Goal: Task Accomplishment & Management: Manage account settings

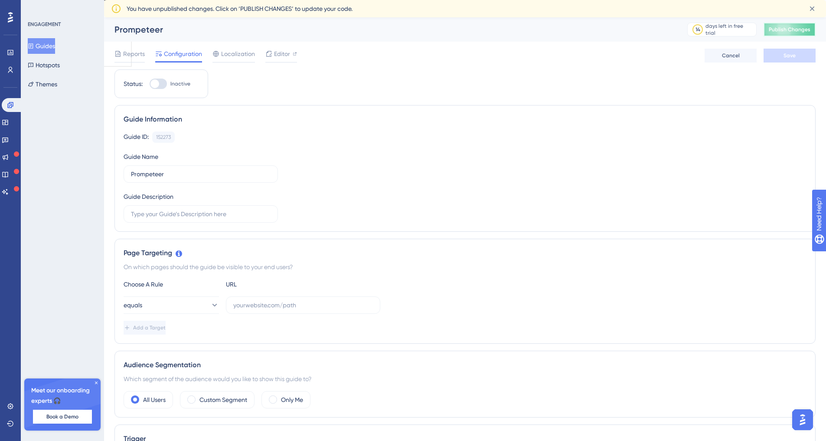
click at [791, 29] on span "Publish Changes" at bounding box center [790, 29] width 42 height 7
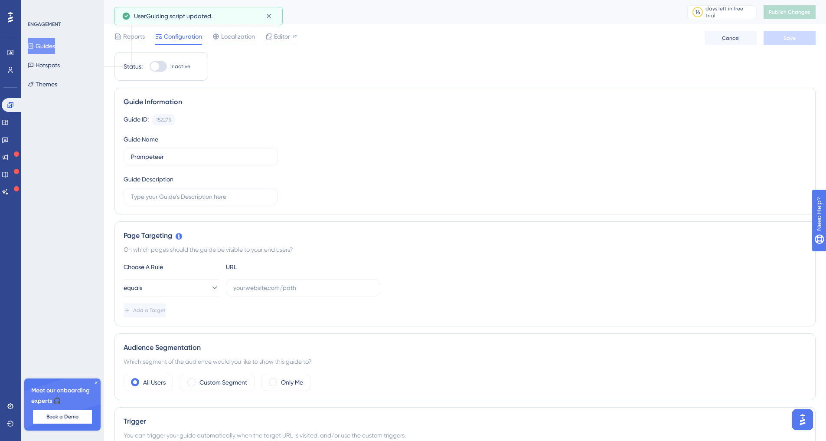
click at [159, 64] on div at bounding box center [158, 66] width 17 height 10
click at [150, 66] on input "Inactive" at bounding box center [149, 66] width 0 height 0
checkbox input "false"
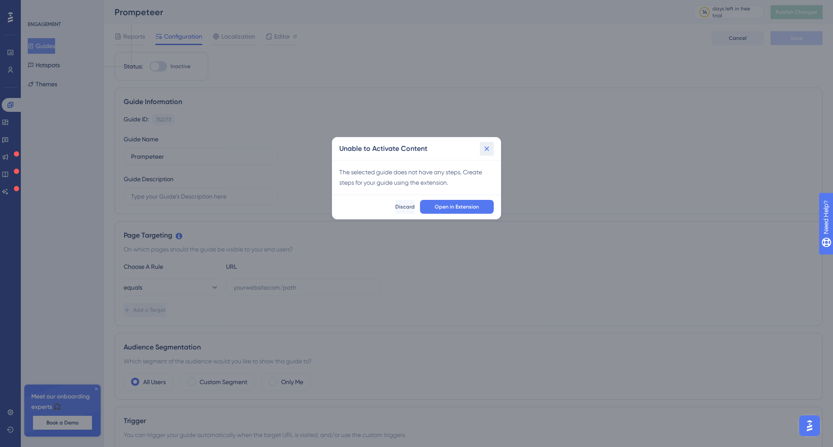
drag, startPoint x: 485, startPoint y: 145, endPoint x: 468, endPoint y: 218, distance: 74.7
click at [468, 218] on div "Unable to Activate Content The selected guide does not have any steps. Create s…" at bounding box center [416, 178] width 169 height 82
click at [466, 206] on span "Open in Extension" at bounding box center [457, 206] width 44 height 7
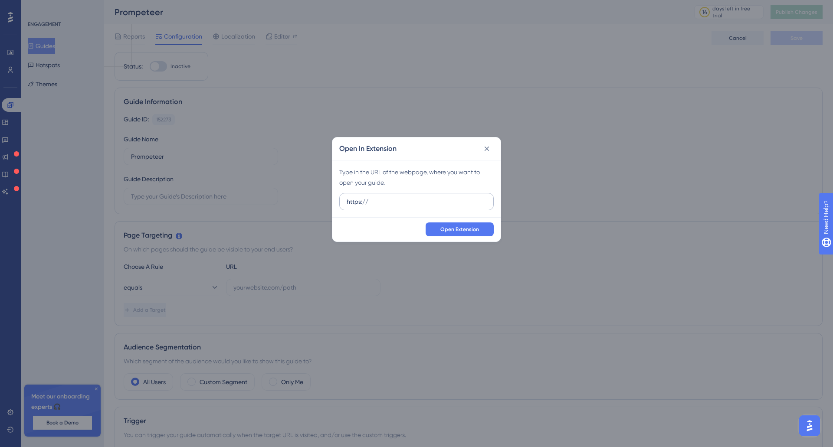
click at [460, 210] on label "https://" at bounding box center [416, 201] width 154 height 17
click at [460, 206] on input "https://" at bounding box center [416, 202] width 140 height 10
type input "https://prompeteer.com"
click at [447, 231] on span "Open Extension" at bounding box center [459, 229] width 39 height 7
click at [463, 229] on span "Open Extension" at bounding box center [459, 229] width 39 height 7
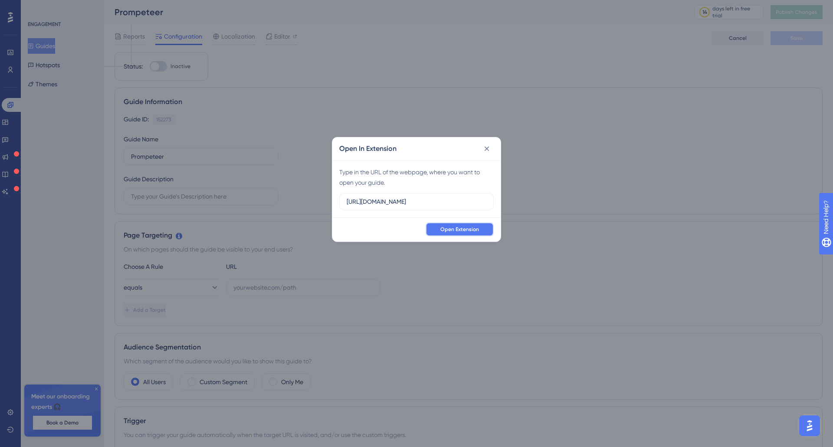
click at [449, 232] on span "Open Extension" at bounding box center [459, 229] width 39 height 7
click at [487, 150] on icon at bounding box center [486, 148] width 9 height 9
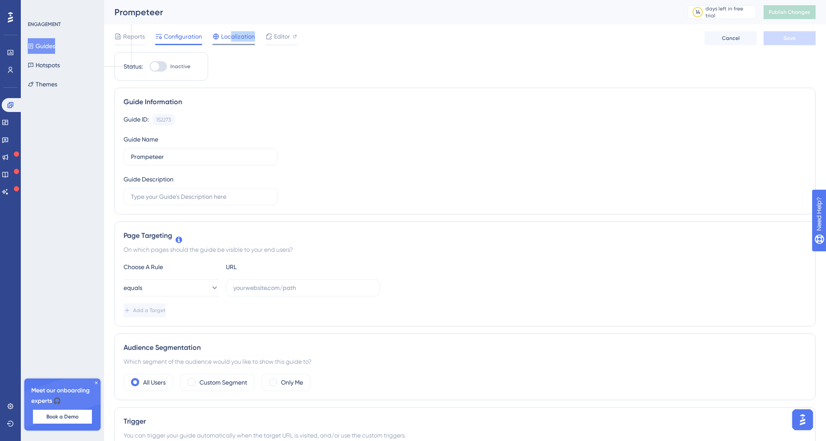
click at [230, 42] on div "Localization" at bounding box center [233, 38] width 42 height 14
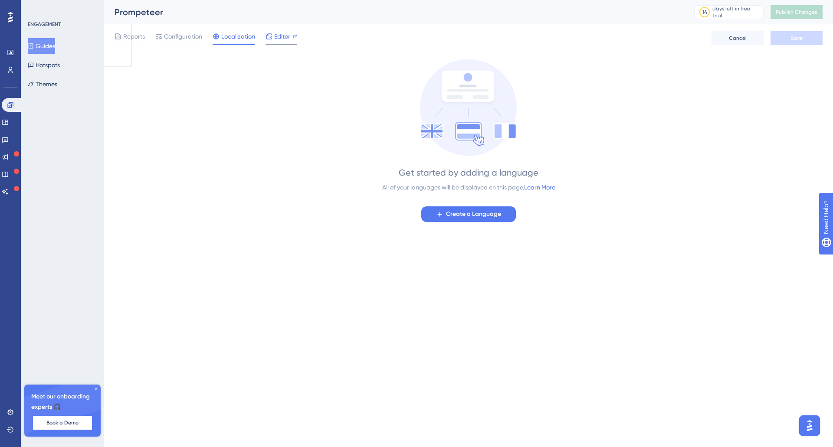
click at [278, 41] on span "Editor" at bounding box center [282, 36] width 16 height 10
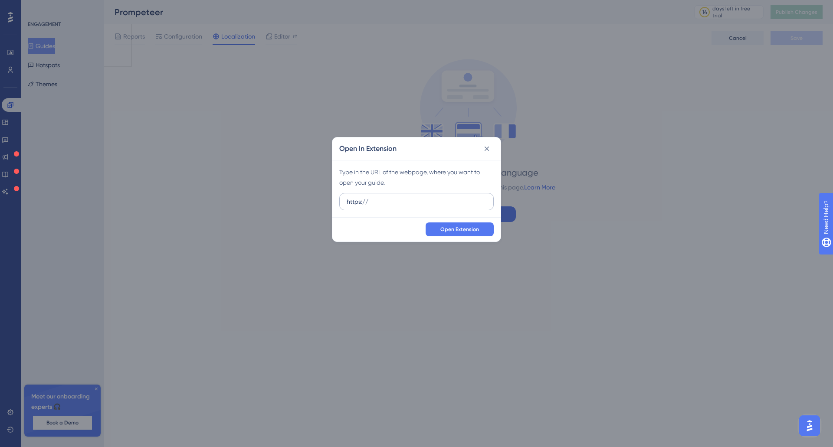
drag, startPoint x: 407, startPoint y: 201, endPoint x: 379, endPoint y: 202, distance: 28.2
click at [379, 202] on input "https://" at bounding box center [416, 202] width 140 height 10
type input "https://prompeteer.com/marketplace"
click at [484, 151] on icon at bounding box center [486, 148] width 9 height 9
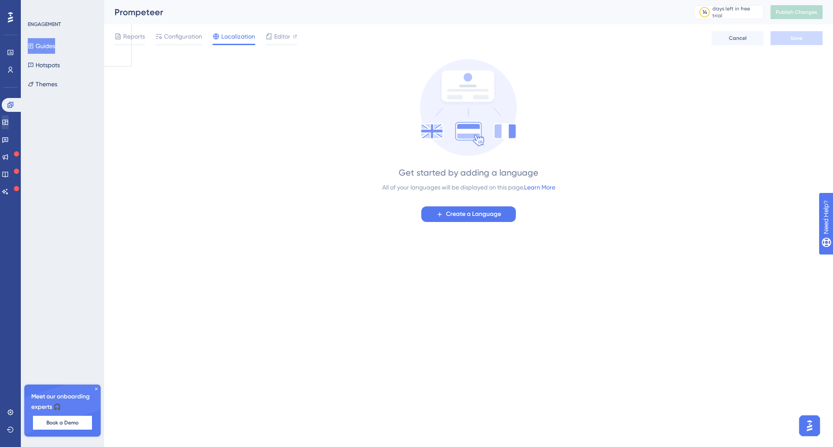
drag, startPoint x: 18, startPoint y: 113, endPoint x: 11, endPoint y: 117, distance: 8.0
click at [13, 115] on div "Engagement Widgets Feedback Product Updates Knowledge Base AI Assistant" at bounding box center [10, 148] width 17 height 101
click at [9, 119] on icon at bounding box center [5, 122] width 7 height 7
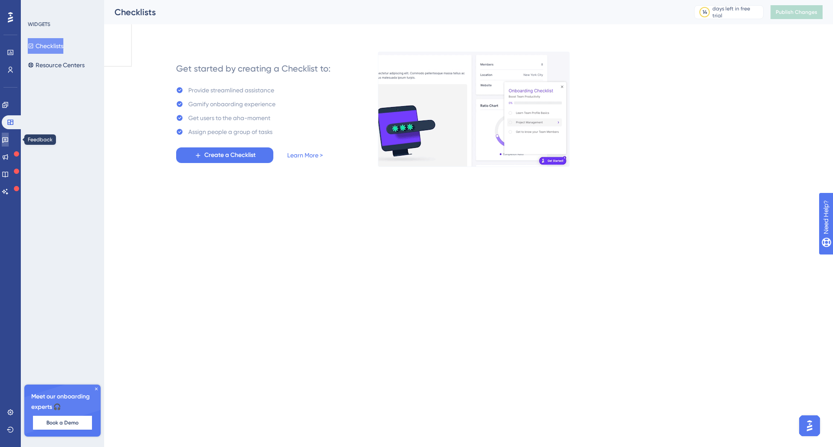
click at [9, 138] on icon at bounding box center [5, 139] width 7 height 7
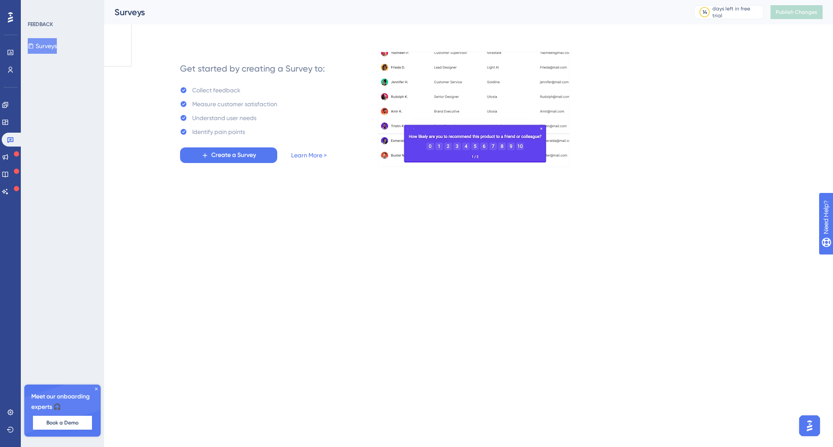
click at [7, 60] on div "Performance Users" at bounding box center [10, 61] width 7 height 31
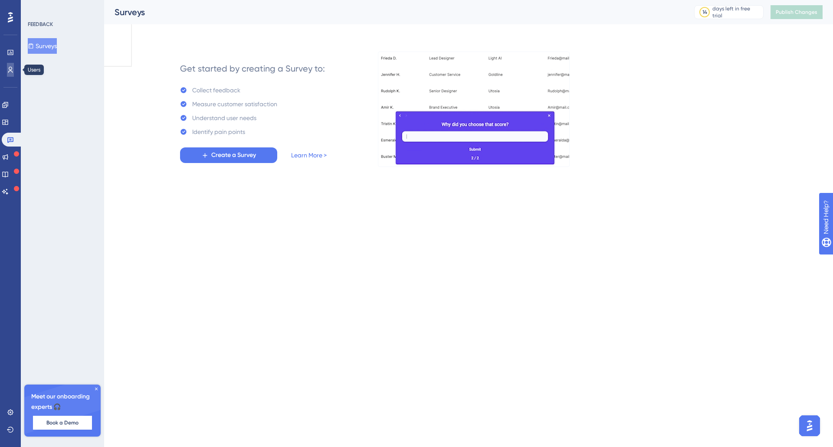
click at [11, 72] on icon at bounding box center [10, 69] width 7 height 7
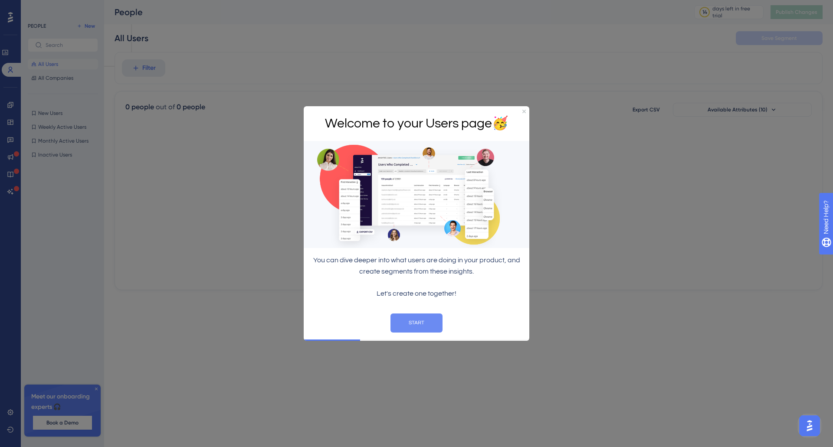
click at [418, 324] on button "START" at bounding box center [416, 322] width 52 height 19
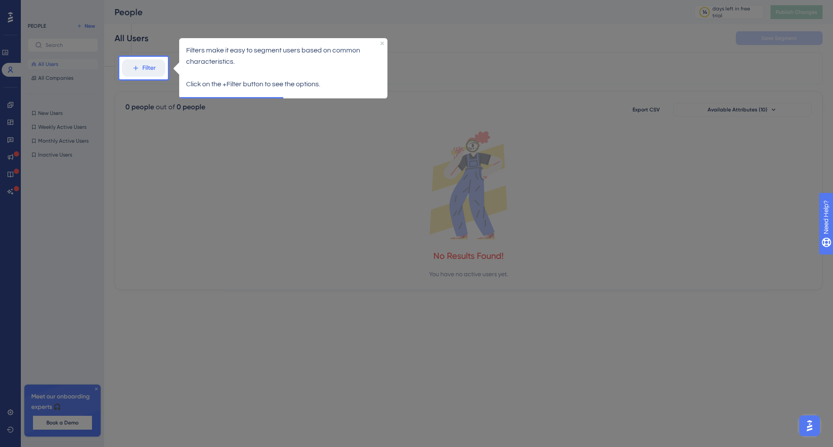
click at [327, 226] on div at bounding box center [500, 223] width 665 height 447
click at [382, 42] on icon "Close Preview" at bounding box center [381, 42] width 3 height 3
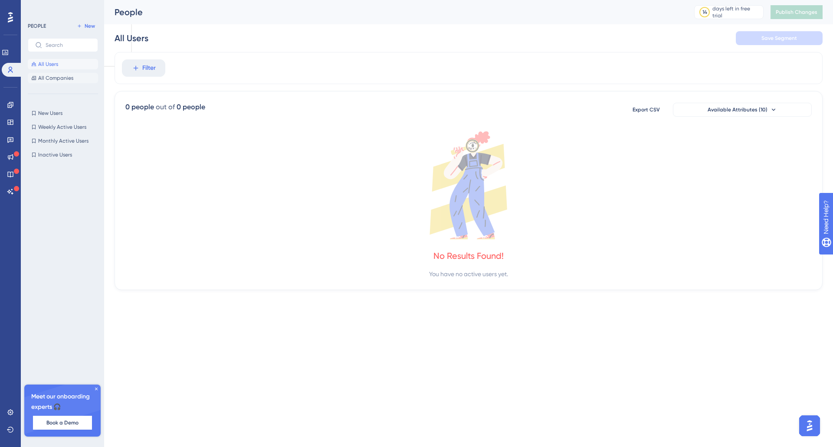
click at [62, 80] on span "All Companies" at bounding box center [55, 78] width 35 height 7
click at [62, 109] on button "New Users New Users" at bounding box center [63, 113] width 70 height 10
click at [61, 134] on div "New Users New Users Weekly Active Users Weekly Active Users Monthly Active User…" at bounding box center [63, 134] width 70 height 52
click at [62, 157] on span "Inactive Users" at bounding box center [55, 154] width 34 height 7
click at [9, 413] on icon at bounding box center [10, 412] width 7 height 7
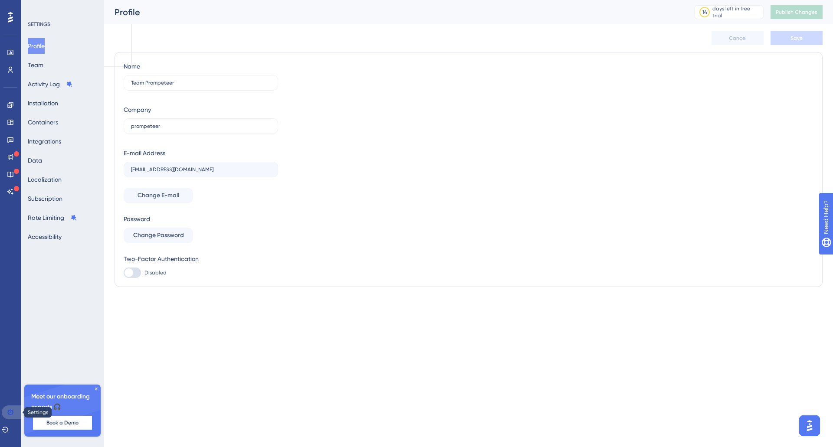
click at [9, 413] on icon at bounding box center [10, 412] width 7 height 7
click at [10, 197] on link at bounding box center [10, 192] width 7 height 14
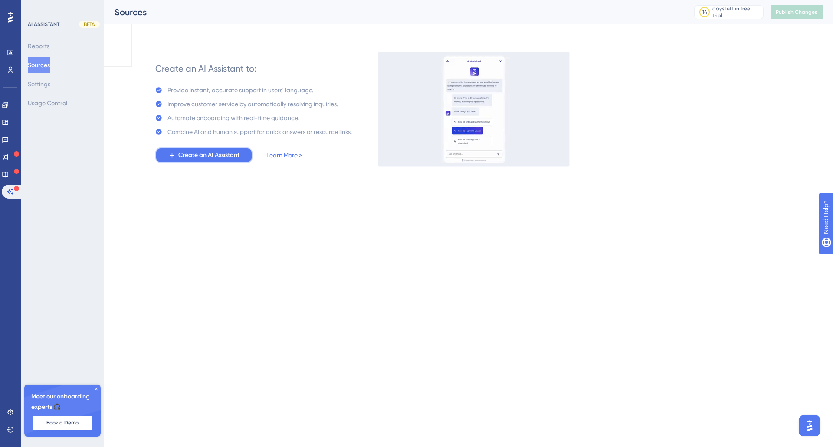
click at [219, 156] on span "Create an AI Assistant" at bounding box center [208, 155] width 61 height 10
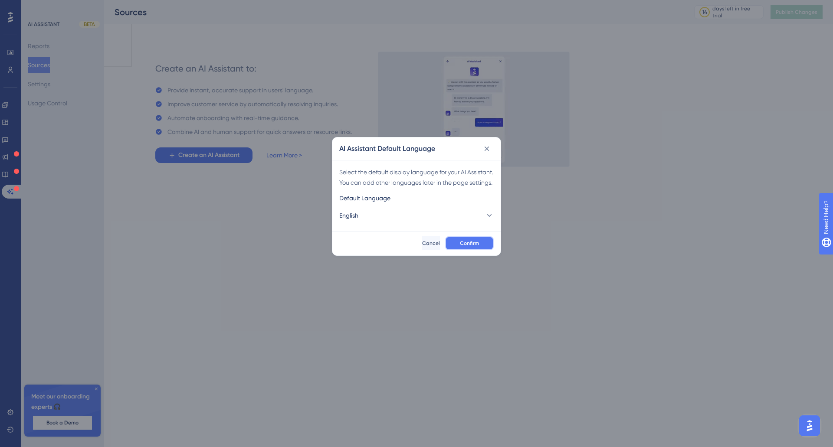
click at [488, 250] on button "Confirm" at bounding box center [469, 243] width 49 height 14
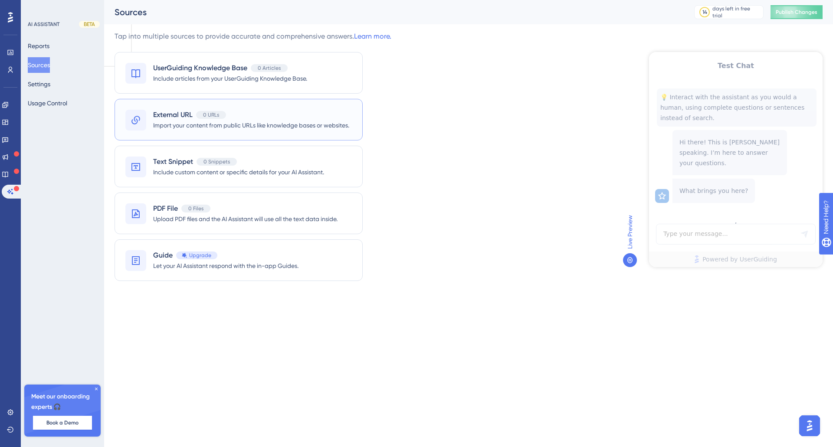
click at [305, 108] on div "External URL 0 URLs Import your content from public URLs like knowledge bases o…" at bounding box center [238, 120] width 248 height 42
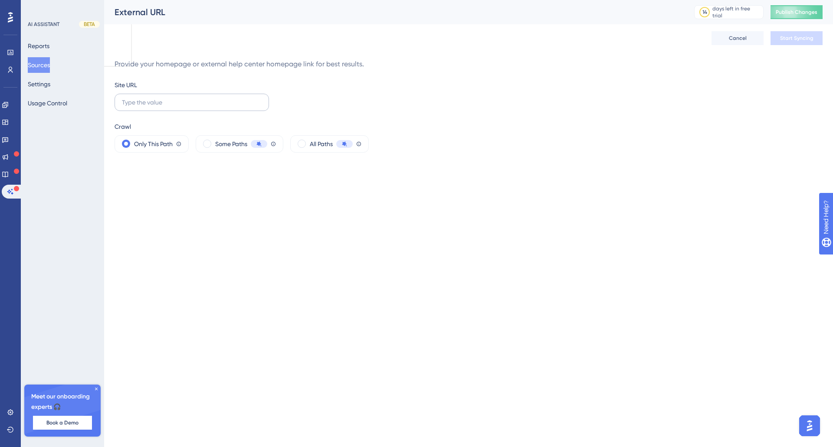
click at [230, 108] on label at bounding box center [191, 102] width 154 height 17
click at [230, 107] on input "text" at bounding box center [192, 103] width 140 height 10
click at [195, 99] on input "text" at bounding box center [192, 103] width 140 height 10
paste input "https://www.promptingguide.ai/"
type input "https://www.promptingguide.ai/"
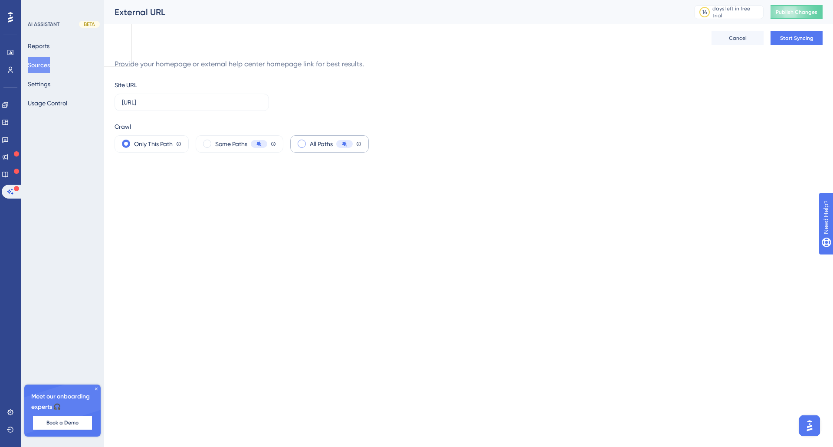
click at [301, 142] on span at bounding box center [301, 144] width 8 height 8
click at [308, 141] on input "radio" at bounding box center [308, 141] width 0 height 0
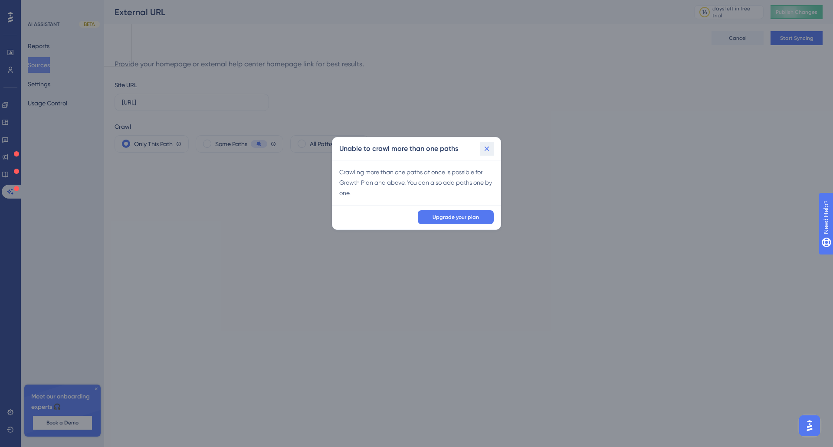
click at [490, 147] on icon at bounding box center [486, 148] width 9 height 9
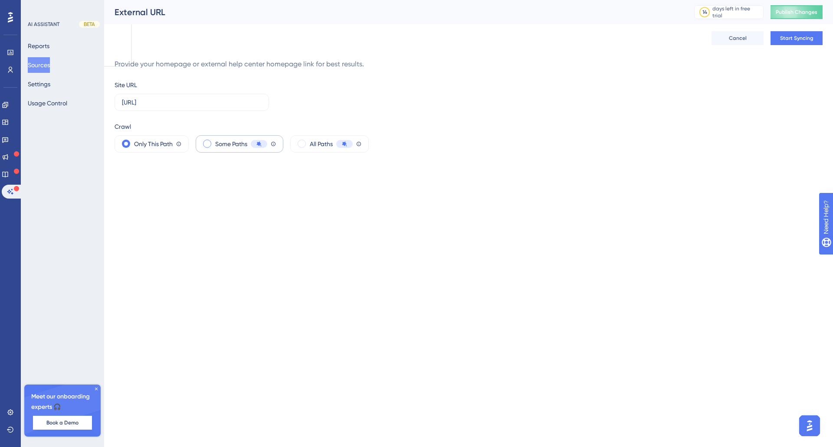
click at [221, 144] on span "Some Paths" at bounding box center [231, 144] width 32 height 10
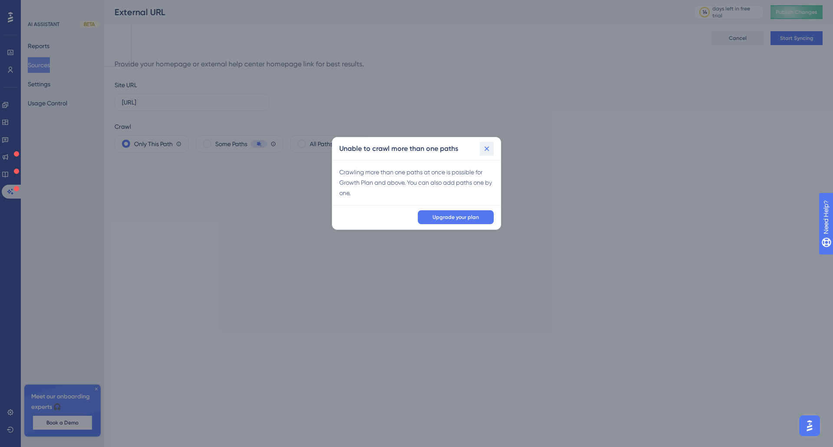
click at [486, 150] on icon at bounding box center [486, 148] width 9 height 9
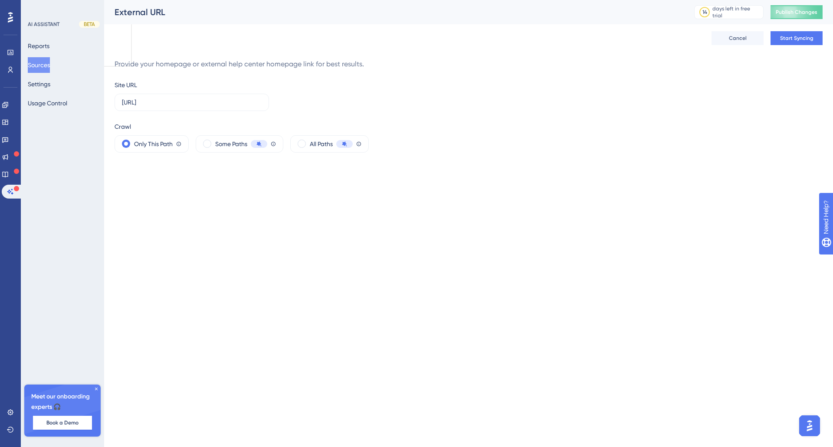
click at [277, 104] on div "Site URL https://www.promptingguide.ai/ Crawl Only This Path Crawler will gathe…" at bounding box center [468, 116] width 708 height 73
click at [250, 102] on input "https://www.promptingguide.ai/" at bounding box center [192, 103] width 140 height 10
click at [341, 118] on div "Site URL https://www.promptingguide.ai/ Crawl Only This Path Crawler will gathe…" at bounding box center [468, 116] width 708 height 73
click at [44, 86] on button "Settings" at bounding box center [39, 84] width 23 height 16
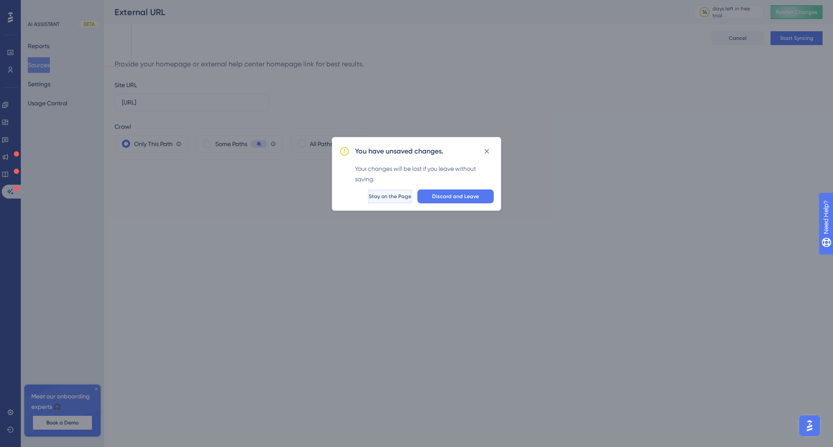
click at [401, 197] on button "Stay on the Page" at bounding box center [390, 197] width 44 height 14
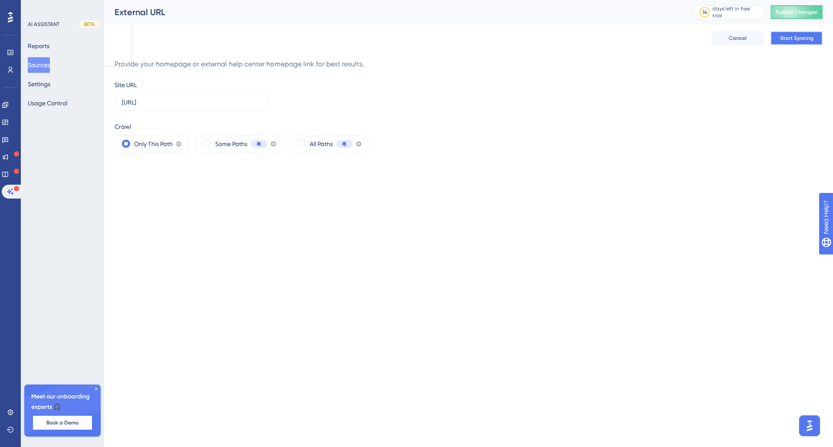
click at [791, 43] on button "Start Syncing" at bounding box center [796, 38] width 52 height 14
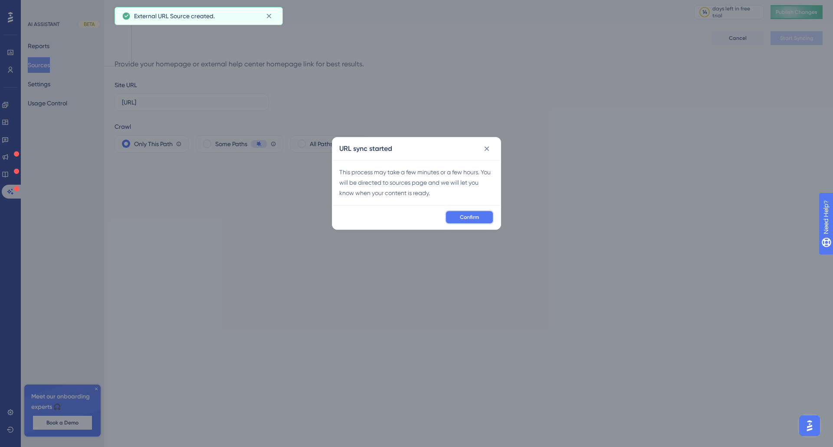
click at [464, 221] on button "Confirm" at bounding box center [469, 217] width 49 height 14
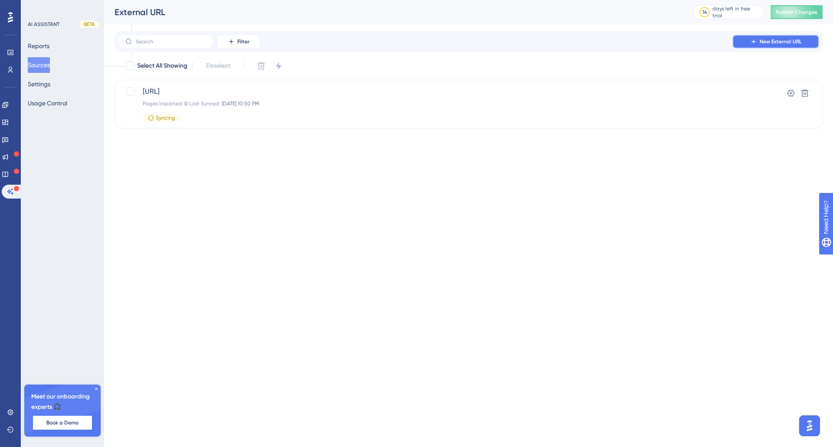
click at [783, 43] on span "New External URL" at bounding box center [780, 41] width 42 height 7
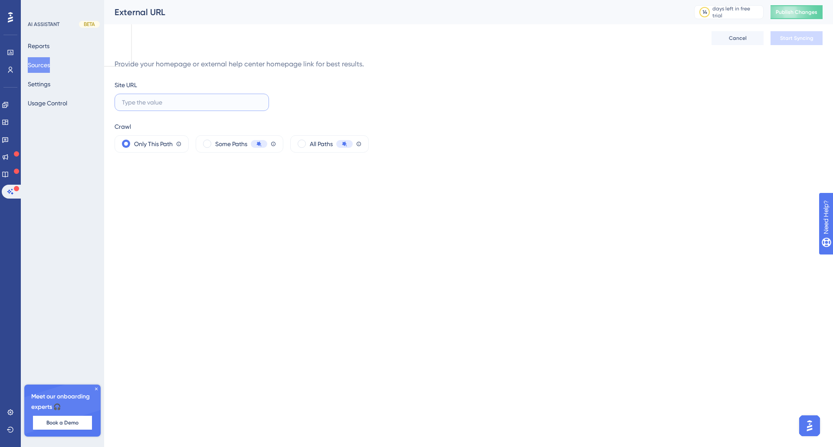
click at [234, 102] on input "text" at bounding box center [192, 103] width 140 height 10
paste input "https://cloud.google.com/discover/what-is-prompt-engineering"
type input "https://cloud.google.com/discover/what-is-prompt-engineering"
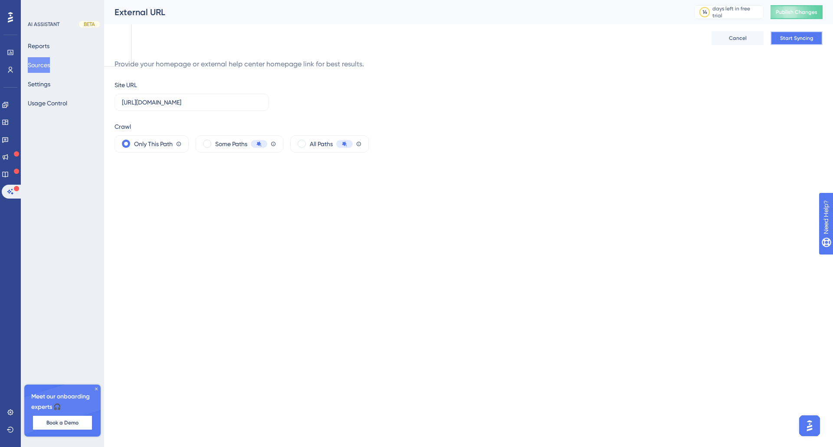
drag, startPoint x: 785, startPoint y: 40, endPoint x: 388, endPoint y: 163, distance: 415.9
click at [389, 163] on div "Performance Users Engagement Widgets Feedback Product Updates Knowledge Base AI…" at bounding box center [468, 83] width 729 height 167
click at [301, 144] on span at bounding box center [301, 144] width 8 height 8
click at [308, 141] on input "radio" at bounding box center [308, 141] width 0 height 0
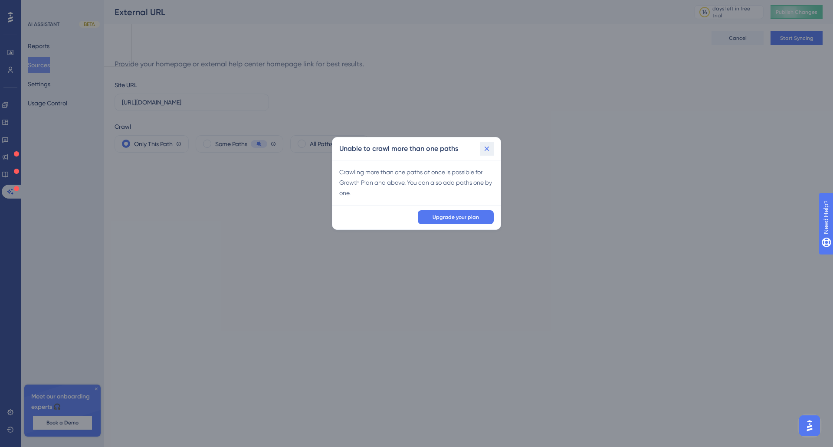
click at [486, 150] on icon at bounding box center [486, 148] width 9 height 9
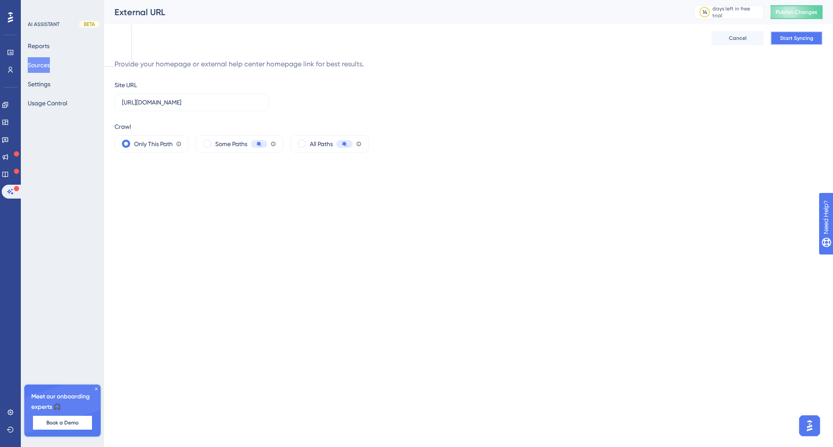
click at [790, 39] on span "Start Syncing" at bounding box center [796, 38] width 33 height 7
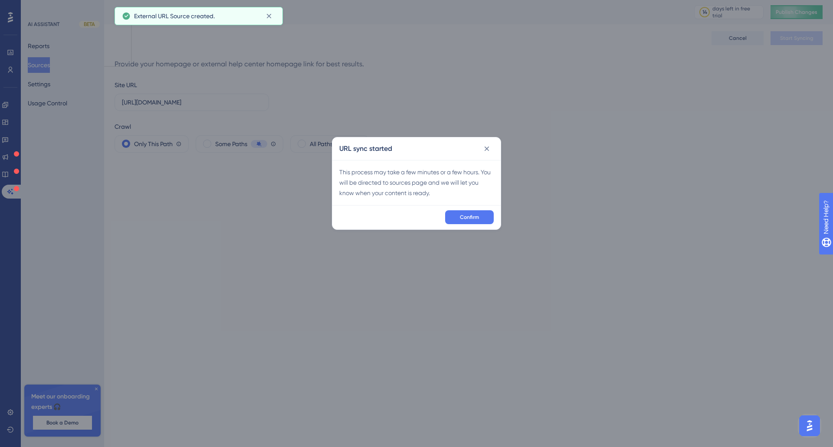
click at [467, 226] on div "Confirm" at bounding box center [416, 217] width 168 height 24
click at [464, 211] on button "Confirm" at bounding box center [469, 217] width 49 height 14
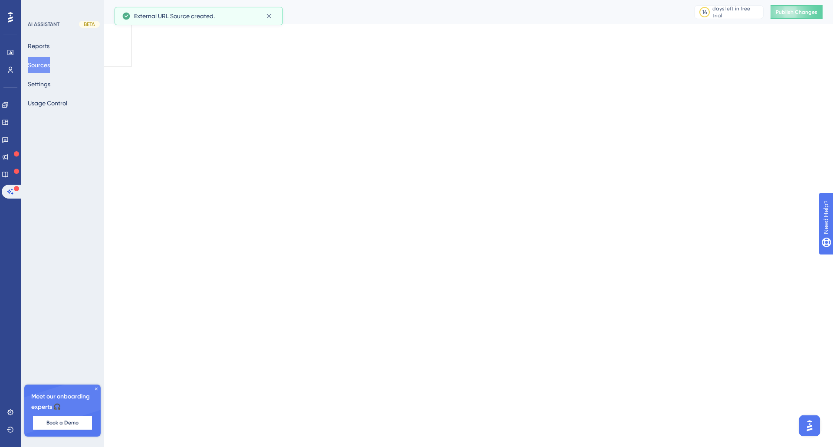
click at [465, 69] on html "Performance Users Engagement Widgets Feedback Product Updates Knowledge Base AI…" at bounding box center [416, 34] width 833 height 69
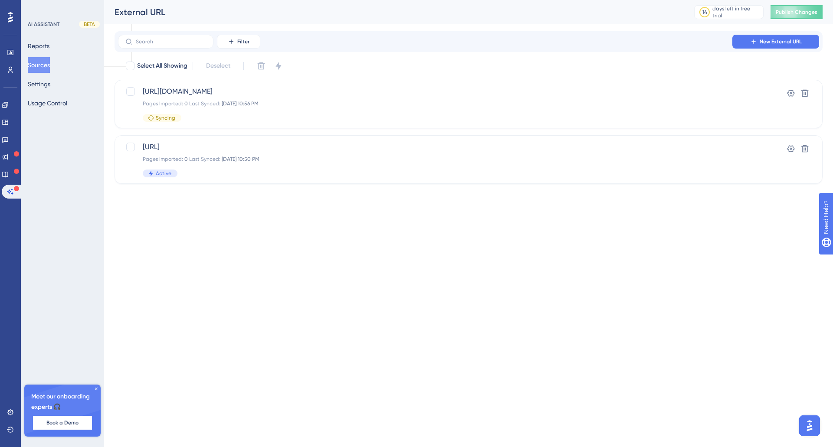
click at [762, 50] on div "Filter New External URL" at bounding box center [468, 41] width 708 height 21
click at [758, 44] on button "New External URL" at bounding box center [775, 42] width 87 height 14
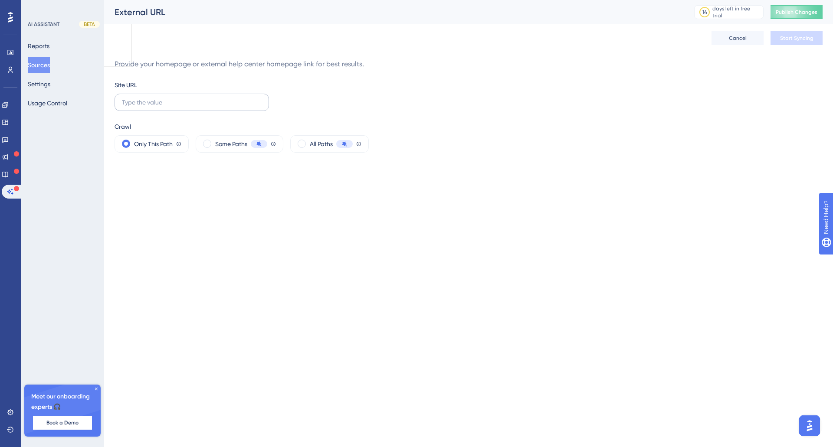
click at [208, 95] on label at bounding box center [191, 102] width 154 height 17
click at [208, 98] on input "text" at bounding box center [192, 103] width 140 height 10
paste input "https://platform.openai.com/docs/guides/prompt-engineering"
type input "https://platform.openai.com/docs/guides/prompt-engineering"
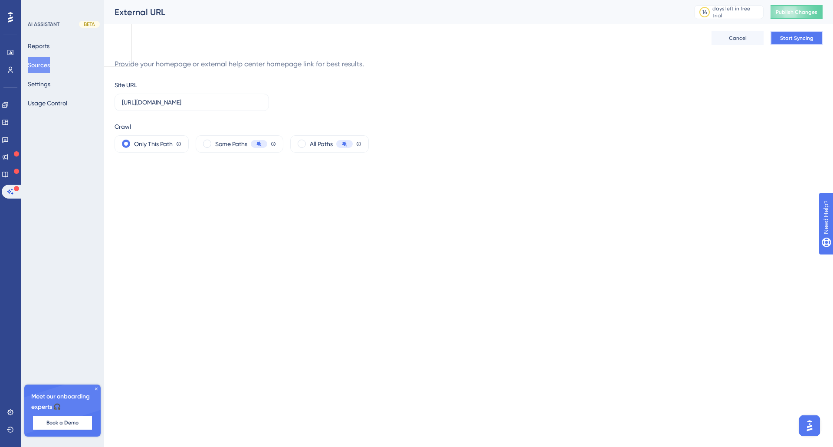
scroll to position [0, 0]
click at [788, 35] on span "Start Syncing" at bounding box center [796, 38] width 33 height 7
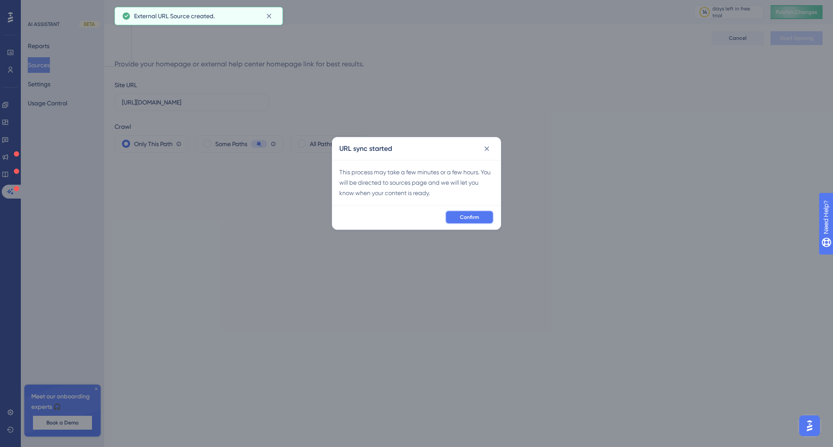
click at [467, 220] on span "Confirm" at bounding box center [469, 217] width 19 height 7
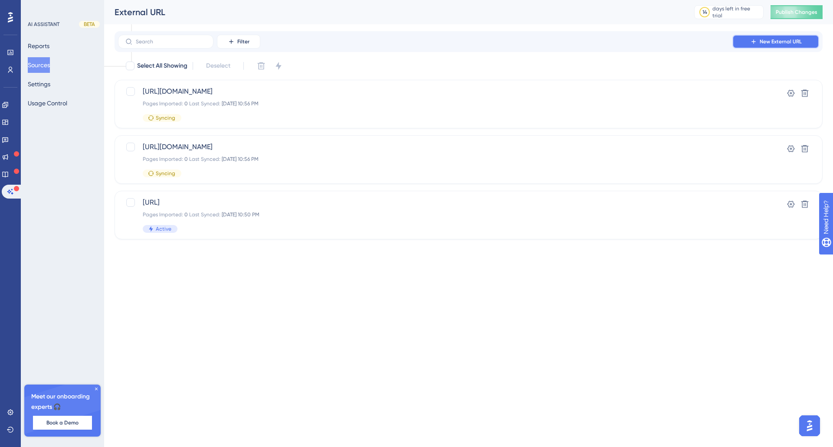
click at [776, 41] on span "New External URL" at bounding box center [780, 41] width 42 height 7
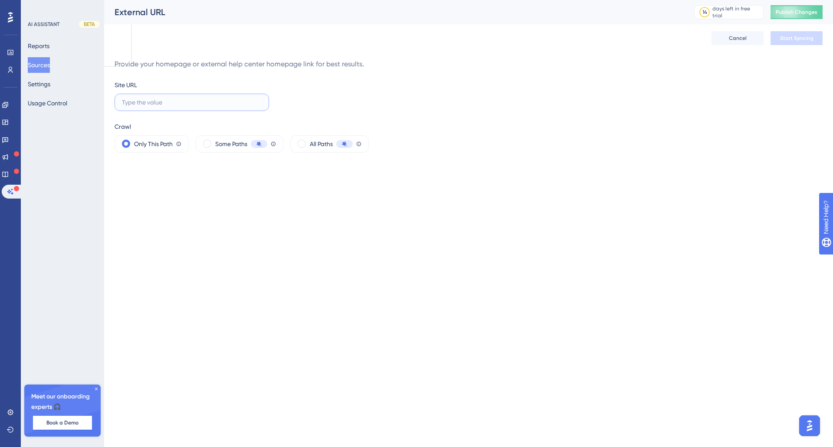
click at [190, 105] on input "text" at bounding box center [192, 103] width 140 height 10
paste input "https://aws.amazon.com/what-is/prompt-engineering/"
type input "https://aws.amazon.com/what-is/prompt-engineering/"
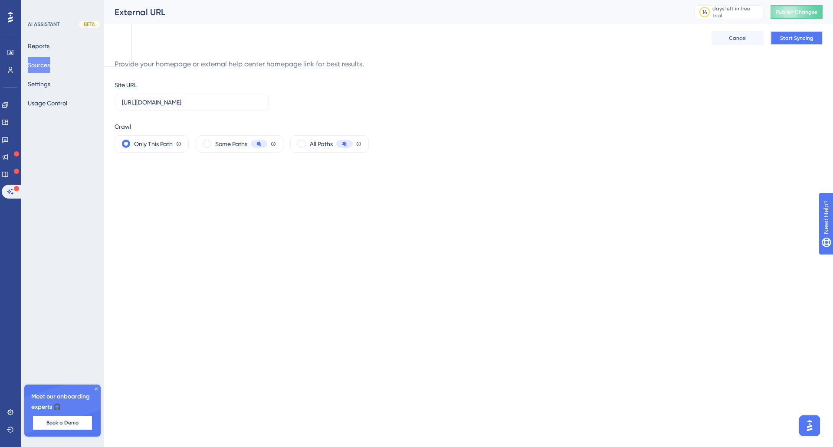
click at [799, 42] on button "Start Syncing" at bounding box center [796, 38] width 52 height 14
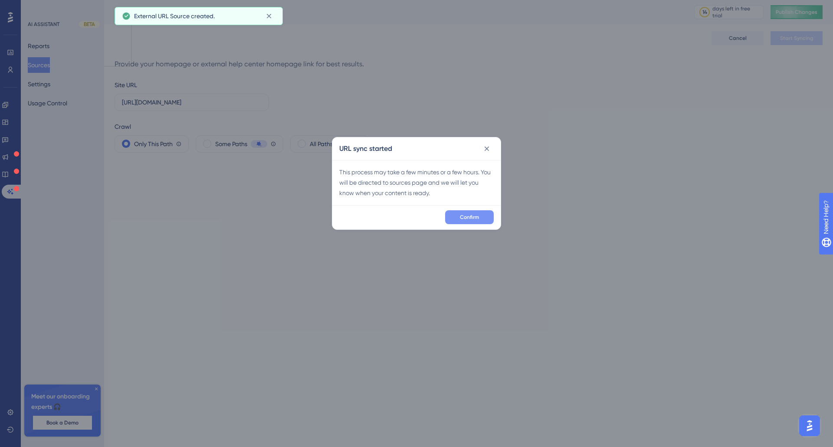
click at [484, 214] on button "Confirm" at bounding box center [469, 217] width 49 height 14
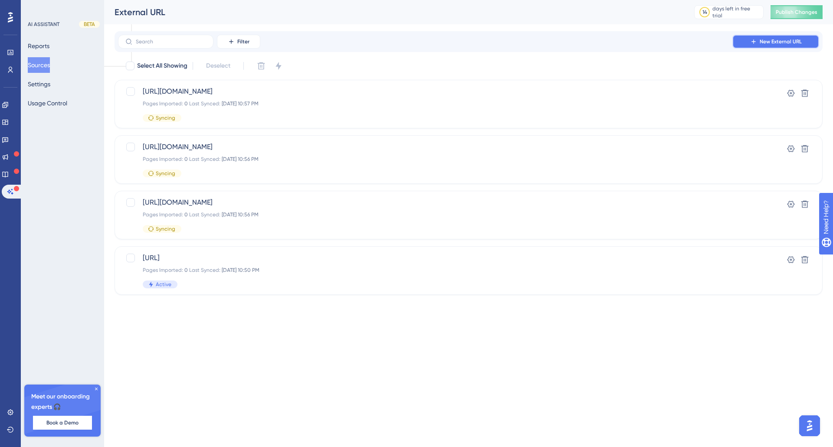
click at [779, 45] on button "New External URL" at bounding box center [775, 42] width 87 height 14
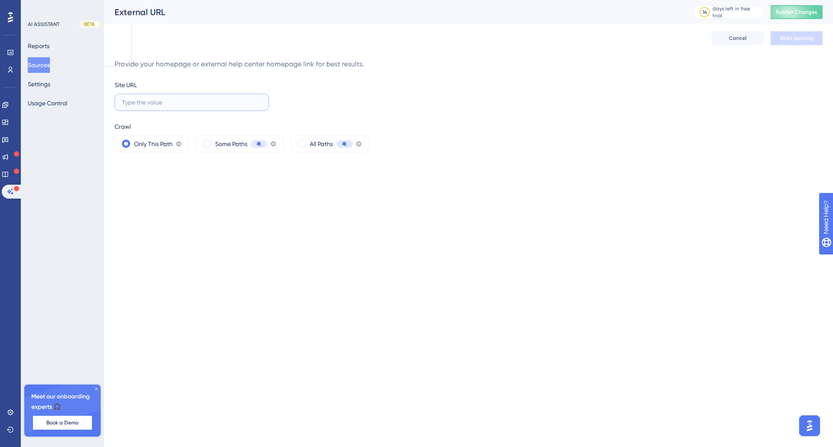
click at [136, 105] on input "text" at bounding box center [192, 103] width 140 height 10
paste input "https://www.coursera.org/articles/what-is-prompt-engineering"
type input "https://www.coursera.org/articles/what-is-prompt-engineering"
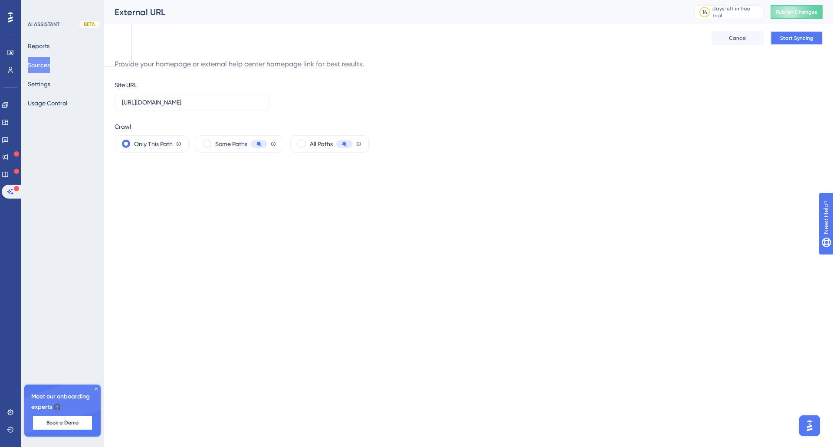
click at [801, 33] on button "Start Syncing" at bounding box center [796, 38] width 52 height 14
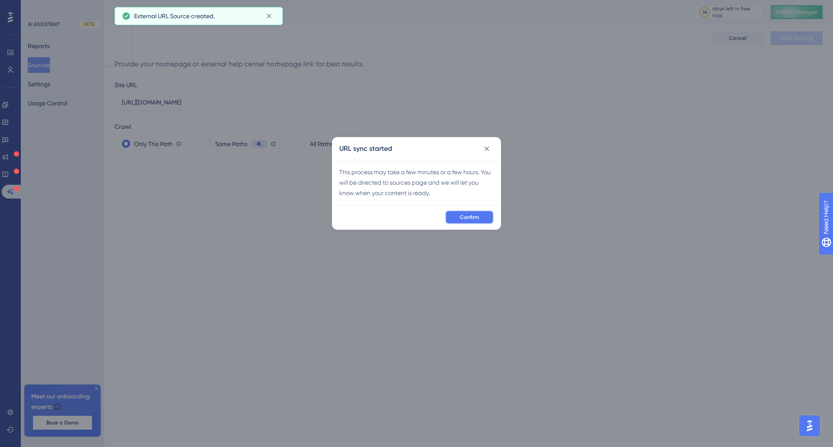
click at [465, 216] on span "Confirm" at bounding box center [469, 217] width 19 height 7
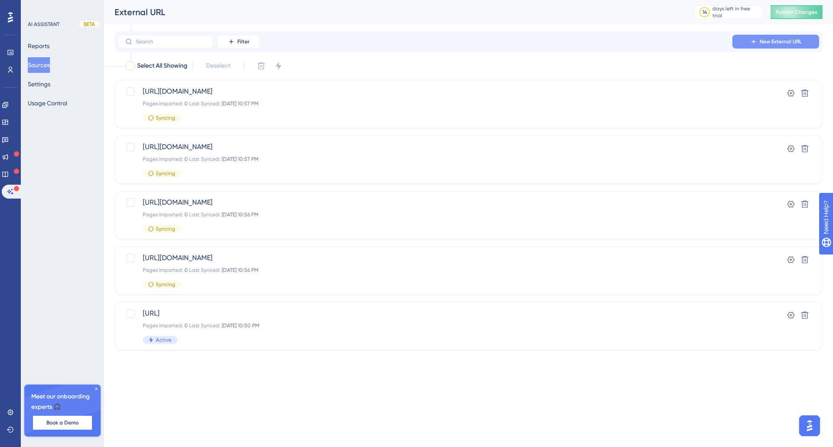
click at [794, 40] on span "New External URL" at bounding box center [780, 41] width 42 height 7
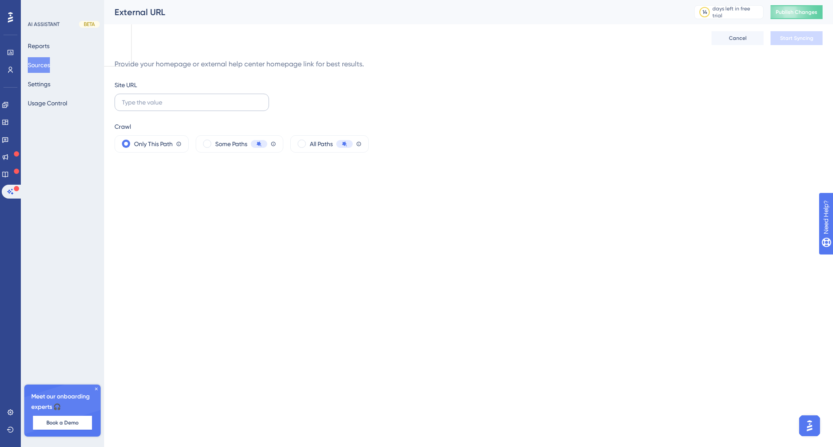
click at [217, 108] on label at bounding box center [191, 102] width 154 height 17
click at [217, 107] on input "text" at bounding box center [192, 103] width 140 height 10
paste input "https://github.com/dair-ai/Prompt-Engineering-Guide"
type input "https://github.com/dair-ai/Prompt-Engineering-Guide"
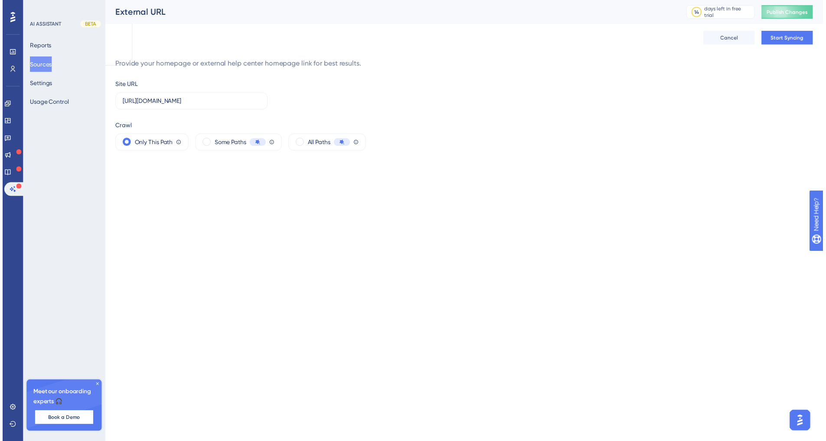
scroll to position [0, 0]
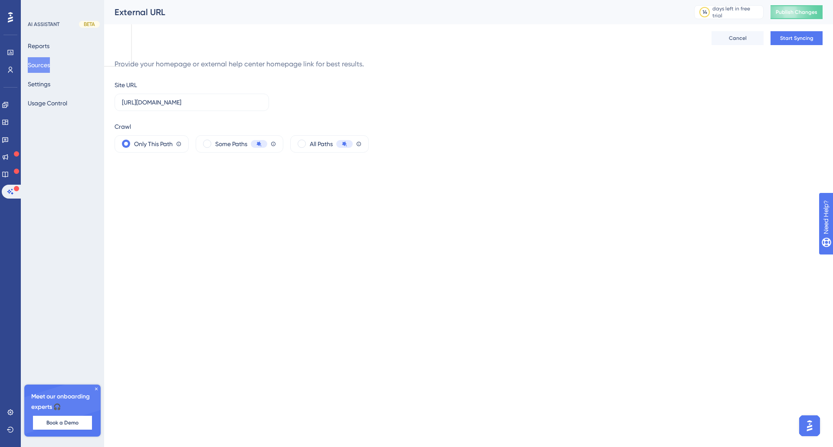
click at [794, 30] on div "Cancel Start Syncing" at bounding box center [468, 38] width 708 height 28
click at [794, 40] on span "Start Syncing" at bounding box center [796, 38] width 33 height 7
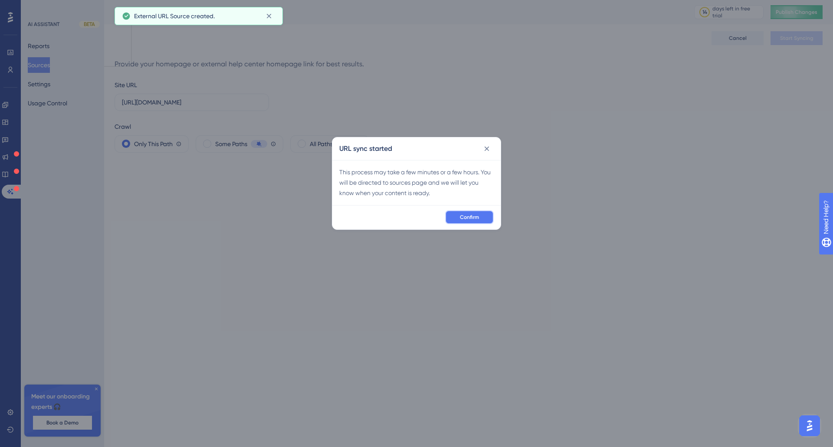
click at [475, 216] on span "Confirm" at bounding box center [469, 217] width 19 height 7
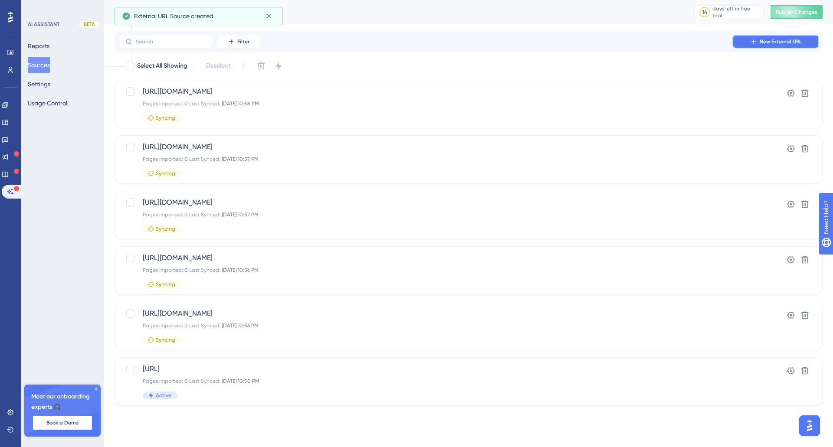
click at [766, 44] on span "New External URL" at bounding box center [780, 41] width 42 height 7
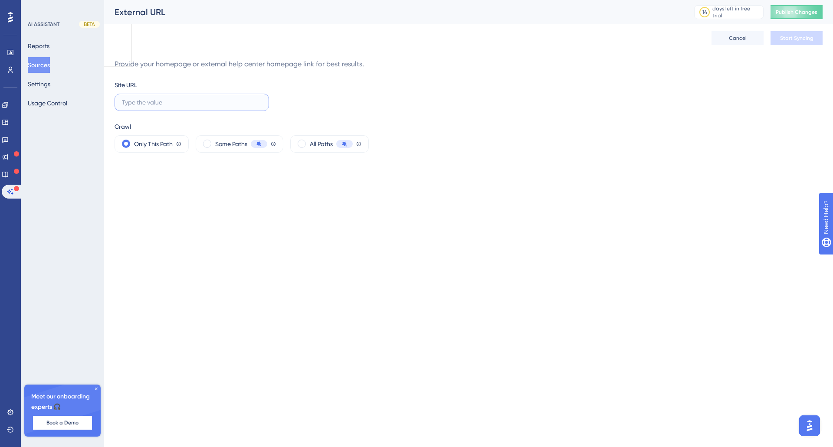
click at [205, 102] on input "text" at bounding box center [192, 103] width 140 height 10
paste input "https://promptengineering.org/"
type input "https://promptengineering.org/"
click at [788, 39] on span "Start Syncing" at bounding box center [796, 38] width 33 height 7
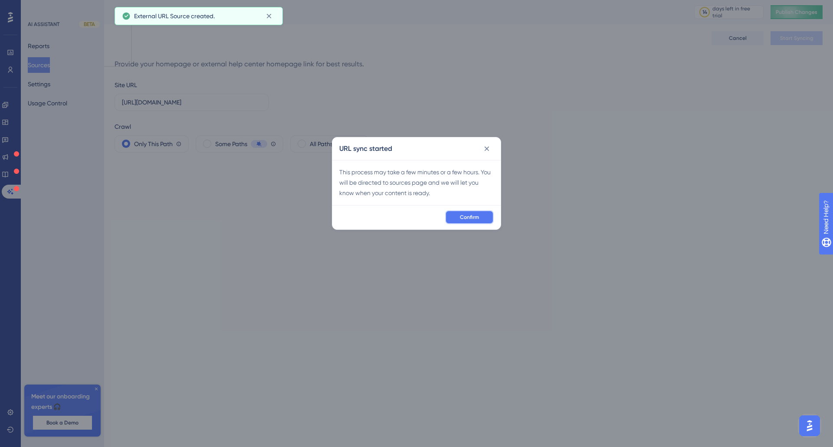
click at [466, 218] on button "Confirm" at bounding box center [469, 217] width 49 height 14
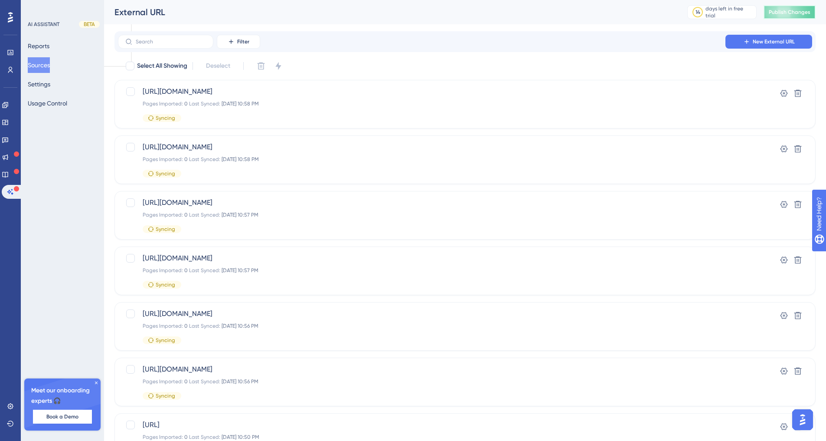
click at [805, 15] on span "Publish Changes" at bounding box center [790, 12] width 42 height 7
click at [44, 89] on button "Settings" at bounding box center [39, 84] width 23 height 16
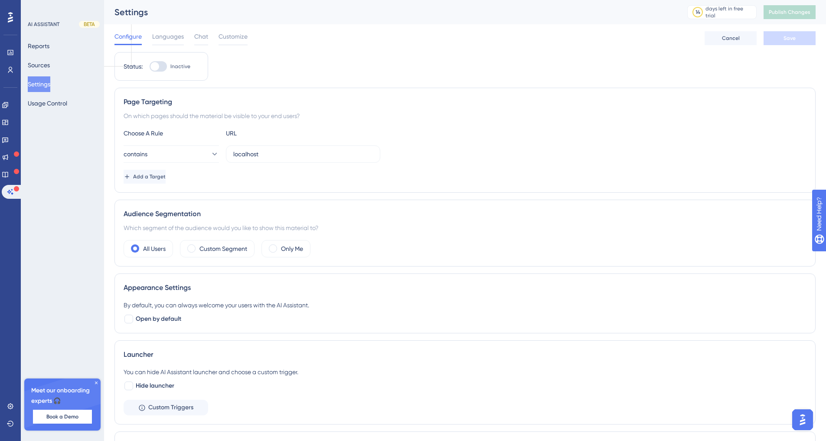
click at [153, 65] on div at bounding box center [154, 66] width 9 height 9
click at [150, 66] on input "Inactive" at bounding box center [149, 66] width 0 height 0
checkbox input "true"
click at [188, 152] on button "contains" at bounding box center [171, 153] width 95 height 17
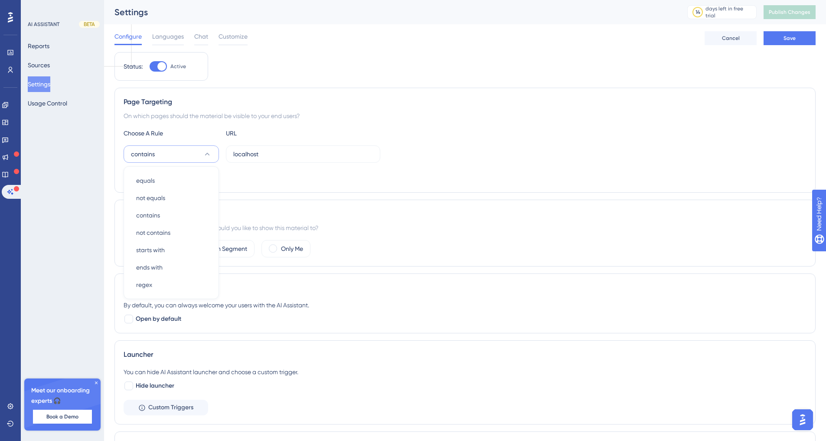
click at [188, 153] on button "contains" at bounding box center [171, 153] width 95 height 17
click at [296, 162] on label "localhost" at bounding box center [303, 153] width 154 height 17
click at [296, 159] on input "localhost" at bounding box center [303, 154] width 140 height 10
click at [296, 162] on label "localhost" at bounding box center [303, 153] width 154 height 17
click at [296, 159] on input "localhost" at bounding box center [303, 154] width 140 height 10
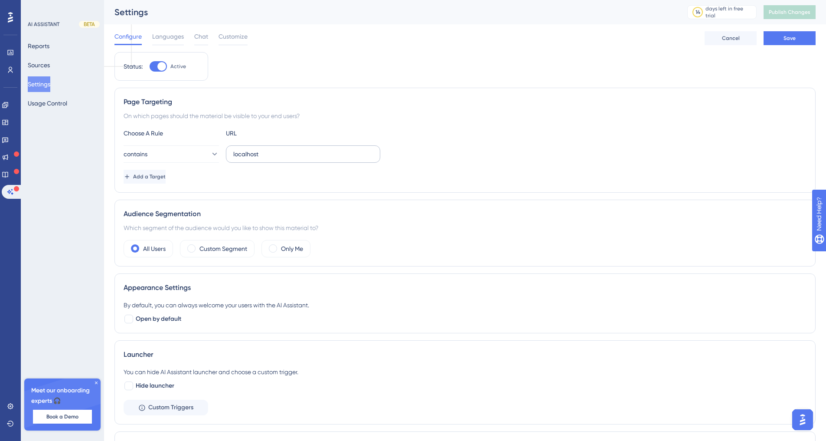
click at [297, 162] on label "localhost" at bounding box center [303, 153] width 154 height 17
click at [297, 159] on input "localhost" at bounding box center [303, 154] width 140 height 10
click at [297, 162] on label "localhost" at bounding box center [303, 153] width 154 height 17
click at [297, 159] on input "localhost" at bounding box center [303, 154] width 140 height 10
click at [229, 155] on label "localhost" at bounding box center [303, 153] width 154 height 17
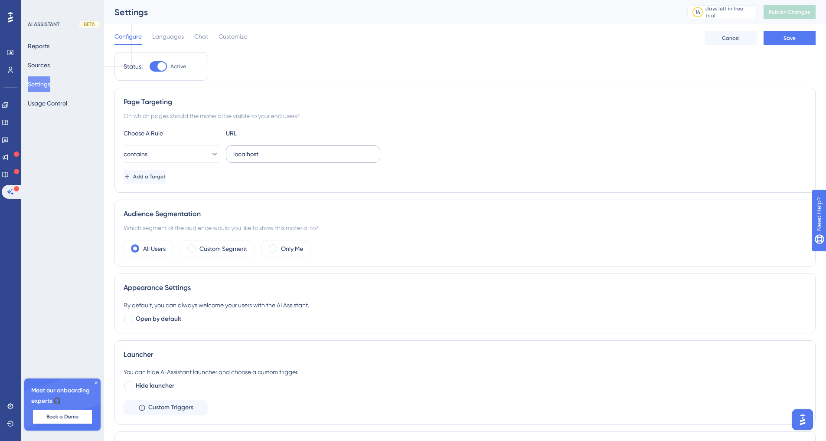
click at [233, 155] on input "localhost" at bounding box center [303, 154] width 140 height 10
click at [229, 155] on label "localhost" at bounding box center [303, 153] width 154 height 17
click at [233, 155] on input "localhost" at bounding box center [303, 154] width 140 height 10
click at [234, 154] on input "localhost" at bounding box center [303, 154] width 140 height 10
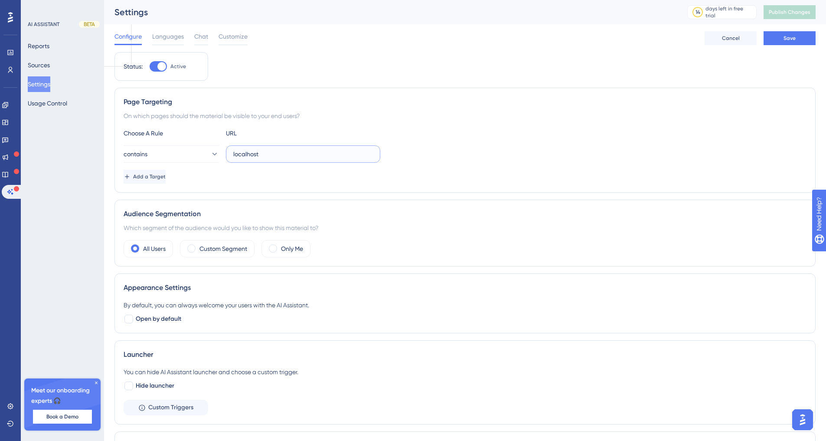
click at [234, 154] on input "localhost" at bounding box center [303, 154] width 140 height 10
type input "prompeteer.com/marketplace"
click at [207, 161] on button "contains" at bounding box center [171, 153] width 95 height 17
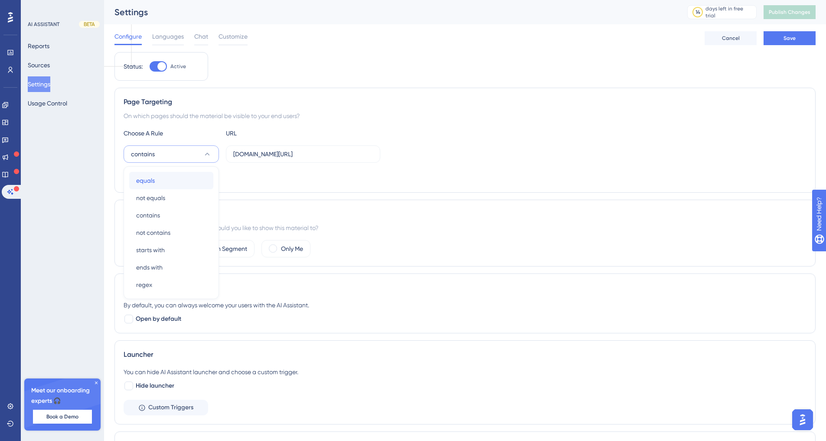
click at [186, 182] on div "equals equals" at bounding box center [171, 180] width 70 height 17
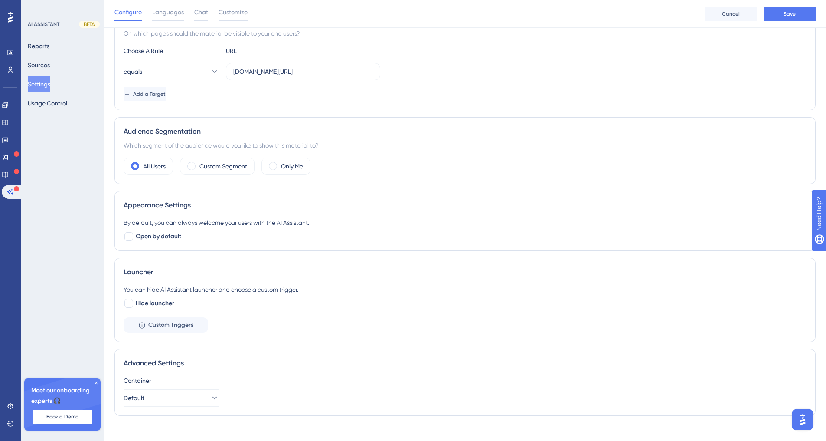
scroll to position [86, 0]
click at [131, 238] on div at bounding box center [128, 236] width 9 height 9
checkbox input "true"
click at [201, 390] on button "Default" at bounding box center [171, 397] width 95 height 17
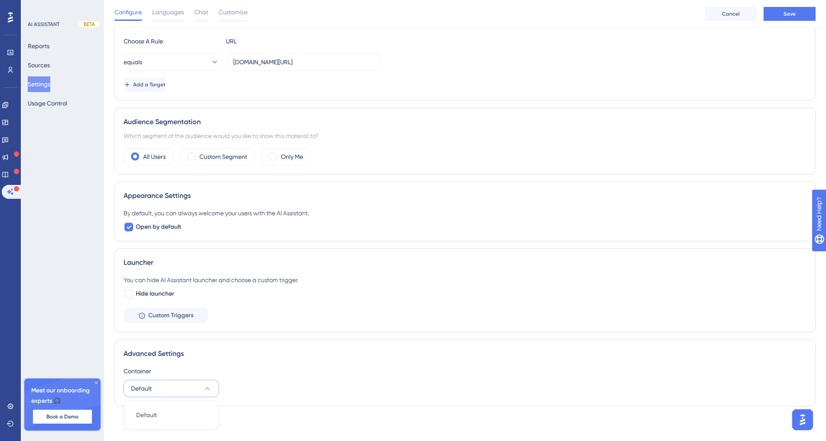
click at [207, 383] on button "Default" at bounding box center [171, 387] width 95 height 17
click at [298, 325] on div "Launcher You can hide AI Assistant launcher and choose a custom trigger. Hide l…" at bounding box center [464, 290] width 701 height 84
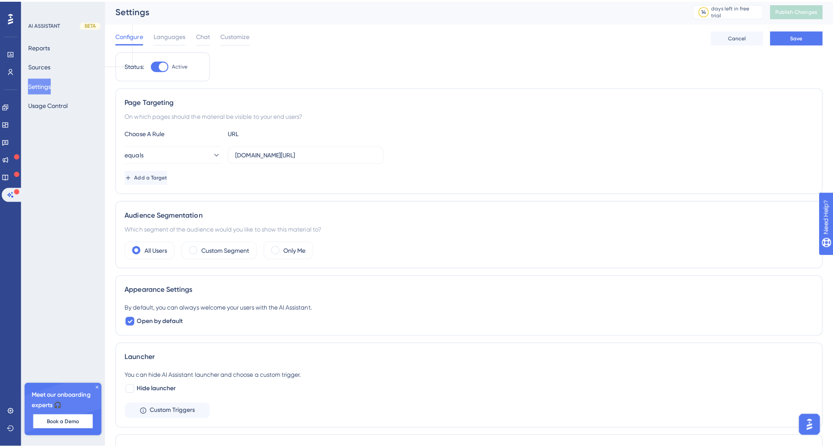
scroll to position [0, 0]
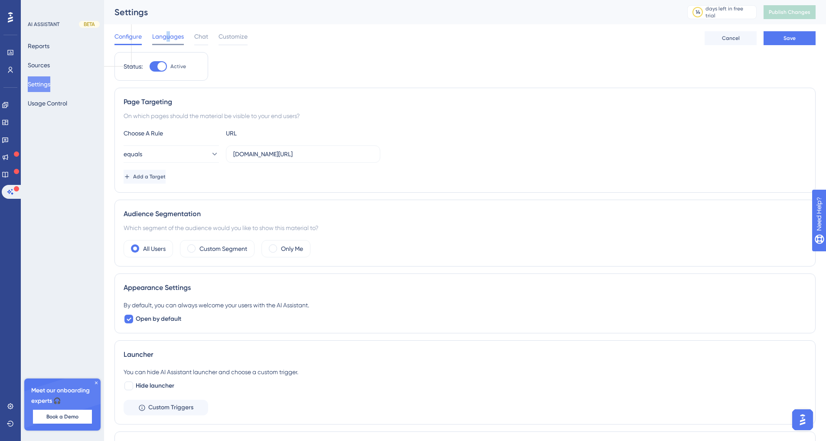
click at [169, 41] on span "Languages" at bounding box center [168, 36] width 32 height 10
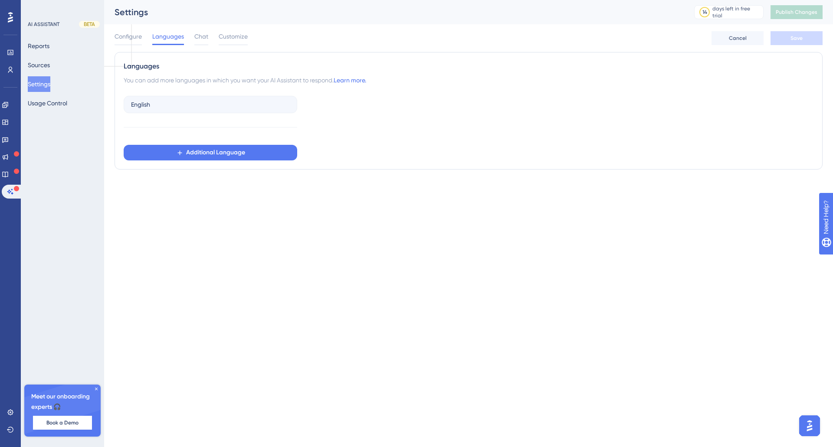
click at [200, 95] on div "English Additional Language" at bounding box center [210, 126] width 173 height 68
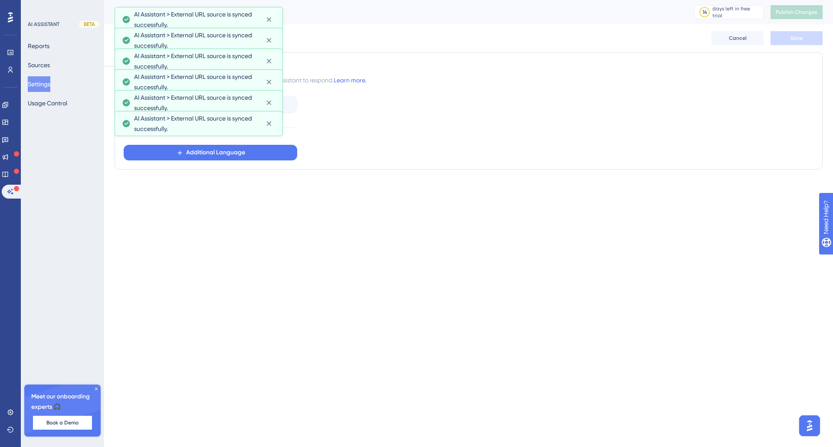
click at [423, 127] on div "English Additional Language" at bounding box center [469, 126] width 690 height 68
click at [267, 125] on icon at bounding box center [268, 123] width 5 height 5
click at [266, 105] on icon at bounding box center [269, 102] width 9 height 9
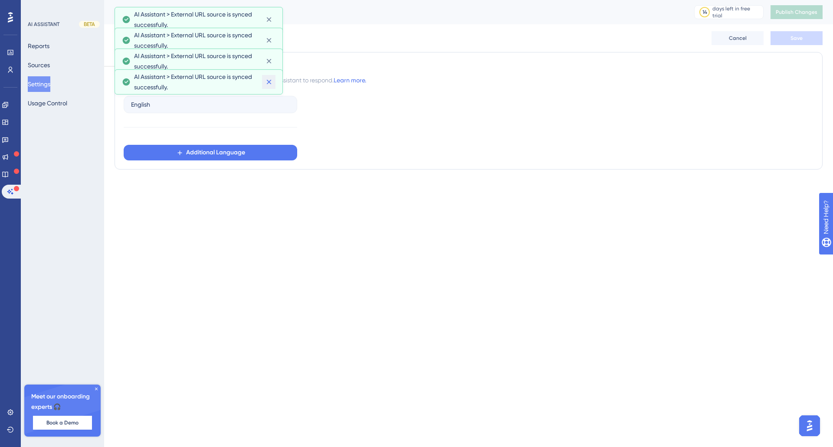
click at [264, 80] on button at bounding box center [268, 82] width 13 height 14
drag, startPoint x: 267, startPoint y: 63, endPoint x: 267, endPoint y: 54, distance: 9.1
click at [267, 62] on icon at bounding box center [268, 61] width 5 height 5
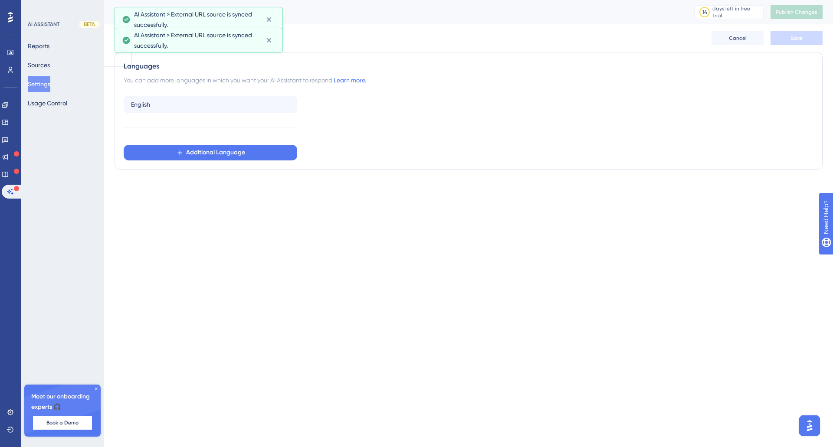
click at [267, 41] on div "Configure Languages Chat Customize Cancel Save" at bounding box center [468, 38] width 708 height 28
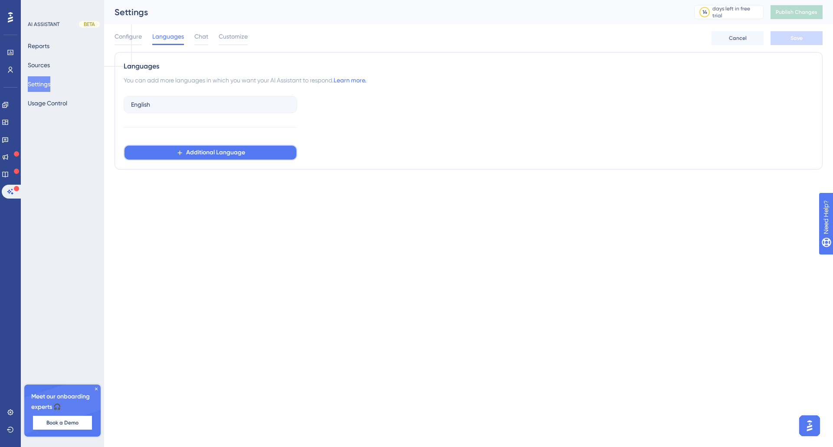
click at [211, 148] on span "Additional Language" at bounding box center [215, 152] width 59 height 10
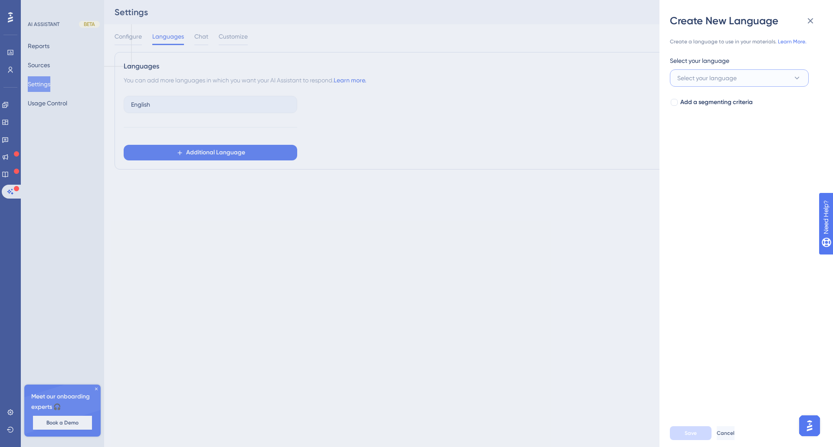
click at [800, 74] on button "Select your language" at bounding box center [739, 77] width 139 height 17
click at [704, 197] on div "Hindi Hindi" at bounding box center [739, 199] width 114 height 17
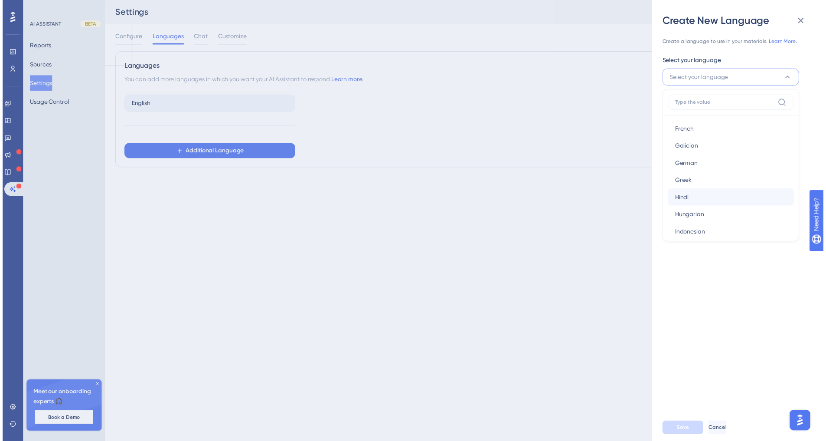
scroll to position [0, 0]
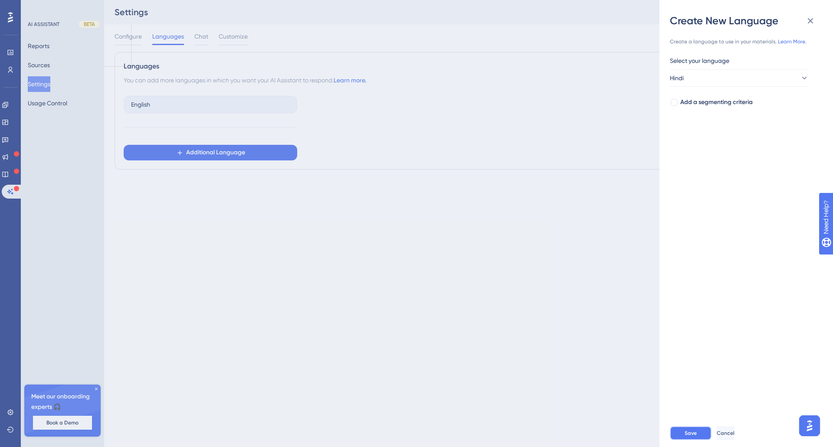
click at [692, 434] on span "Save" at bounding box center [690, 433] width 12 height 7
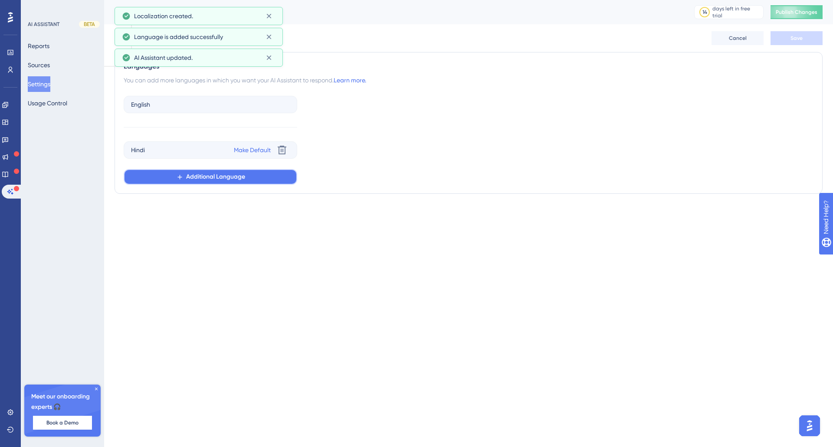
click at [239, 180] on span "Additional Language" at bounding box center [215, 177] width 59 height 10
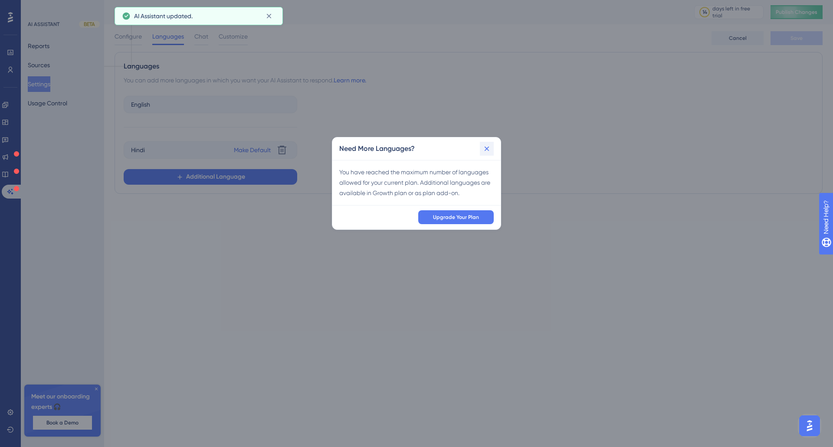
click at [490, 149] on icon at bounding box center [486, 148] width 9 height 9
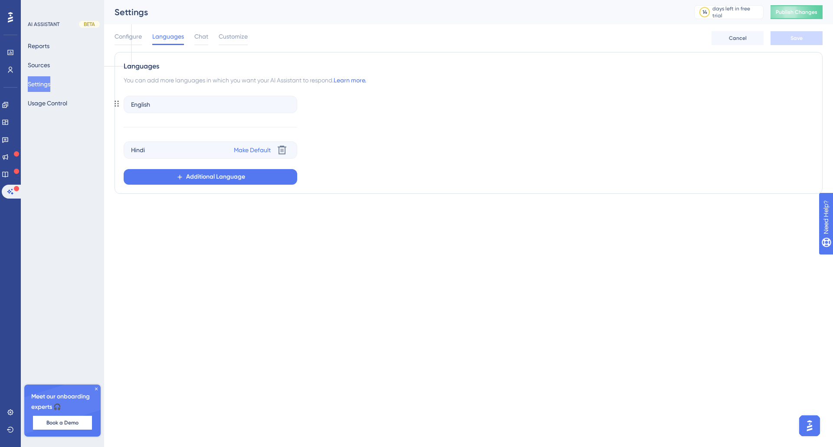
click at [252, 96] on div "English" at bounding box center [210, 104] width 173 height 17
click at [198, 34] on span "Chat" at bounding box center [201, 36] width 14 height 10
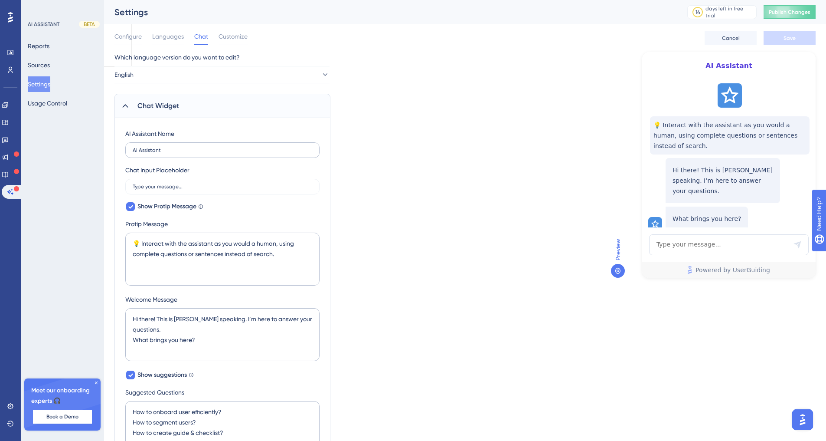
click at [210, 157] on label "AI Assistant" at bounding box center [222, 150] width 194 height 16
click at [210, 153] on input "AI Assistant" at bounding box center [223, 150] width 180 height 6
click at [210, 157] on label "AI Assistant" at bounding box center [222, 150] width 194 height 16
click at [210, 153] on input "AI Assistant" at bounding box center [223, 150] width 180 height 6
click at [210, 157] on label "AI Assistant" at bounding box center [222, 150] width 194 height 16
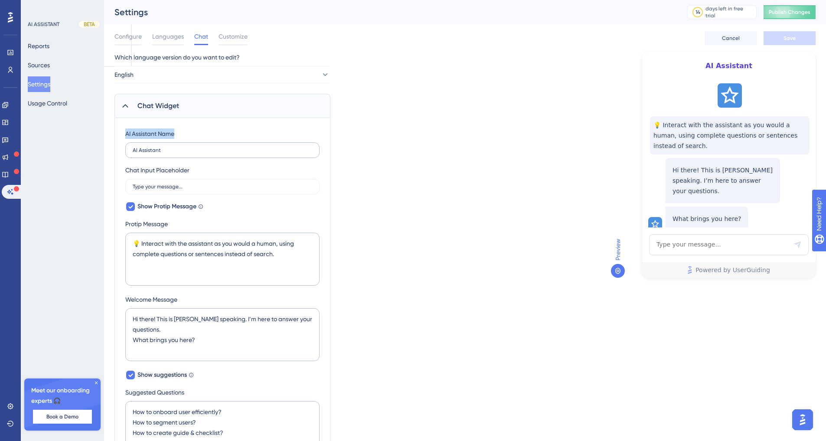
click at [210, 153] on input "AI Assistant" at bounding box center [223, 150] width 180 height 6
click at [127, 147] on label "AI Assistant" at bounding box center [222, 150] width 194 height 16
click at [133, 147] on input "AI Assistant" at bounding box center [223, 150] width 180 height 6
click at [127, 147] on label "AI Assistant" at bounding box center [222, 150] width 194 height 16
click at [133, 147] on input "AI Assistant" at bounding box center [223, 150] width 180 height 6
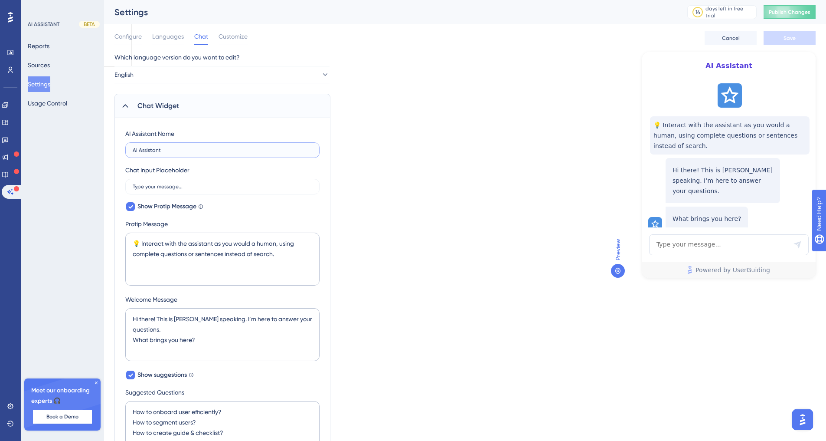
click at [135, 148] on input "AI Assistant" at bounding box center [223, 150] width 180 height 6
type input "PrompeteerAI"
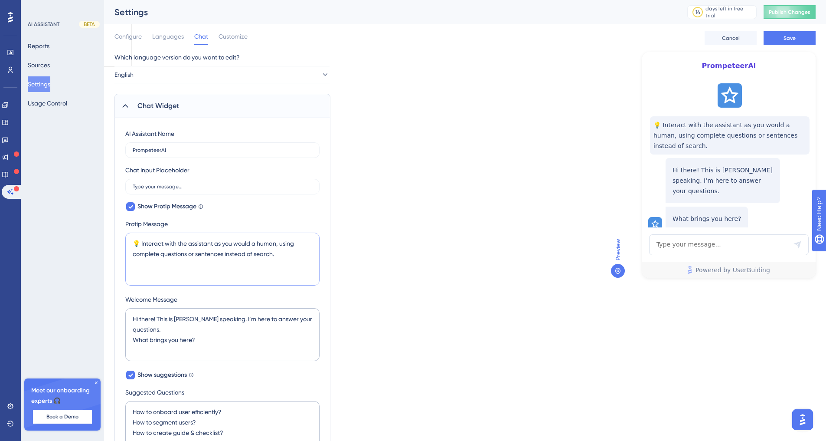
click at [187, 246] on textarea "💡 Interact with the assistant as you would a human, using complete questions or…" at bounding box center [222, 258] width 194 height 53
click at [192, 250] on textarea "💡 Interact with the assistant as you would a human, using complete questions or…" at bounding box center [222, 258] width 194 height 53
click at [250, 261] on textarea "💡 Interact with the assistant as you would a human, using complete questions or…" at bounding box center [222, 258] width 194 height 53
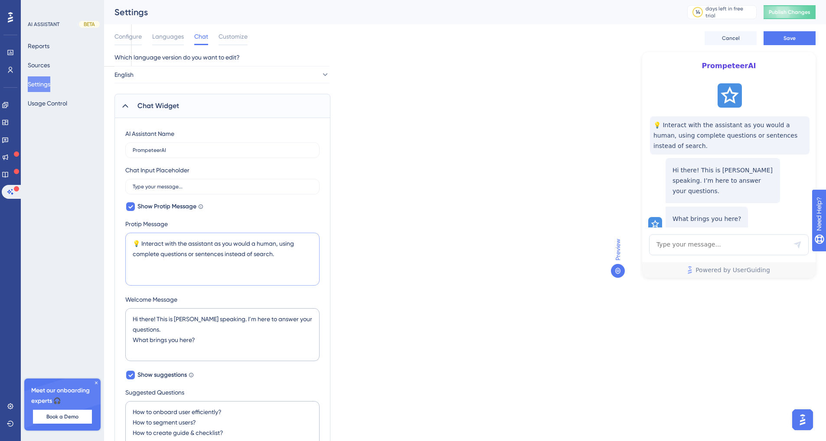
drag, startPoint x: 273, startPoint y: 255, endPoint x: 142, endPoint y: 246, distance: 131.3
click at [142, 246] on textarea "💡 Interact with the assistant as you would a human, using complete questions or…" at bounding box center [222, 258] width 194 height 53
click at [160, 245] on textarea "💡 Interact with the assistant as you would a human, using complete questions or…" at bounding box center [222, 258] width 194 height 53
drag, startPoint x: 211, startPoint y: 246, endPoint x: 144, endPoint y: 247, distance: 67.7
click at [144, 247] on textarea "💡 Interact with the assistant as you would a human, using complete questions or…" at bounding box center [222, 258] width 194 height 53
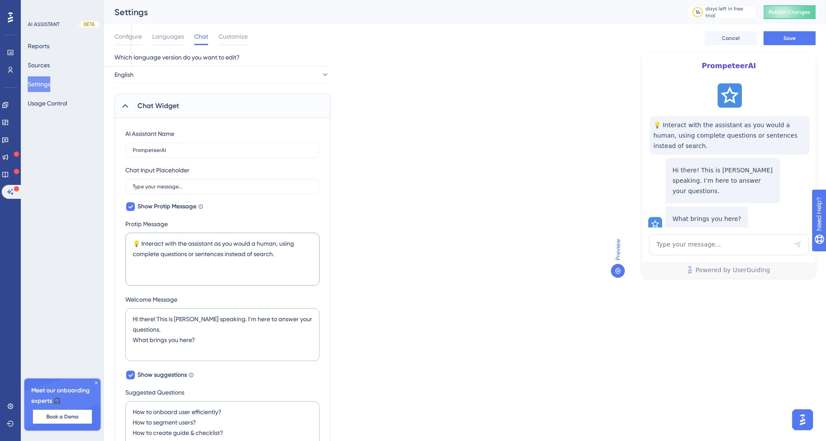
drag, startPoint x: 141, startPoint y: 244, endPoint x: 215, endPoint y: 244, distance: 73.7
click at [215, 244] on textarea "💡 Interact with the assistant as you would a human, using complete questions or…" at bounding box center [222, 258] width 194 height 53
type textarea "💡Talk to me as you would a human, using complete questions or sentences instead…"
click at [201, 339] on textarea "Hi there! This is Dylan speaking. I’m here to answer your questions. What bring…" at bounding box center [222, 334] width 194 height 53
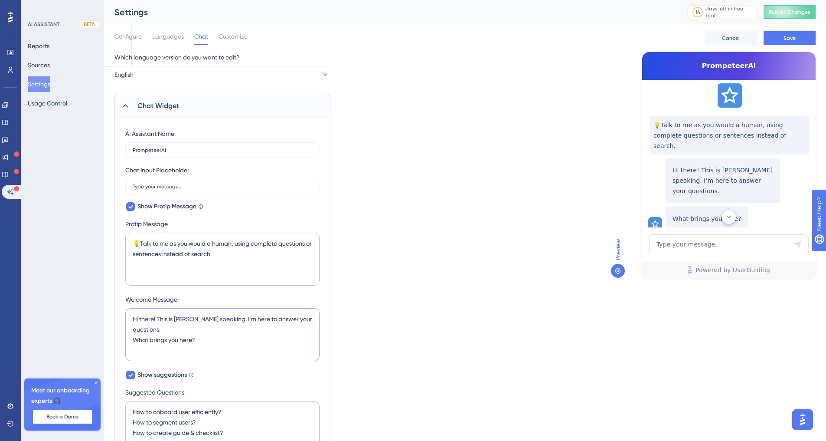
scroll to position [23, 0]
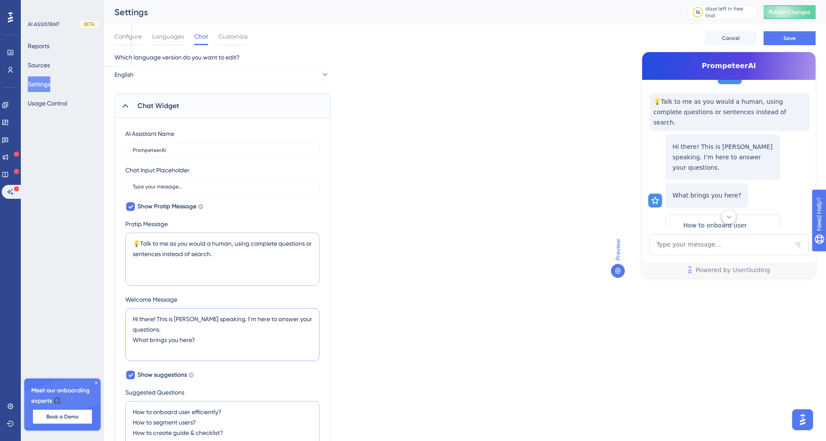
click at [183, 318] on textarea "Hi there! This is Dylan speaking. I’m here to answer your questions. What bring…" at bounding box center [222, 334] width 194 height 53
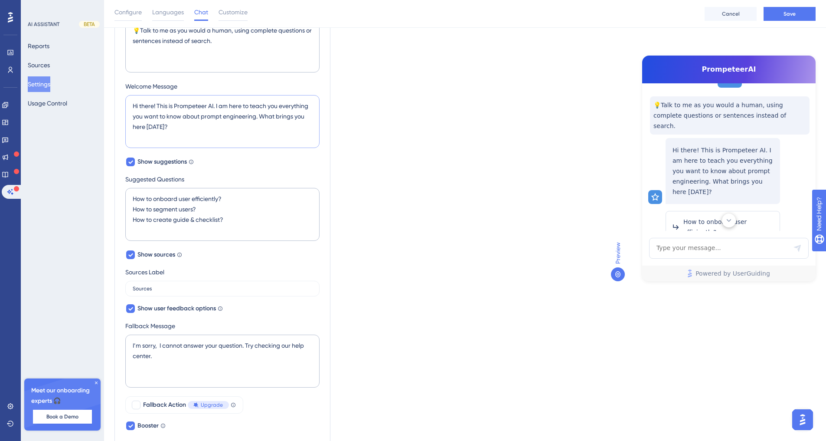
scroll to position [217, 0]
type textarea "Hi there! This is Prompeteer AI. I am here to teach you everything you want to …"
click at [158, 201] on textarea "How to onboard user efficiently? How to segment users? How to create guide & ch…" at bounding box center [222, 213] width 194 height 53
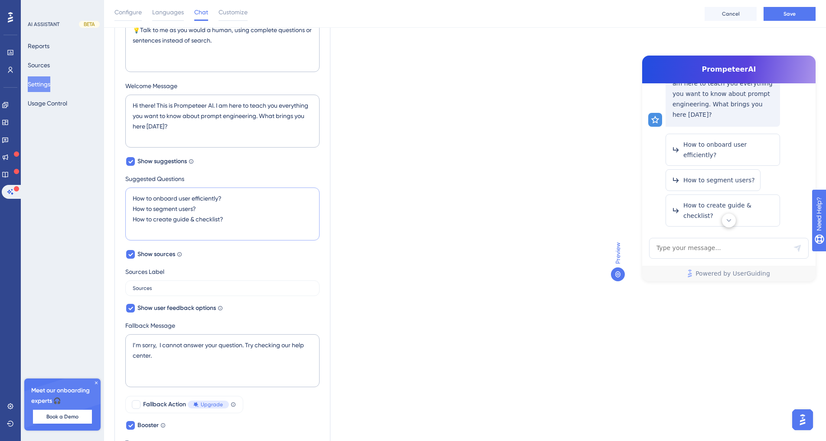
click at [158, 201] on textarea "How to onboard user efficiently? How to segment users? How to create guide & ch…" at bounding box center [222, 213] width 194 height 53
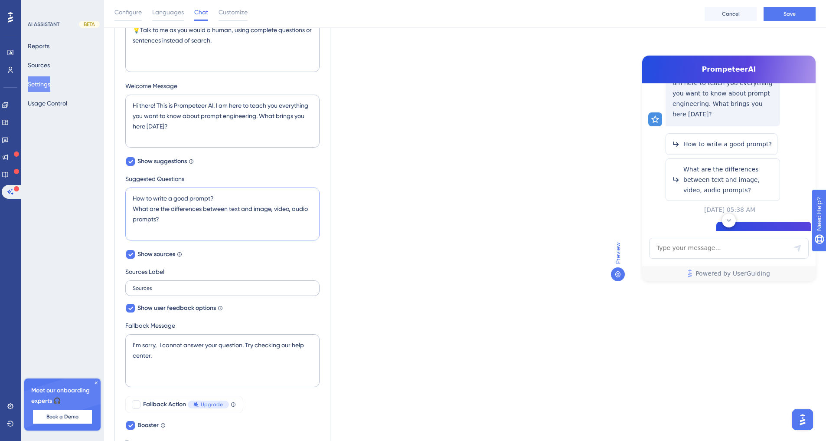
type textarea "How to write a good prompt? What are the differences between text and image, vi…"
click at [189, 286] on input "Sources" at bounding box center [223, 288] width 180 height 6
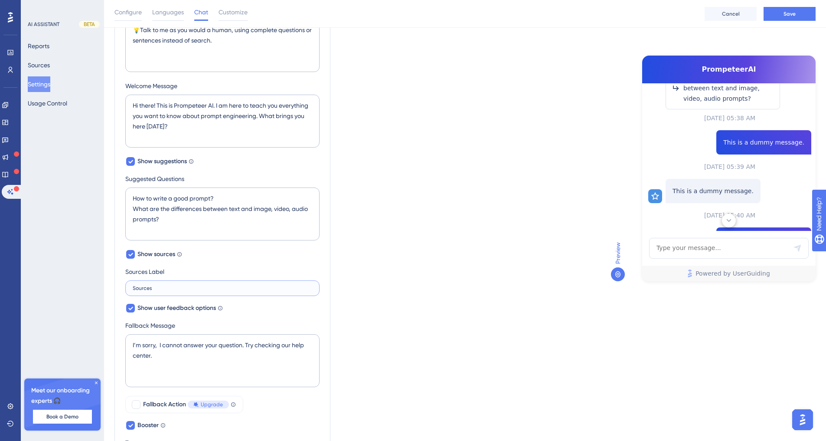
scroll to position [216, 0]
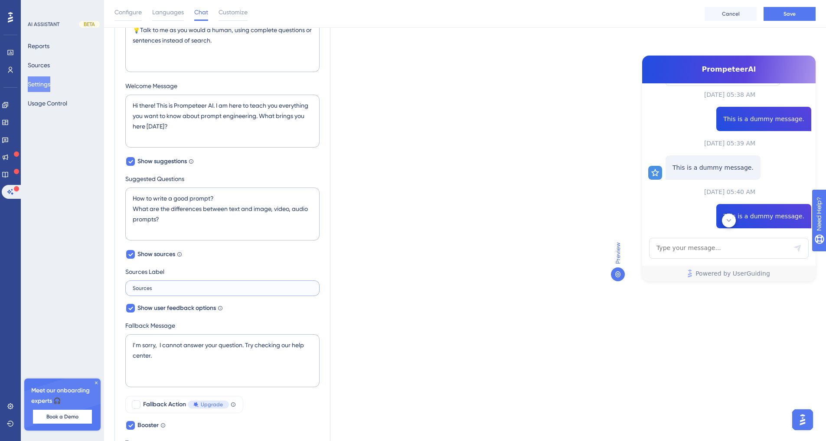
click at [189, 286] on input "Sources" at bounding box center [223, 288] width 180 height 6
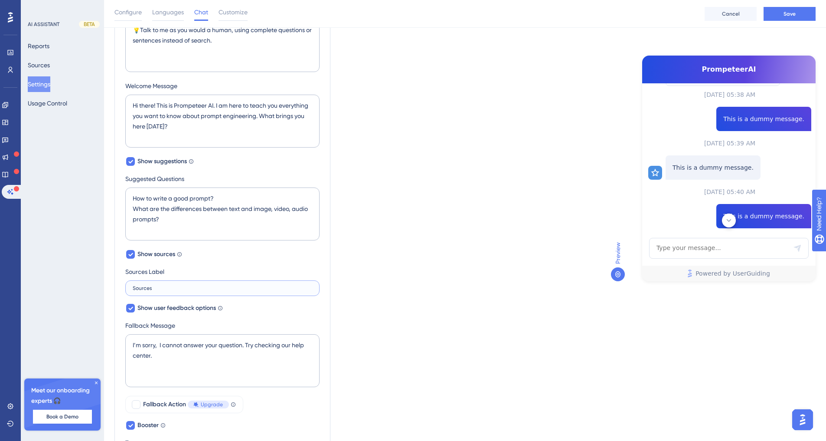
click at [189, 286] on input "Sources" at bounding box center [223, 288] width 180 height 6
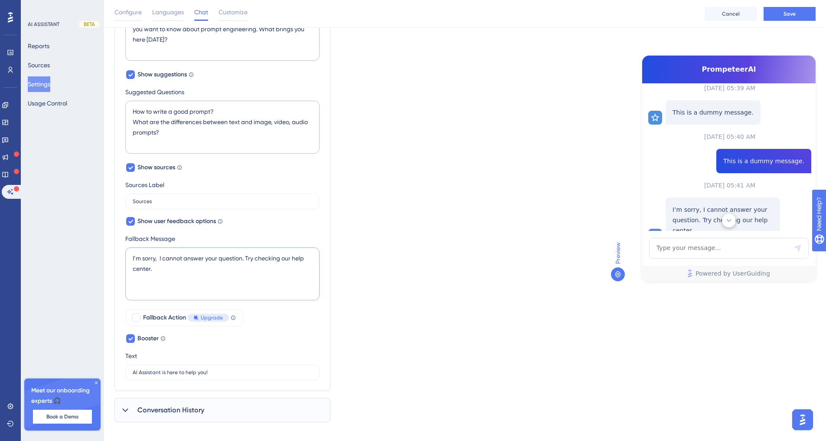
scroll to position [276, 0]
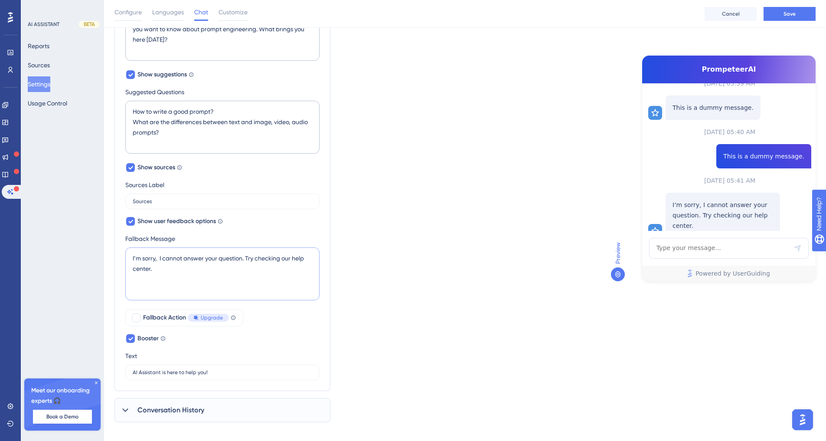
drag, startPoint x: 212, startPoint y: 285, endPoint x: 247, endPoint y: 260, distance: 42.5
click at [247, 260] on textarea "I’m sorry, I cannot answer your question. Try checking our help center." at bounding box center [222, 273] width 194 height 53
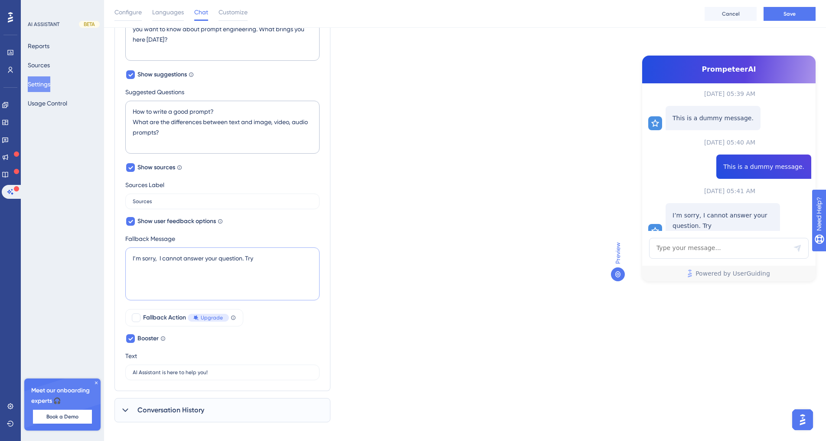
paste textarea "https://gemini.google.com/app"
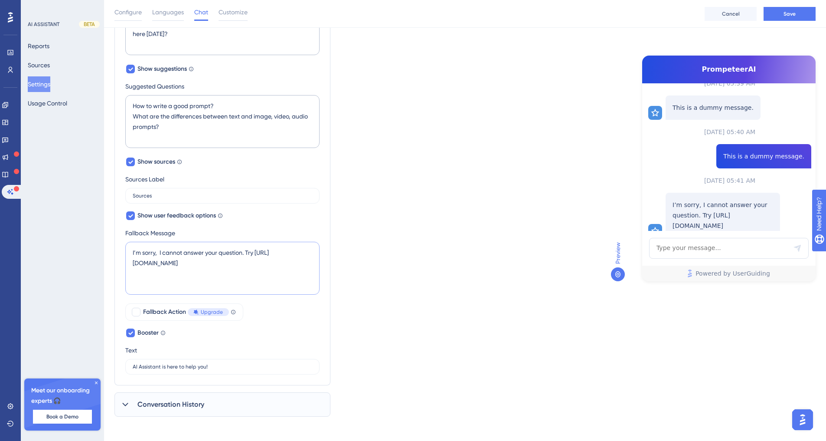
scroll to position [313, 0]
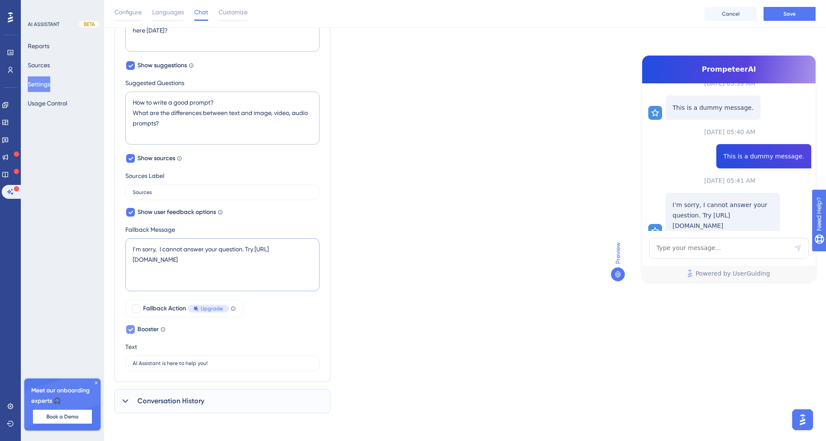
type textarea "I’m sorry, I cannot answer your question. Try https://gemini.google.com/app"
click at [130, 329] on icon at bounding box center [130, 329] width 5 height 7
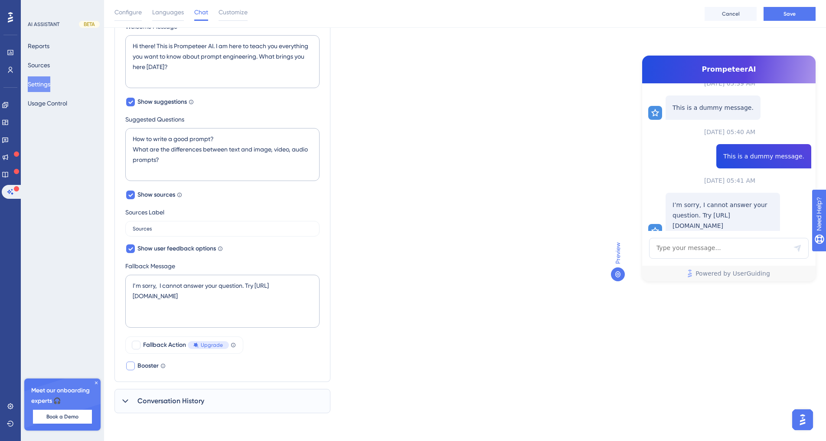
scroll to position [276, 0]
click at [130, 329] on div "I’m sorry, I cannot answer your question. Try https://gemini.google.com/app" at bounding box center [222, 302] width 194 height 55
click at [131, 364] on div at bounding box center [130, 365] width 9 height 9
click at [131, 364] on icon at bounding box center [130, 365] width 5 height 7
click at [131, 364] on div at bounding box center [130, 365] width 9 height 9
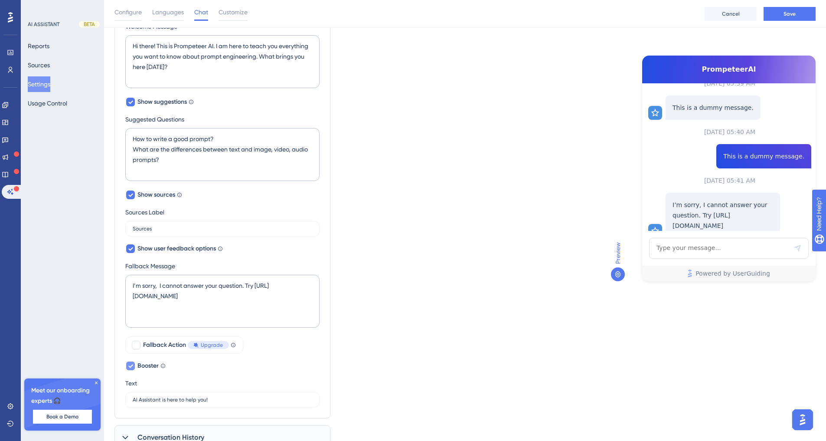
click at [131, 364] on icon at bounding box center [130, 365] width 5 height 7
click at [131, 364] on div at bounding box center [130, 365] width 9 height 9
click at [131, 364] on icon at bounding box center [130, 365] width 5 height 7
click at [131, 364] on div at bounding box center [130, 365] width 9 height 9
click at [131, 364] on icon at bounding box center [130, 365] width 5 height 7
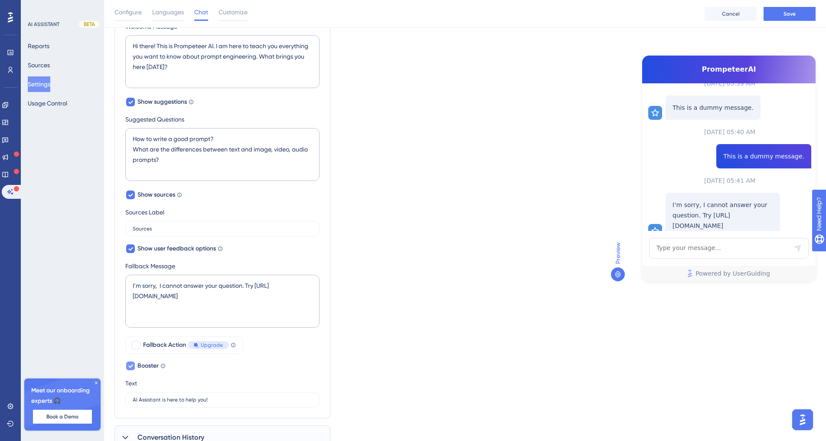
checkbox input "false"
click at [153, 391] on div "Conversation History" at bounding box center [222, 401] width 216 height 24
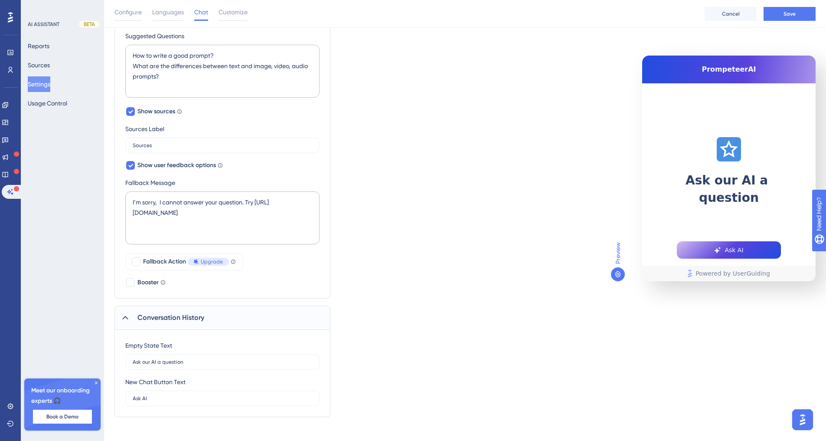
scroll to position [363, 0]
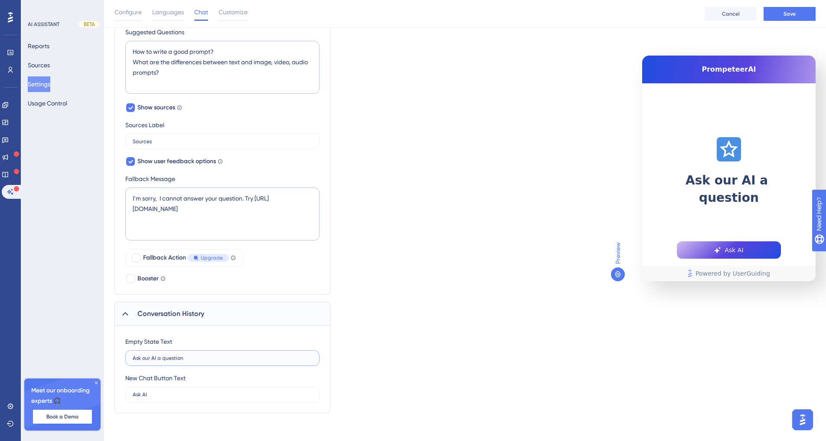
click at [190, 360] on input "Ask our AI a question" at bounding box center [223, 358] width 180 height 6
type input "A"
type input "Learn Prompt Engineering Today"
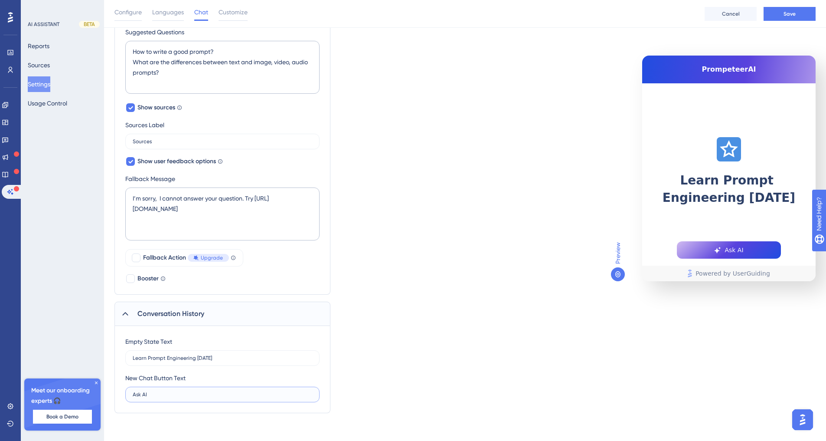
click at [144, 393] on input "Ask AI" at bounding box center [223, 394] width 180 height 6
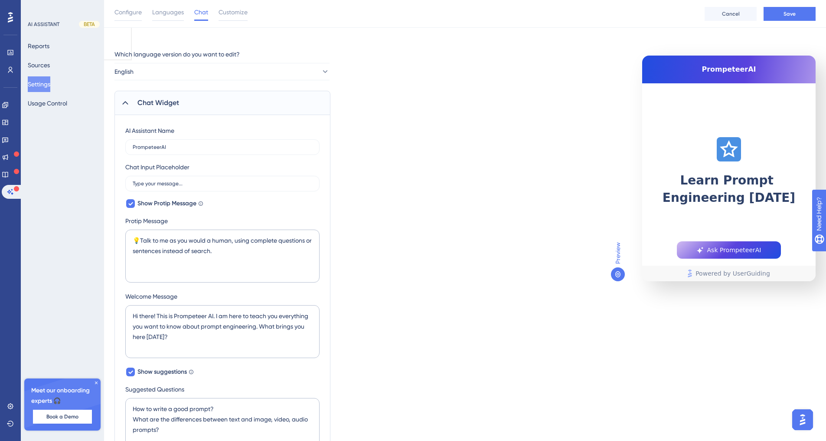
scroll to position [0, 0]
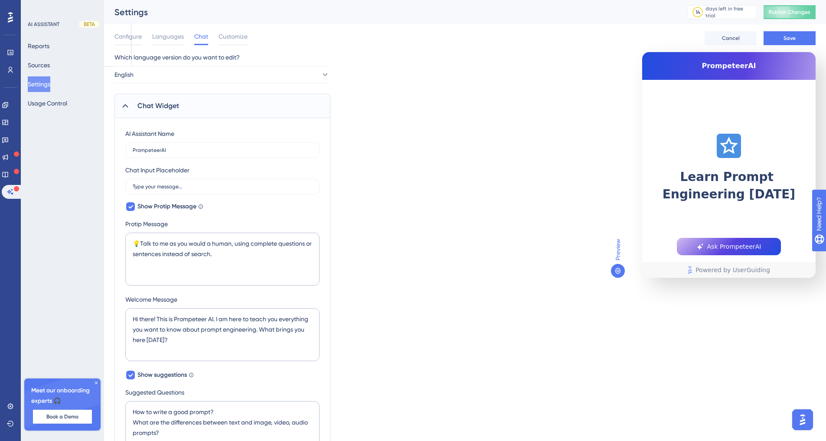
type input "Ask PrompeteerAI"
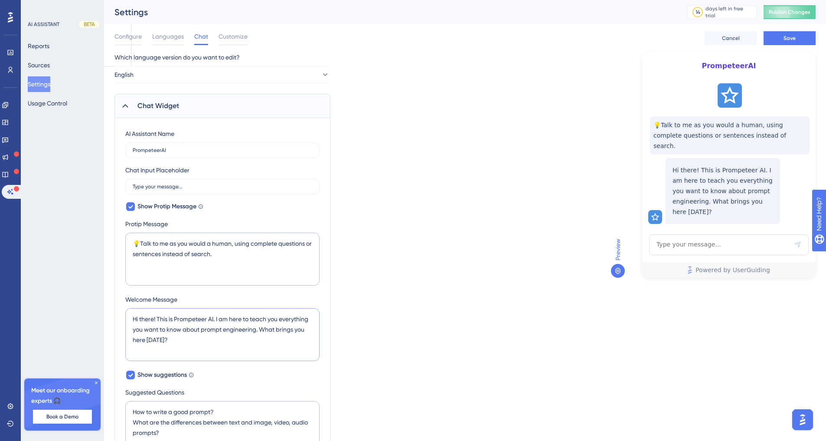
scroll to position [25, 0]
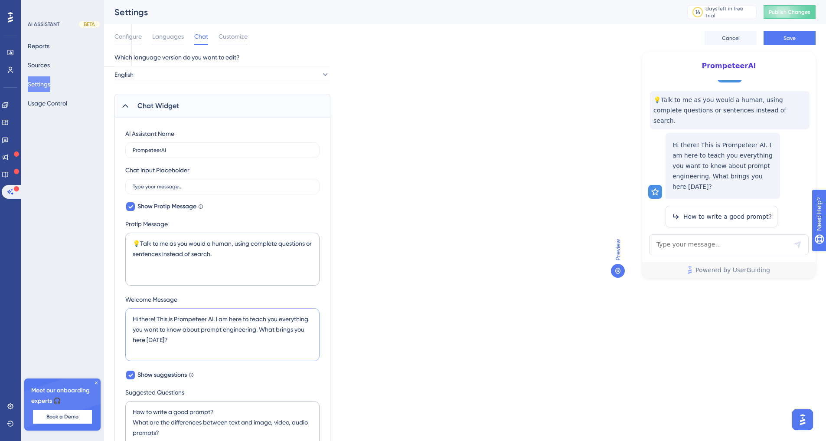
click at [210, 322] on textarea "Hi there! This is Prompeteer AI. I am here to teach you everything you want to …" at bounding box center [222, 334] width 194 height 53
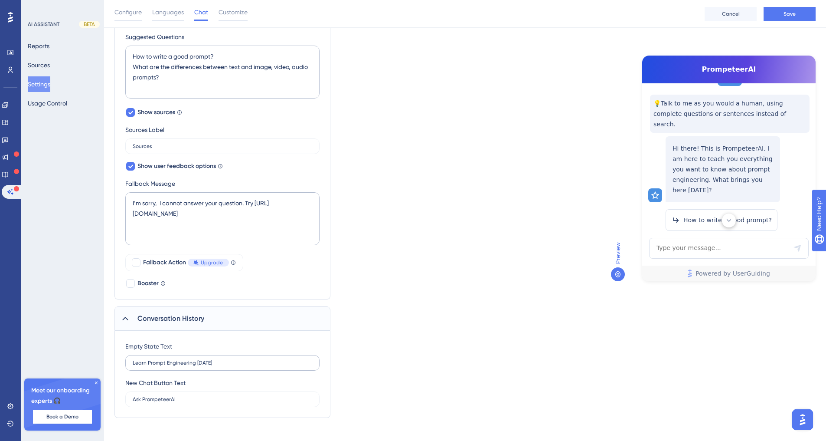
scroll to position [363, 0]
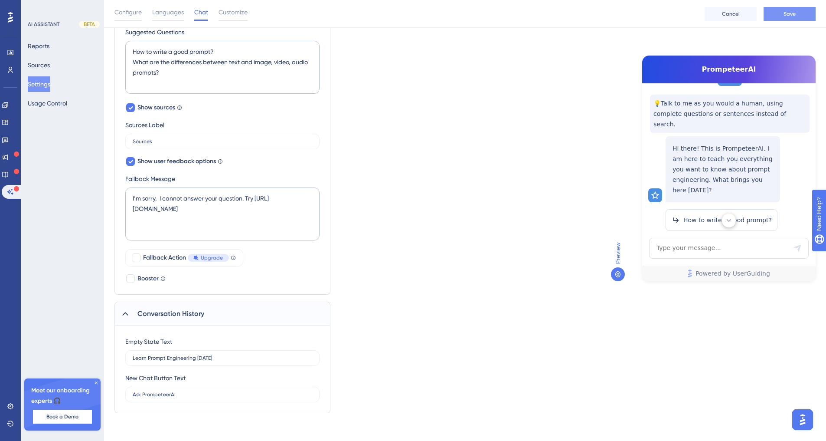
type textarea "Hi there! This is PrompeteerAI. I am here to teach you everything you want to k…"
drag, startPoint x: 794, startPoint y: 7, endPoint x: 131, endPoint y: 65, distance: 666.1
click at [131, 65] on div "Performance Users Engagement Widgets Feedback Product Updates Knowledge Base AI…" at bounding box center [465, 32] width 722 height 790
click at [56, 102] on button "Usage Control" at bounding box center [47, 103] width 39 height 16
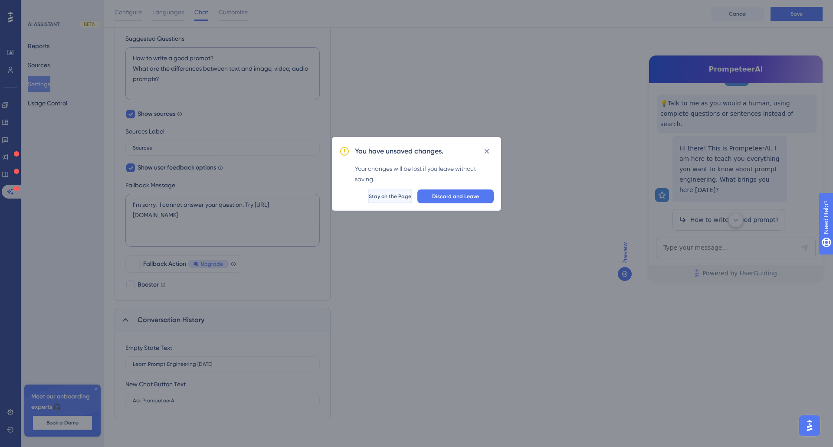
click at [383, 195] on span "Stay on the Page" at bounding box center [390, 196] width 42 height 7
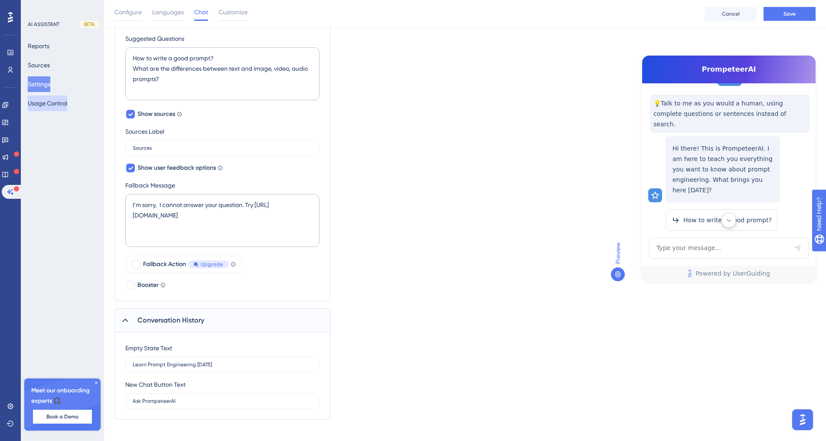
click at [54, 106] on button "Usage Control" at bounding box center [47, 103] width 39 height 16
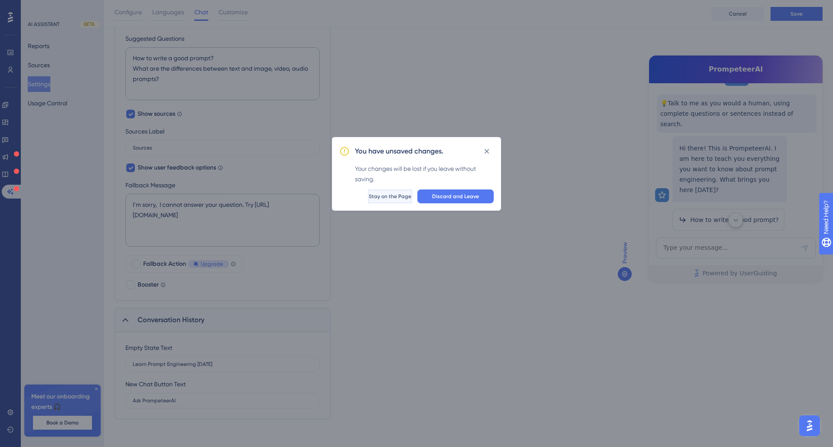
click at [378, 199] on span "Stay on the Page" at bounding box center [390, 196] width 42 height 7
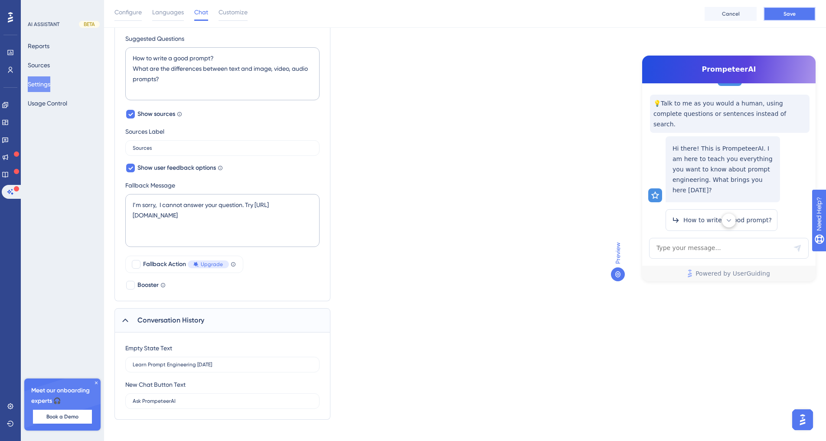
click at [800, 11] on button "Save" at bounding box center [790, 14] width 52 height 14
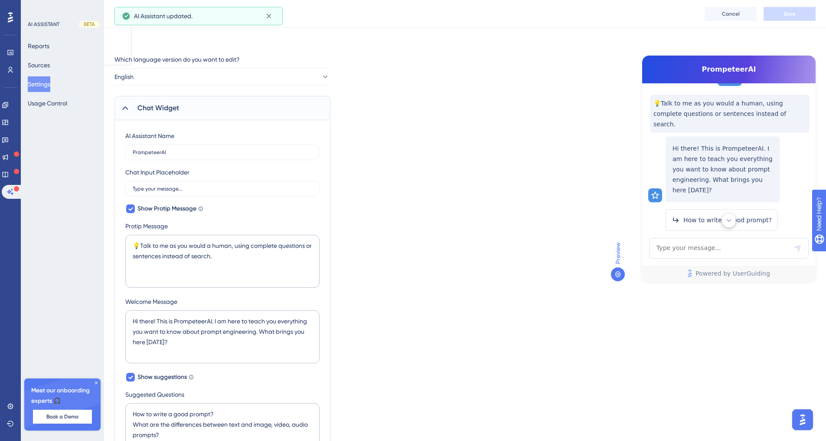
scroll to position [0, 0]
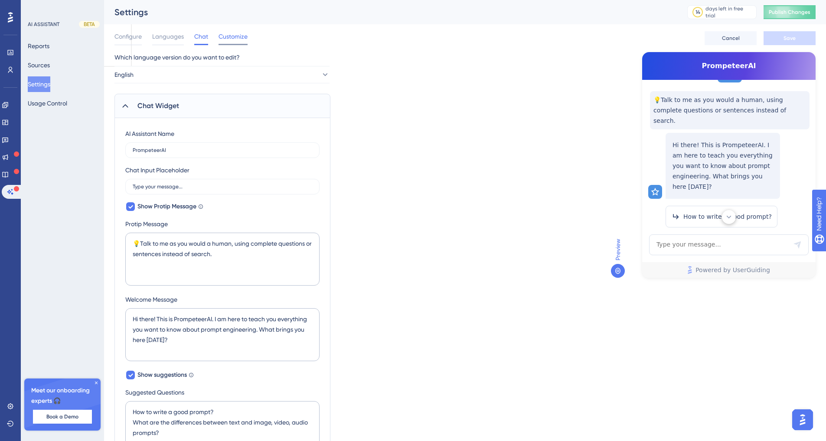
click at [244, 35] on span "Customize" at bounding box center [233, 36] width 29 height 10
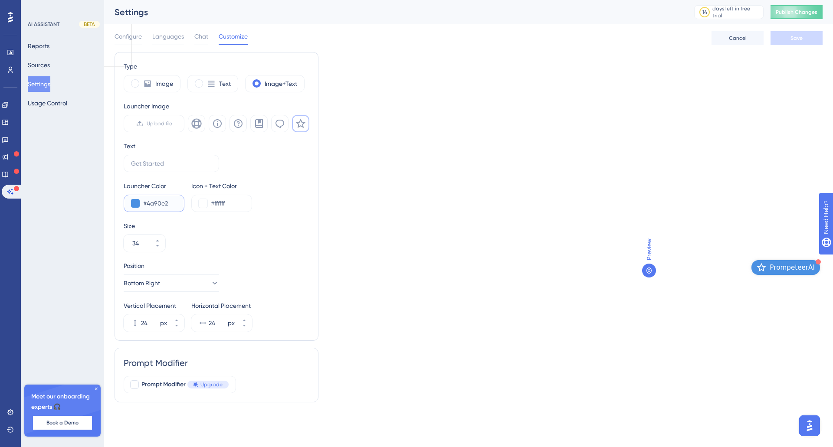
click at [134, 204] on button at bounding box center [135, 203] width 9 height 9
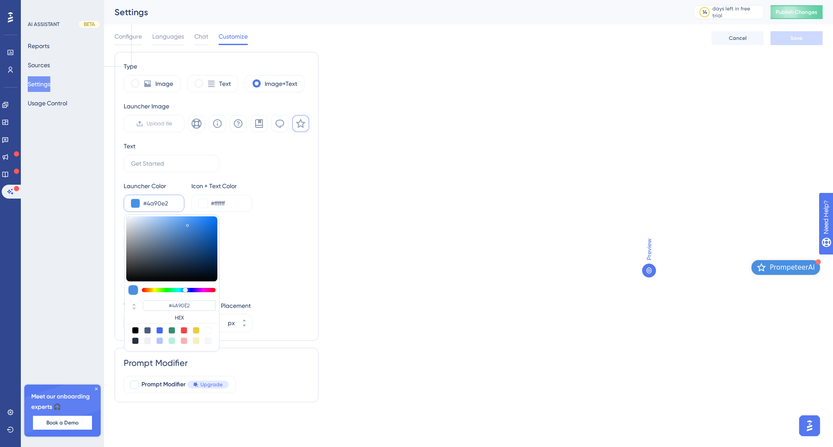
click at [184, 341] on div at bounding box center [183, 340] width 7 height 7
type input "#ffafaf"
type input "#FFAFAF"
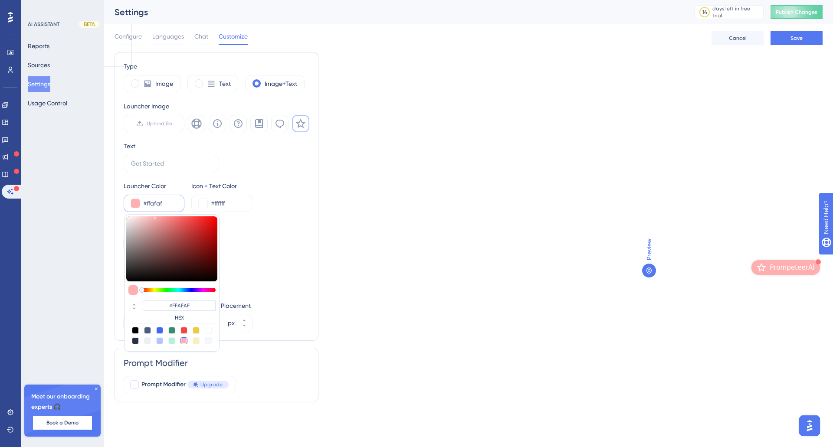
click at [184, 329] on div at bounding box center [183, 330] width 7 height 7
type input "#f84343"
type input "#F84343"
type input "#f88343"
type input "#F88343"
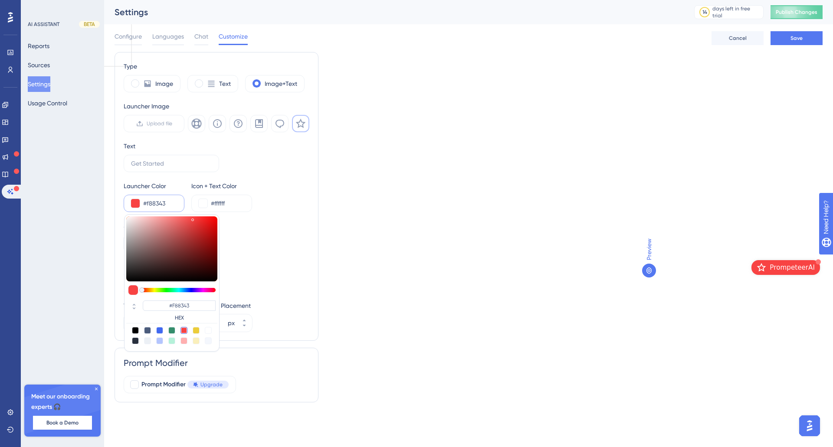
click at [146, 288] on div at bounding box center [179, 290] width 74 height 4
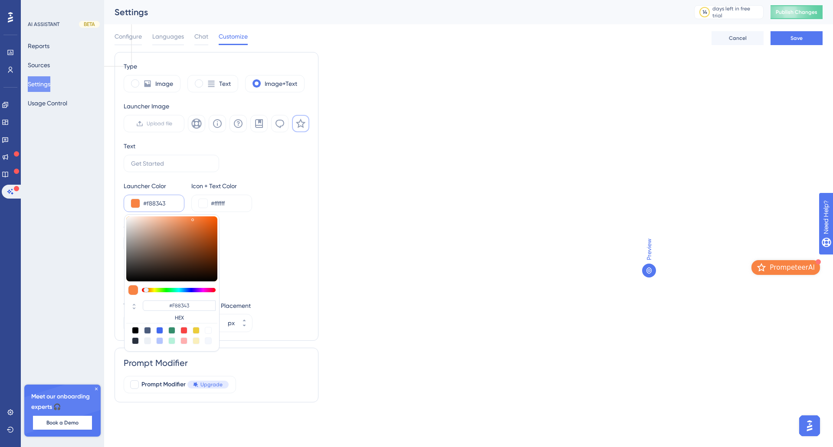
click at [149, 288] on div at bounding box center [171, 290] width 91 height 10
type input "#f8c943"
type input "#F8C943"
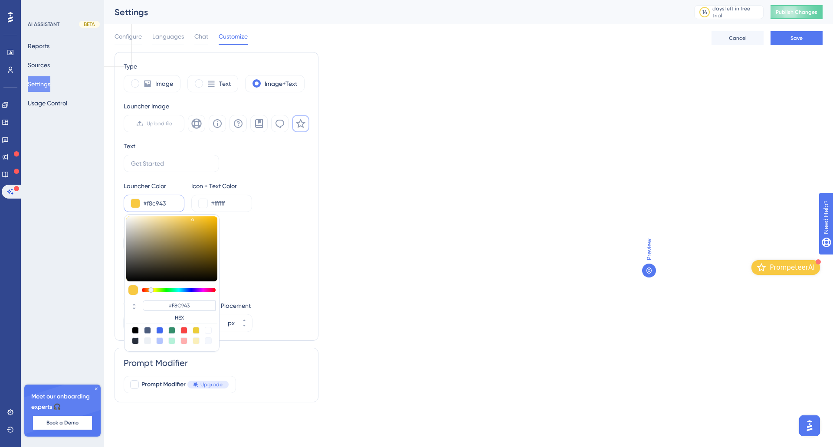
click at [151, 289] on div at bounding box center [179, 290] width 74 height 4
type input "#f8a943"
type input "#F8A943"
click at [149, 289] on div at bounding box center [150, 290] width 5 height 5
type input "#f8c343"
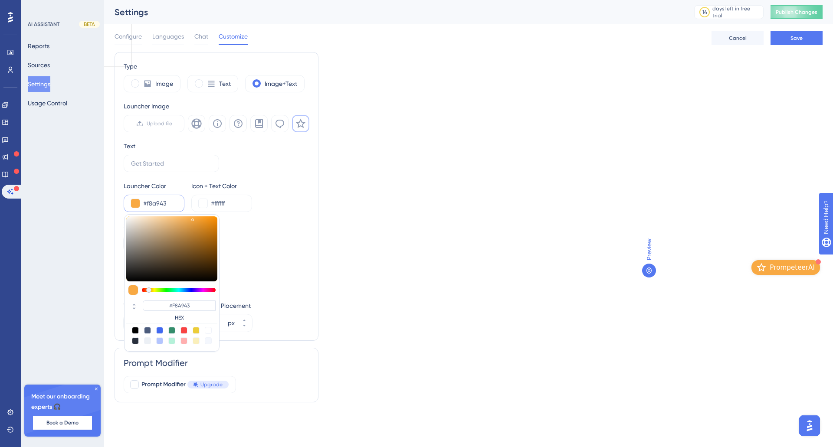
type input "#F8C343"
click at [150, 290] on div at bounding box center [150, 290] width 5 height 5
type input "#f8bc43"
type input "#F8BC43"
click at [150, 288] on div at bounding box center [149, 290] width 5 height 5
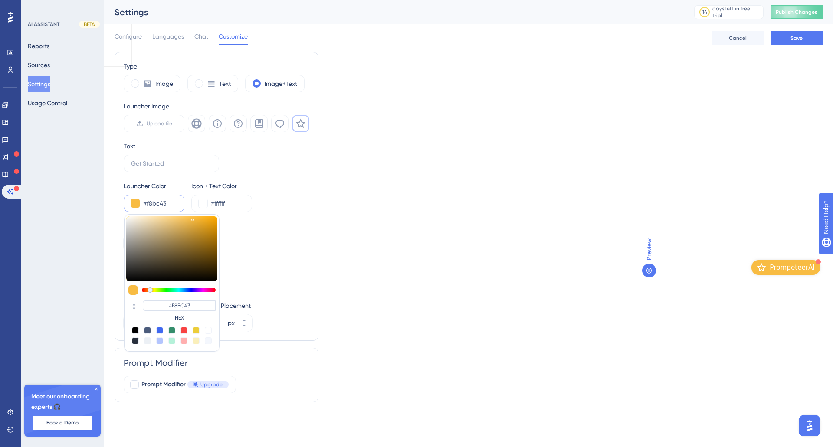
type input "#f8a343"
type input "#F8A343"
click at [148, 288] on div at bounding box center [148, 290] width 5 height 5
type input "#f8b643"
type input "#F8B643"
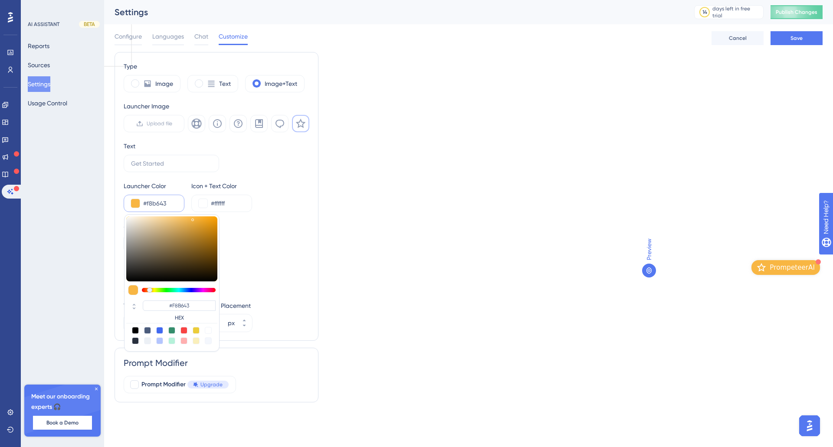
click at [150, 288] on div at bounding box center [149, 290] width 5 height 5
click at [187, 216] on div "#F8B643 HEX" at bounding box center [171, 282] width 95 height 137
type input "#f5b950"
type input "#F5B950"
click at [187, 219] on div at bounding box center [171, 248] width 91 height 65
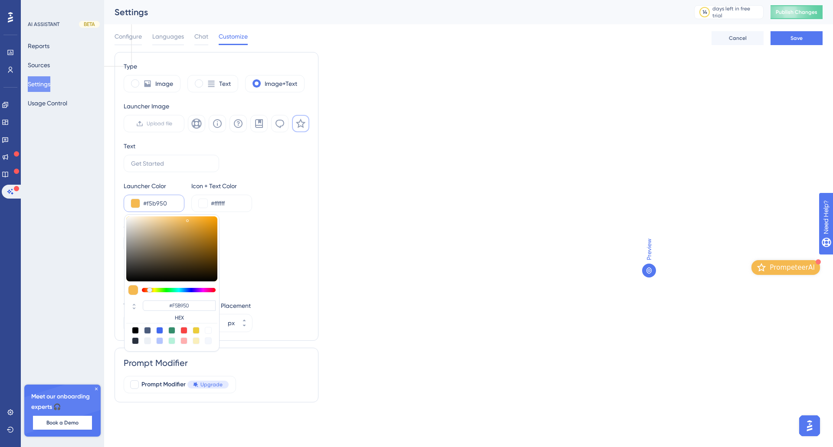
type input "#f5bf62"
type input "#F5BF62"
type input "#f5bf63"
type input "#F5BF63"
click at [180, 219] on div at bounding box center [171, 248] width 91 height 65
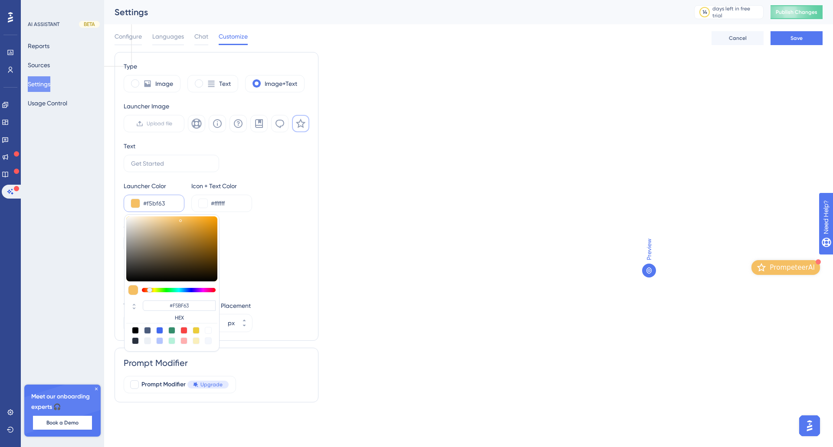
type input "#f8c46a"
type input "#F8C46A"
click at [178, 218] on div at bounding box center [171, 248] width 91 height 65
type input "#fccb78"
type input "#FCCB78"
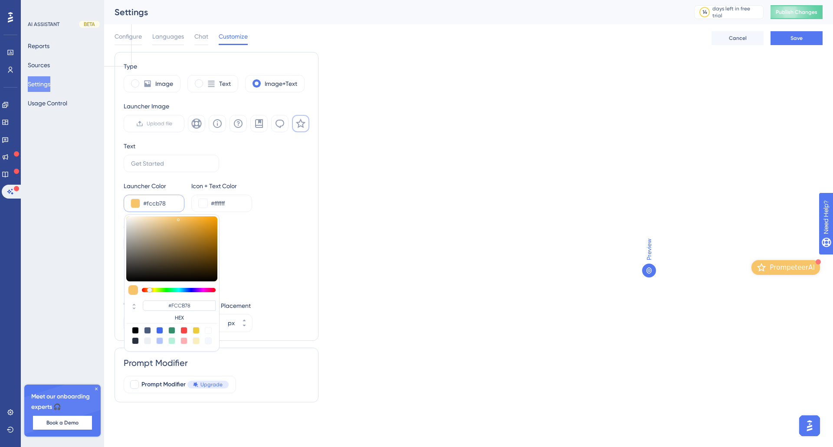
click at [174, 217] on div at bounding box center [171, 248] width 91 height 65
type input "#fcc05c"
type input "#FCC05C"
type input "#fcbf5b"
type input "#FCBF5B"
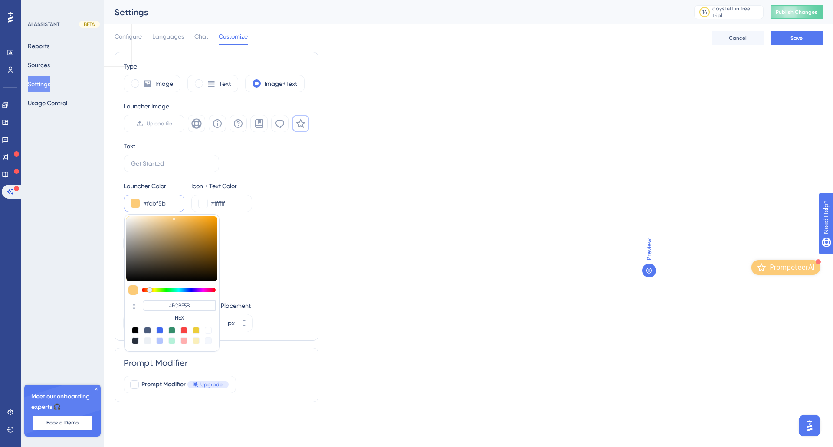
type input "#fcbe5a"
type input "#FCBE5A"
click at [185, 217] on div at bounding box center [171, 248] width 91 height 65
type input "#fcb94e"
type input "#FCB94E"
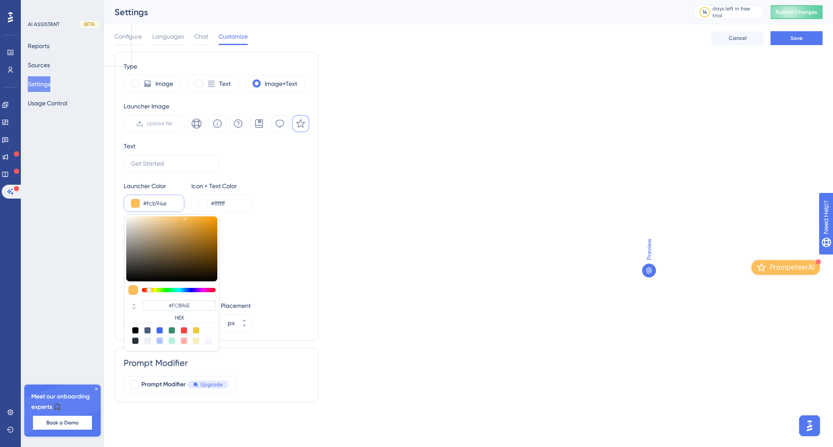
type input "#fab547"
type input "#FAB547"
type input "#f8b346"
type input "#F8B346"
click at [192, 218] on div at bounding box center [171, 248] width 91 height 65
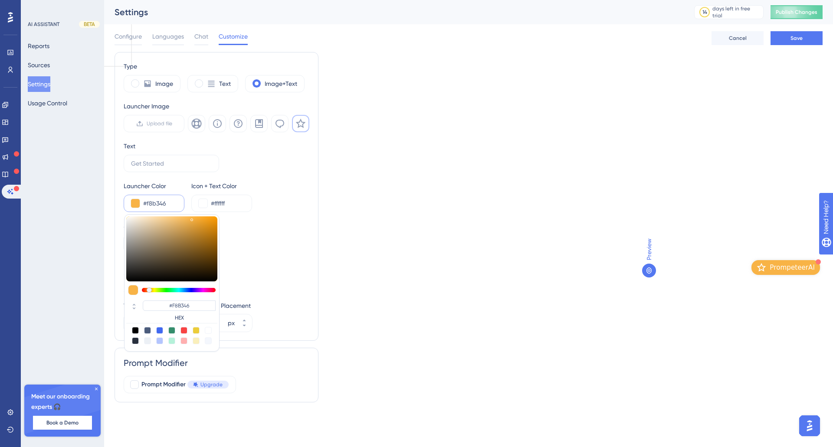
type input "#f5b34b"
type input "#F5B34B"
type input "#f5b248"
type input "#F5B248"
type input "#f5b247"
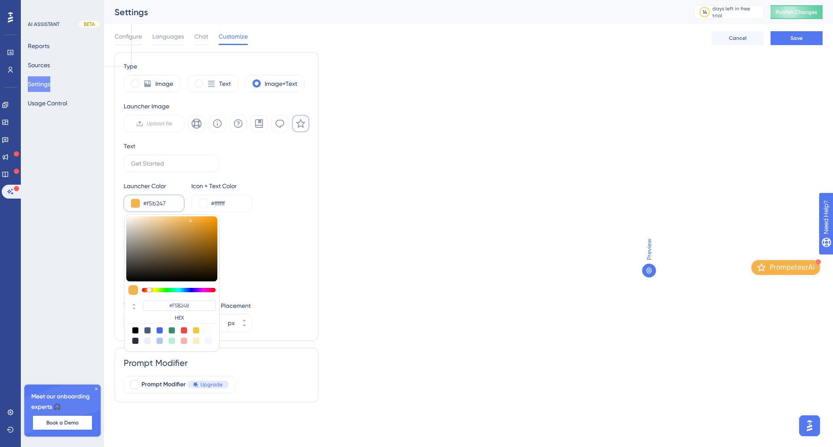
type input "#F5B247"
type input "#f5b146"
type input "#F5B146"
click at [191, 219] on div at bounding box center [171, 248] width 91 height 65
type input "#f6af3e"
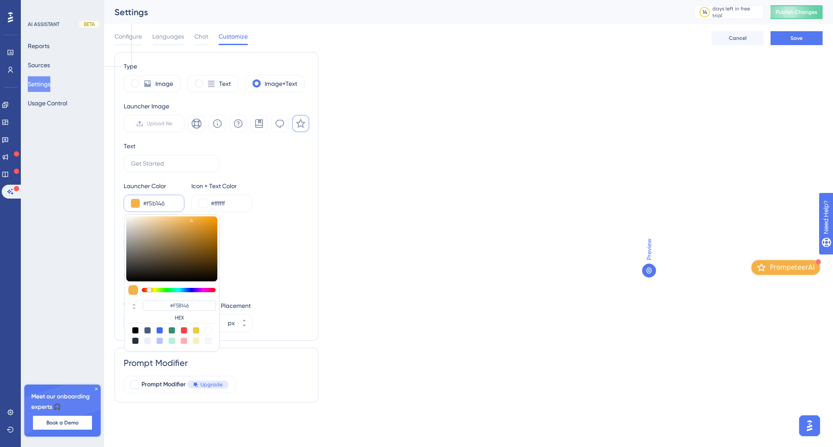
type input "#F6AF3E"
type input "#f6af3d"
type input "#F6AF3D"
click at [195, 219] on div at bounding box center [171, 248] width 91 height 65
type input "#fcb543"
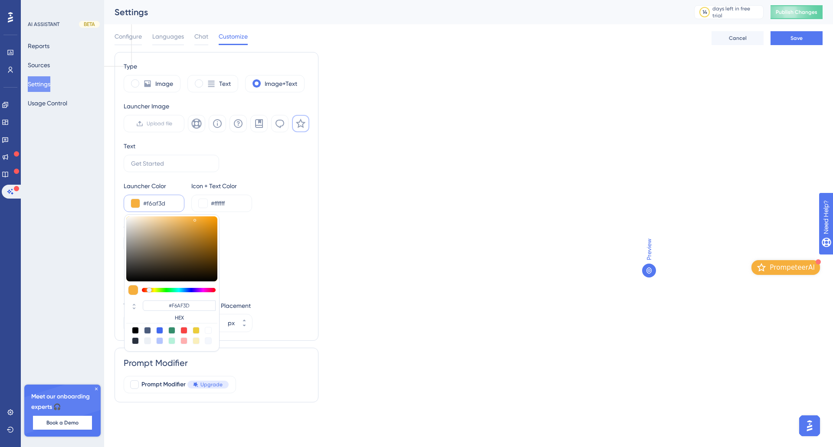
type input "#FCB543"
type input "#fcb33f"
type input "#FCB33F"
click at [196, 217] on div at bounding box center [171, 248] width 91 height 65
type input "#fcb23c"
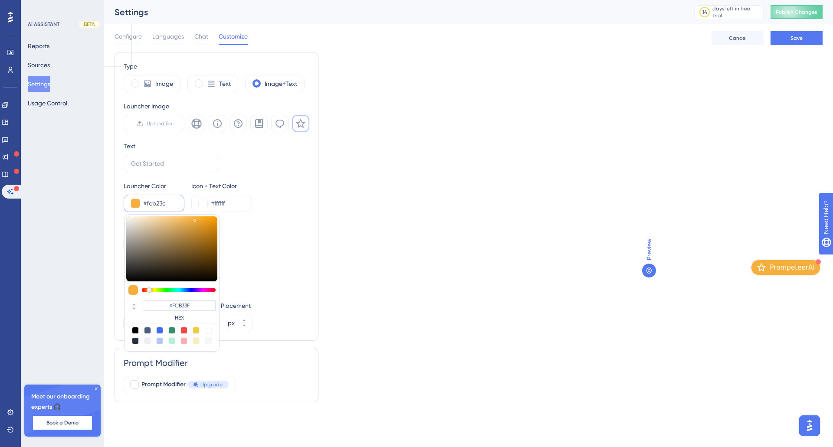
type input "#FCB23C"
type input "#fdb137"
type input "#FDB137"
type input "#fdb136"
type input "#FDB136"
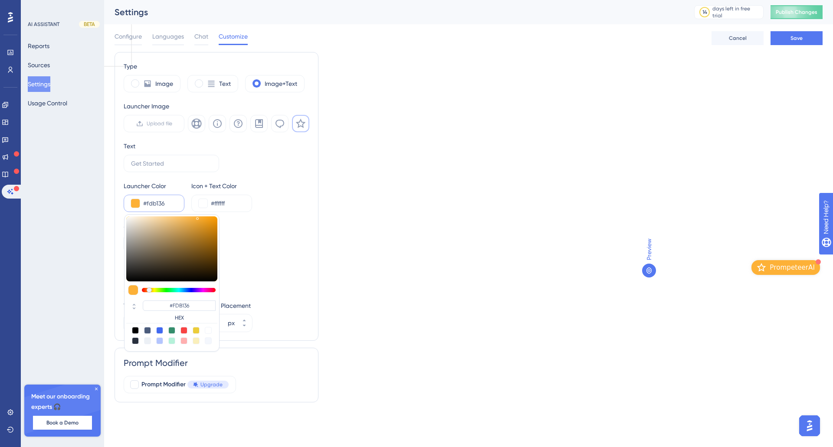
type input "#ffb02f"
type input "#FFB02F"
type input "#ffae2b"
type input "#FFAE2B"
type input "#ffad29"
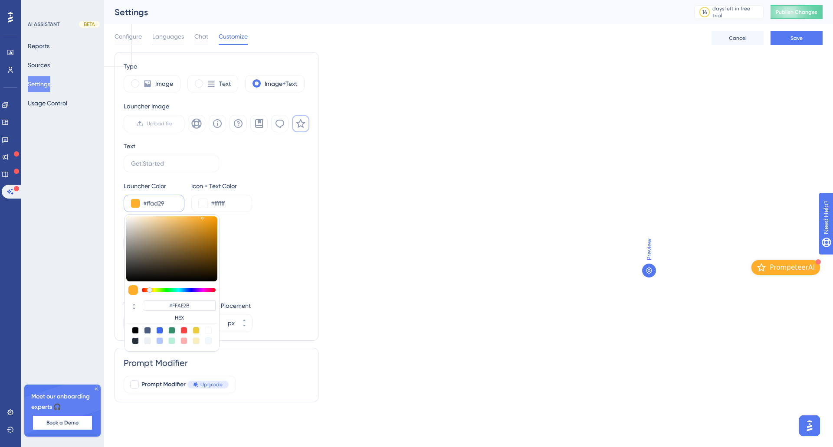
type input "#FFAD29"
type input "#ffac27"
type input "#FFAC27"
type input "#fdab27"
type input "#FDAB27"
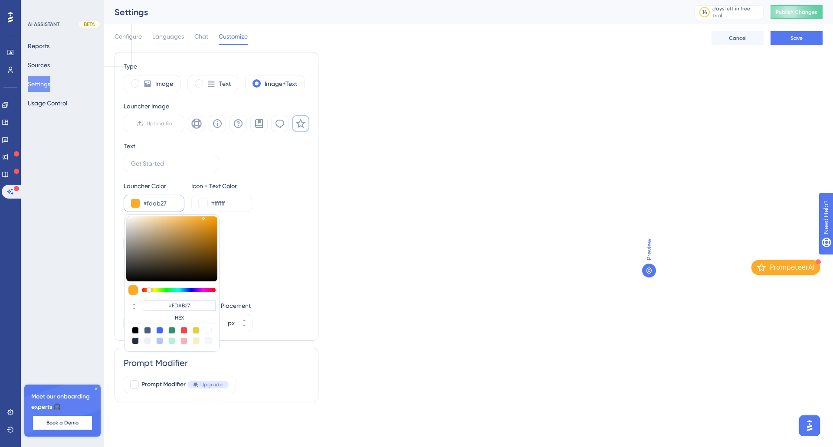
type input "#faa926"
type input "#FAA926"
type input "#faa824"
type input "#FAA824"
type input "#f8a622"
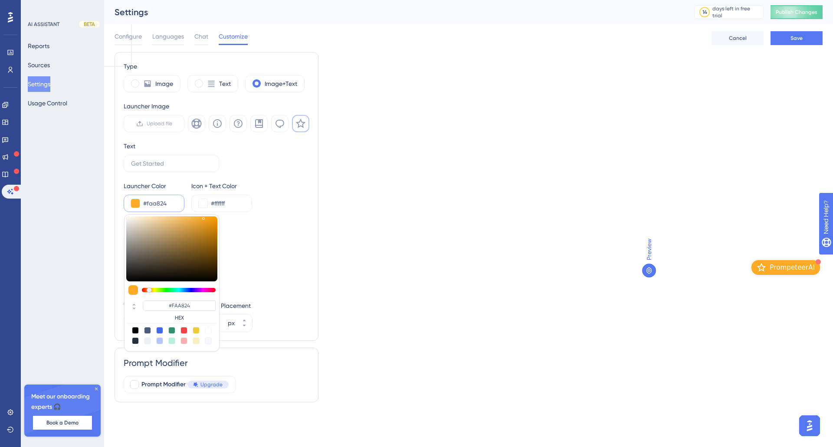
type input "#F8A622"
type input "#f6a522"
type input "#F6A522"
type input "#f5a422"
type input "#F5A422"
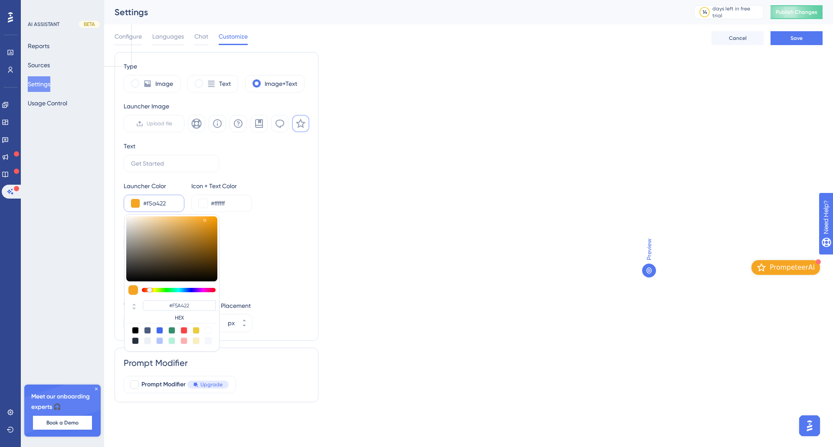
type input "#f3a322"
type input "#F3A322"
type input "#f6a522"
type input "#F6A522"
type input "#fca71f"
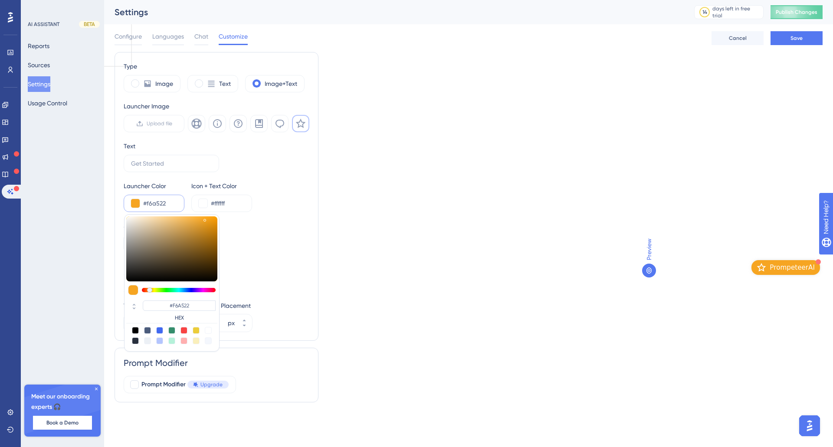
type input "#FCA71F"
type input "#ffa81d"
type input "#FFA81D"
type input "#ffa71b"
type input "#FFA71B"
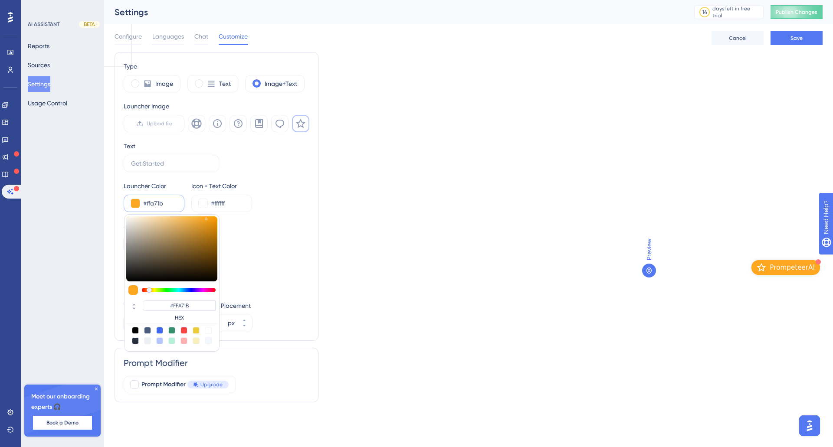
type input "#ffa71c"
type input "#FFA71C"
type input "#ffa71d"
type input "#FFA71D"
drag, startPoint x: 197, startPoint y: 217, endPoint x: 207, endPoint y: 214, distance: 9.9
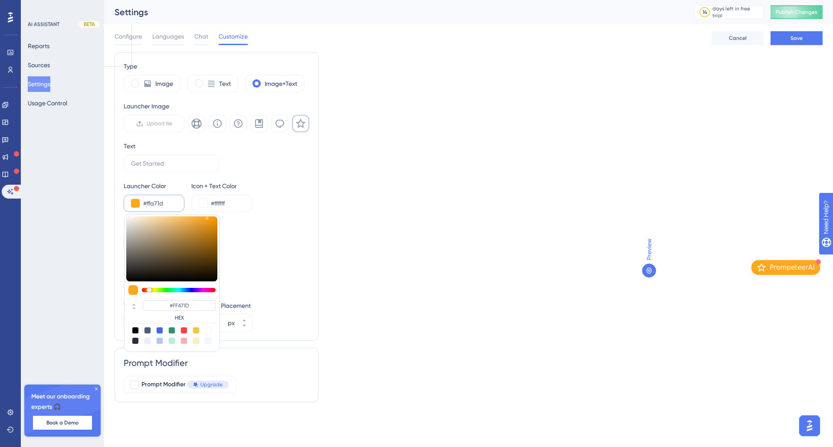
click at [207, 214] on div "#FFA71D HEX" at bounding box center [171, 282] width 95 height 137
click at [308, 339] on div "Type Image Text Image+Text Launcher Image Upload file Text Launcher Color #ffa7…" at bounding box center [216, 196] width 204 height 289
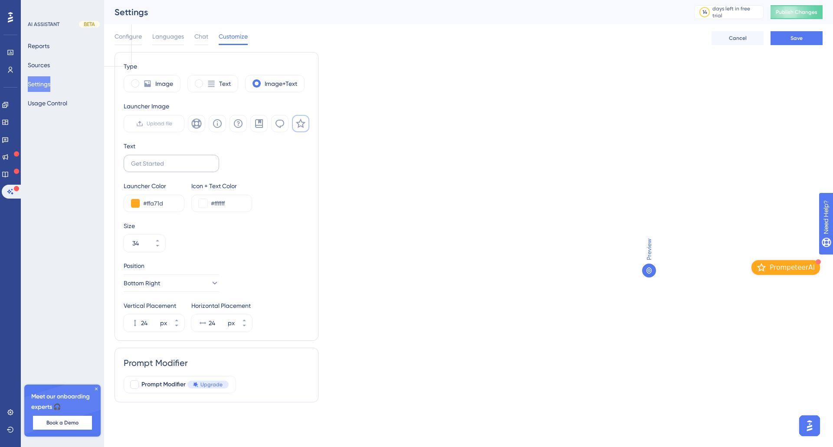
click at [174, 171] on label at bounding box center [171, 163] width 95 height 17
click at [174, 168] on input "text" at bounding box center [171, 164] width 81 height 10
click at [174, 170] on label at bounding box center [171, 163] width 95 height 17
click at [174, 168] on input "text" at bounding box center [171, 164] width 81 height 10
click at [174, 170] on label at bounding box center [171, 163] width 95 height 17
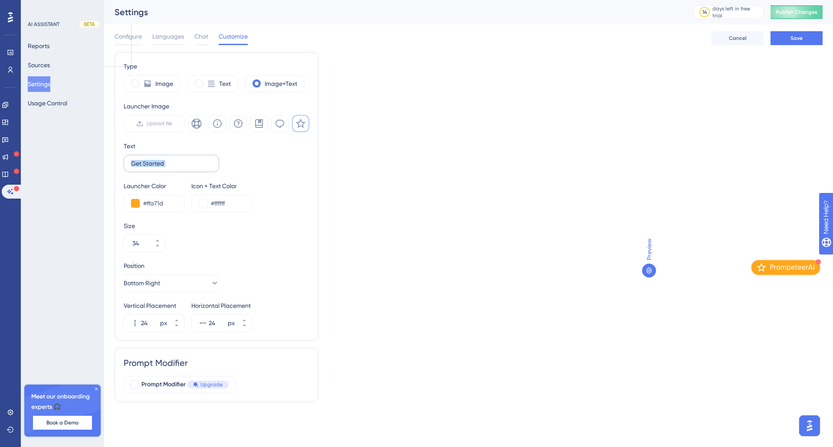
click at [174, 168] on input "text" at bounding box center [171, 164] width 81 height 10
click at [174, 170] on label at bounding box center [171, 163] width 95 height 17
click at [174, 168] on input "text" at bounding box center [171, 164] width 81 height 10
click at [174, 170] on label at bounding box center [171, 163] width 95 height 17
click at [174, 168] on input "text" at bounding box center [171, 164] width 81 height 10
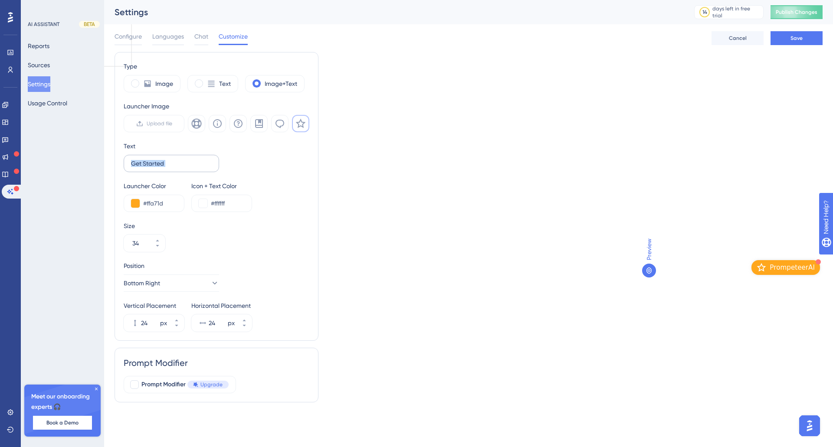
click at [174, 170] on label at bounding box center [171, 163] width 95 height 17
click at [174, 168] on input "text" at bounding box center [171, 164] width 81 height 10
click at [174, 170] on label at bounding box center [171, 163] width 95 height 17
click at [174, 168] on input "text" at bounding box center [171, 164] width 81 height 10
click at [174, 170] on label at bounding box center [171, 163] width 95 height 17
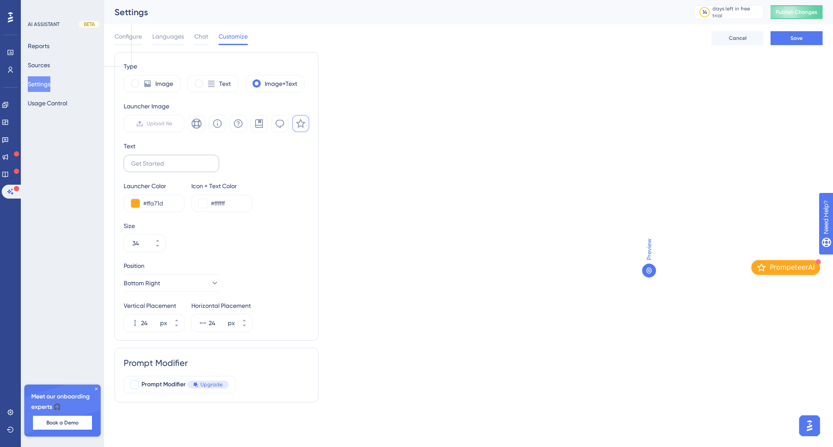
click at [174, 168] on input "text" at bounding box center [171, 164] width 81 height 10
click at [174, 170] on label at bounding box center [171, 163] width 95 height 17
click at [174, 168] on input "text" at bounding box center [171, 164] width 81 height 10
click at [174, 170] on label at bounding box center [171, 163] width 95 height 17
click at [174, 168] on input "text" at bounding box center [171, 164] width 81 height 10
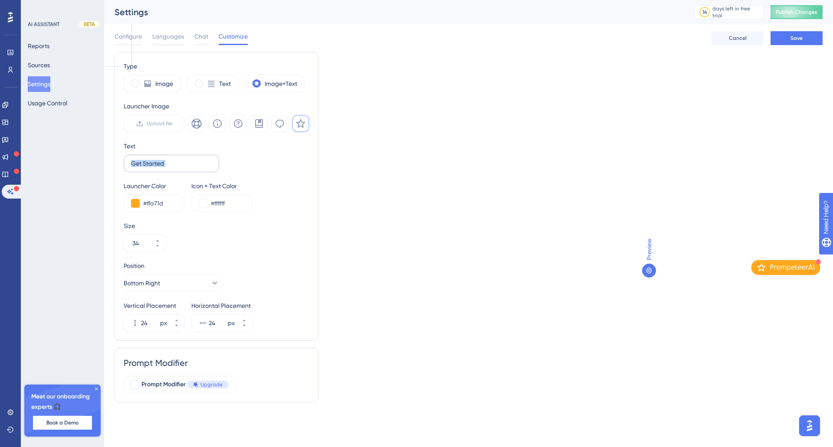
click at [174, 170] on label at bounding box center [171, 163] width 95 height 17
click at [174, 168] on input "text" at bounding box center [171, 164] width 81 height 10
click at [200, 85] on span at bounding box center [199, 83] width 8 height 8
click at [206, 81] on input "radio" at bounding box center [206, 81] width 0 height 0
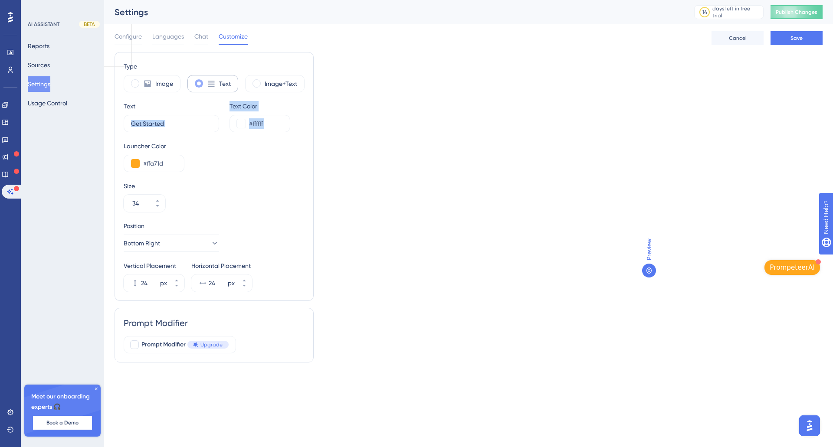
click at [199, 85] on span at bounding box center [199, 83] width 8 height 8
click at [206, 81] on input "radio" at bounding box center [206, 81] width 0 height 0
click at [136, 85] on span at bounding box center [135, 83] width 8 height 8
click at [142, 81] on input "radio" at bounding box center [142, 81] width 0 height 0
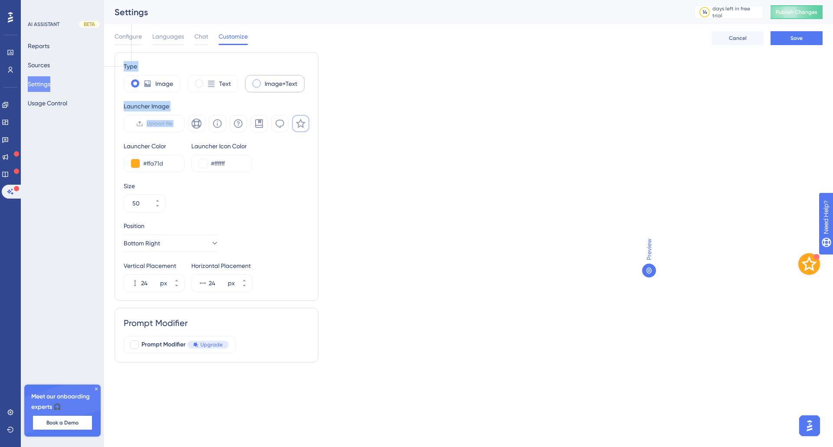
click at [256, 83] on span at bounding box center [256, 83] width 8 height 8
click at [263, 81] on input "radio" at bounding box center [263, 81] width 0 height 0
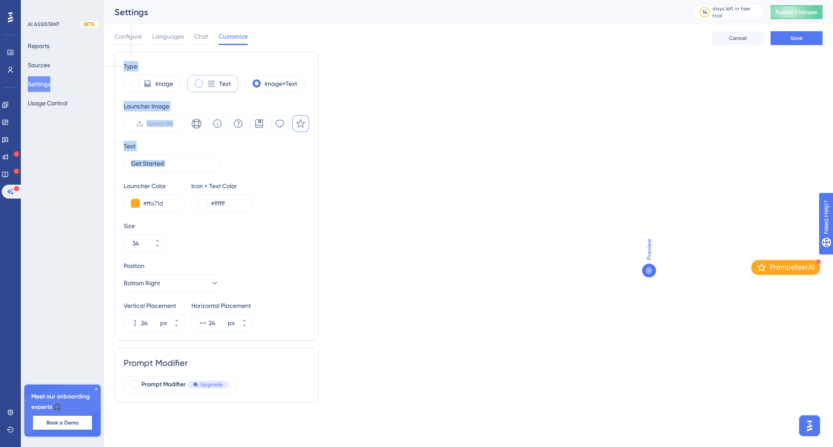
click at [196, 84] on span at bounding box center [199, 83] width 8 height 8
click at [206, 81] on input "radio" at bounding box center [206, 81] width 0 height 0
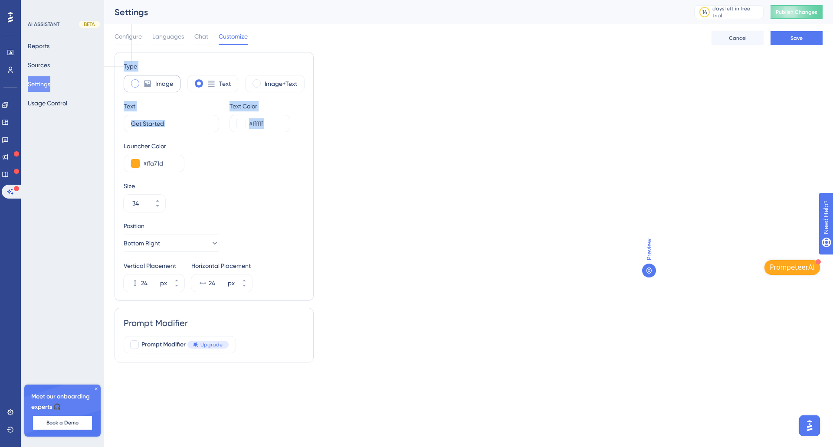
click at [135, 87] on span at bounding box center [135, 83] width 8 height 8
click at [142, 81] on input "radio" at bounding box center [142, 81] width 0 height 0
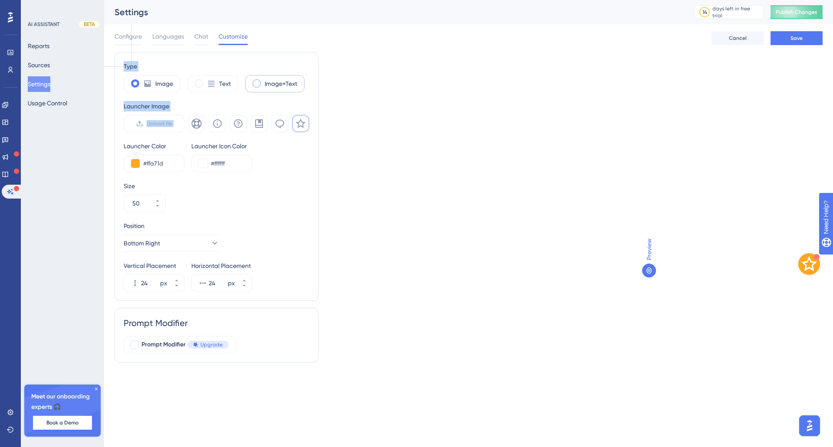
click at [255, 86] on span at bounding box center [256, 83] width 8 height 8
click at [263, 81] on input "radio" at bounding box center [263, 81] width 0 height 0
type input "34"
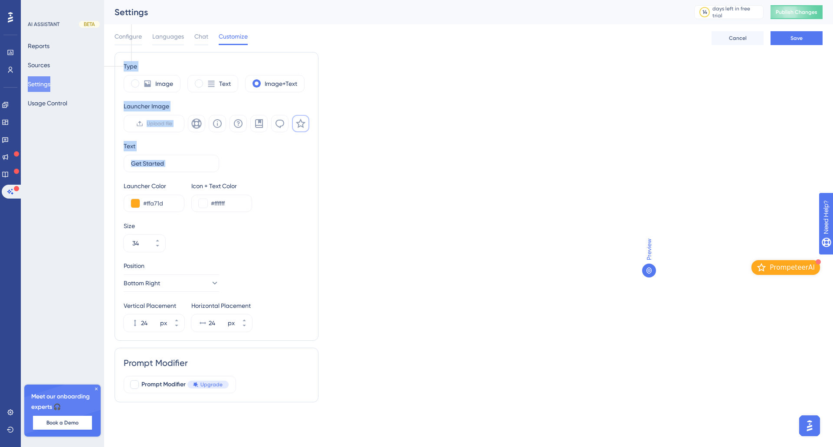
click at [263, 158] on div "Text" at bounding box center [217, 156] width 186 height 31
click at [151, 135] on div "Type Image Text Image+Text Launcher Image Upload file Text Launcher Color #ffa7…" at bounding box center [217, 196] width 186 height 271
click at [183, 165] on input "text" at bounding box center [171, 164] width 81 height 10
type input "P"
click at [169, 288] on button "Bottom Right" at bounding box center [171, 283] width 95 height 17
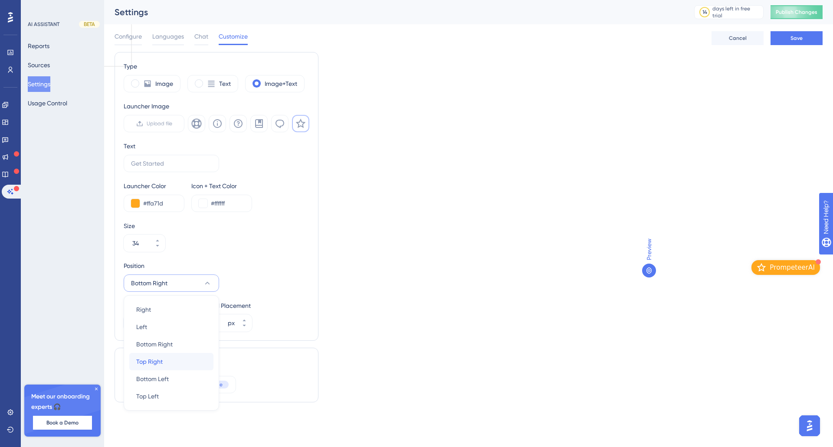
click at [158, 366] on span "Top Right" at bounding box center [149, 361] width 26 height 10
click at [801, 33] on button "Save" at bounding box center [796, 38] width 52 height 14
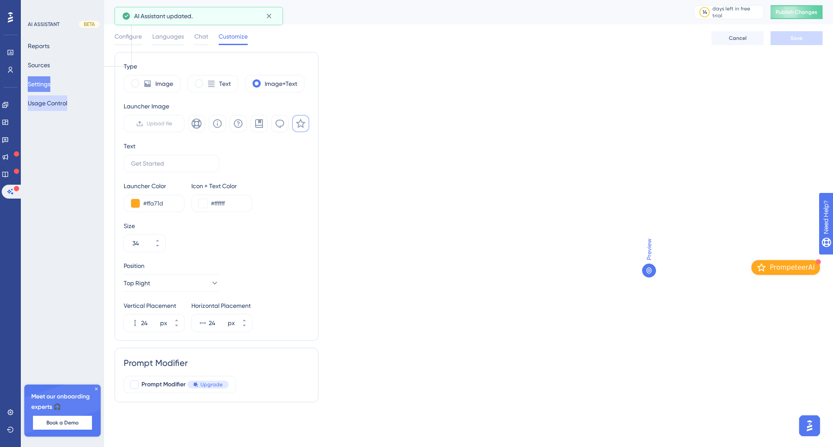
click at [40, 108] on button "Usage Control" at bounding box center [47, 103] width 39 height 16
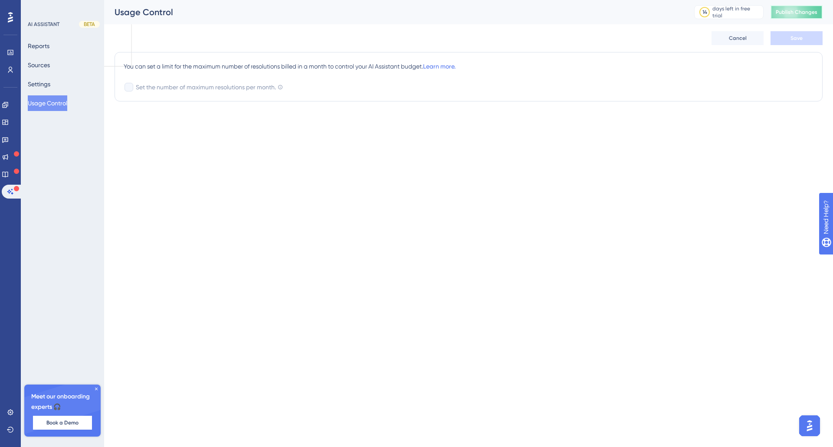
click at [796, 15] on span "Publish Changes" at bounding box center [796, 12] width 42 height 7
click at [8, 178] on link at bounding box center [5, 174] width 7 height 14
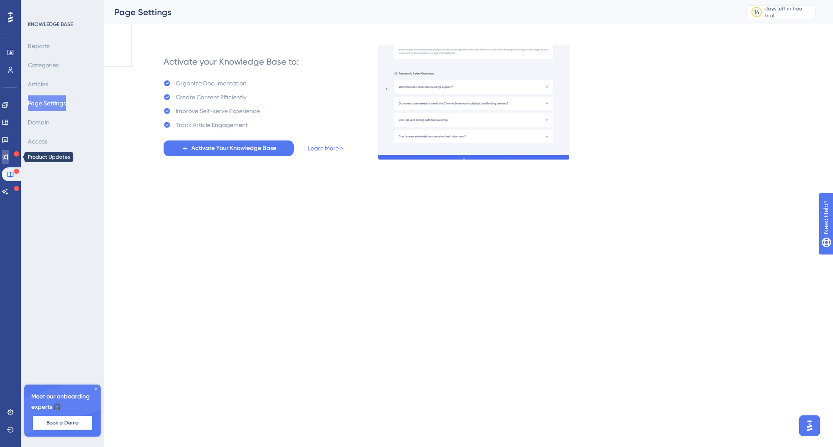
click at [8, 158] on icon at bounding box center [6, 157] width 6 height 6
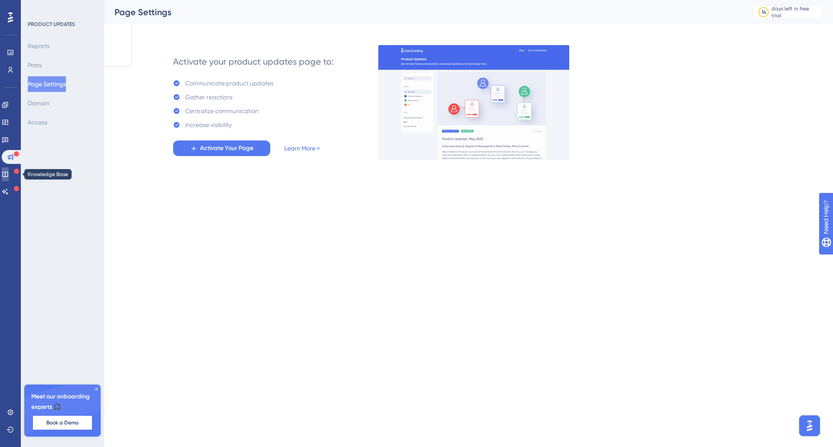
click at [9, 170] on link at bounding box center [5, 174] width 7 height 14
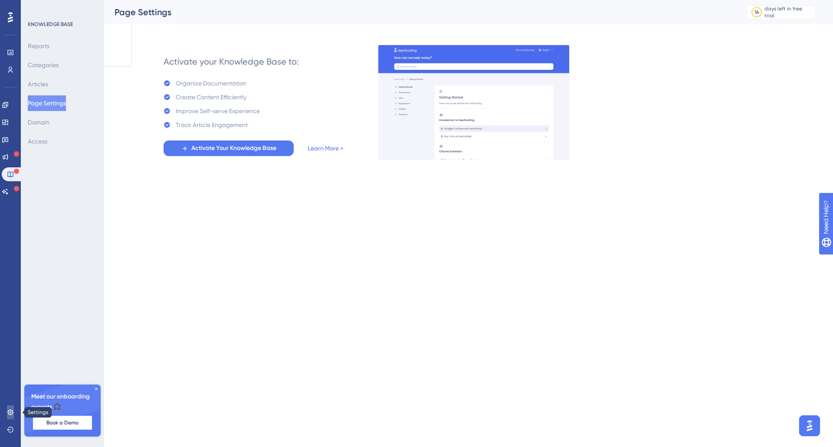
click at [9, 414] on icon at bounding box center [10, 412] width 6 height 6
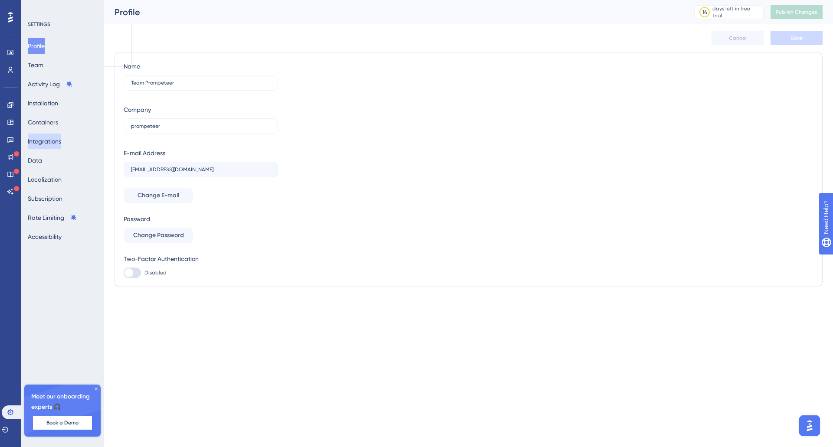
click at [61, 134] on button "Integrations" at bounding box center [44, 142] width 33 height 16
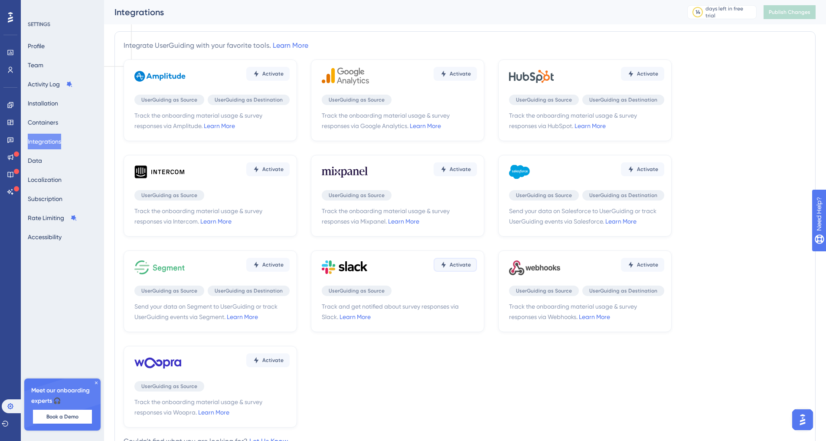
click at [454, 261] on button "Activate" at bounding box center [455, 265] width 43 height 14
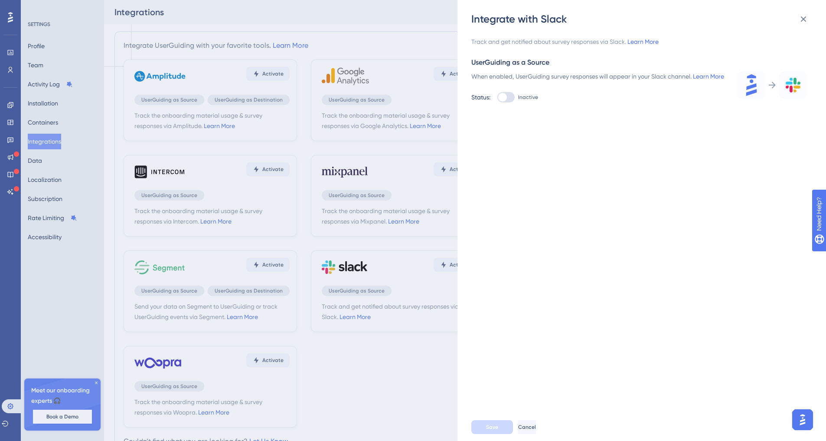
click at [515, 102] on div at bounding box center [505, 97] width 17 height 10
click at [497, 98] on input "Inactive" at bounding box center [497, 97] width 0 height 0
checkbox input "true"
click at [530, 155] on input "text" at bounding box center [541, 152] width 124 height 6
paste input "https://hooks.slack.com/services/T09FZGRG4TX/B09G03LNH29/ih6HnoBBRBKJJXxTEGeJ2A…"
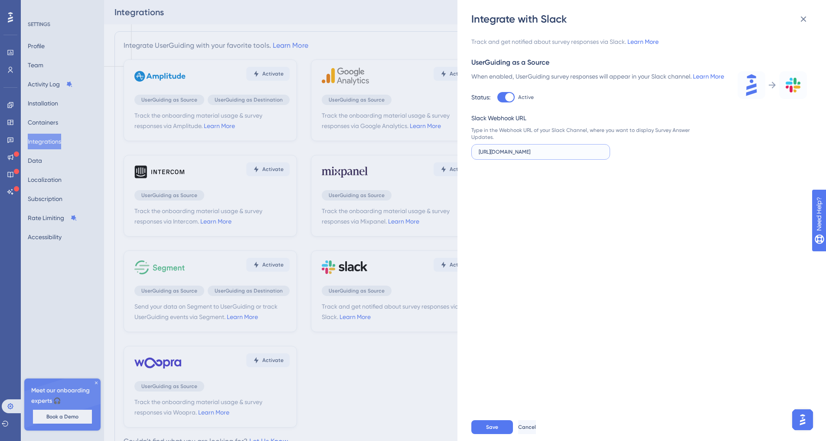
scroll to position [0, 104]
type input "https://hooks.slack.com/services/T09FZGRG4TX/B09G03LNH29/ih6HnoBBRBKJJXxTEGeJ2A…"
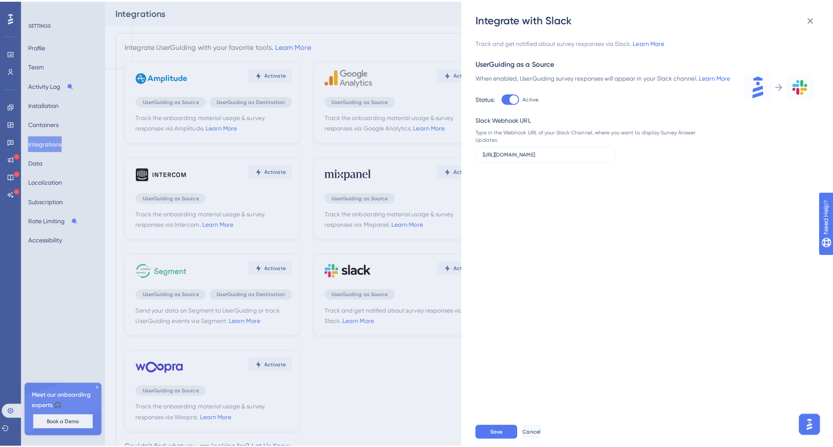
scroll to position [0, 0]
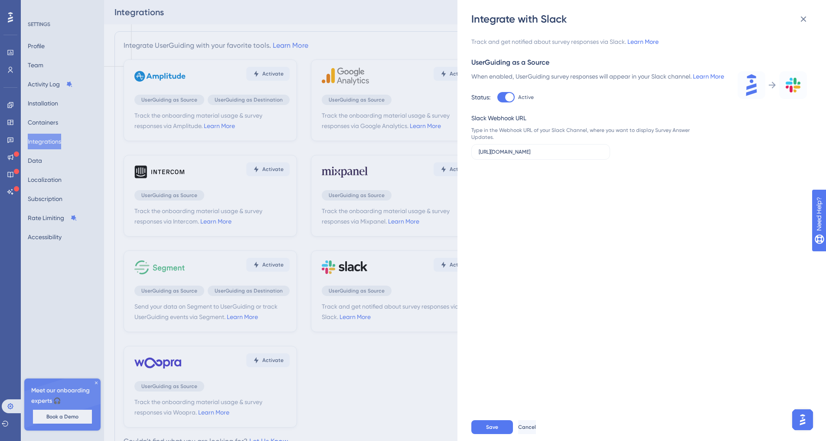
click at [493, 425] on div "Save Cancel" at bounding box center [655, 427] width 369 height 28
click at [492, 428] on button "Save" at bounding box center [492, 427] width 42 height 14
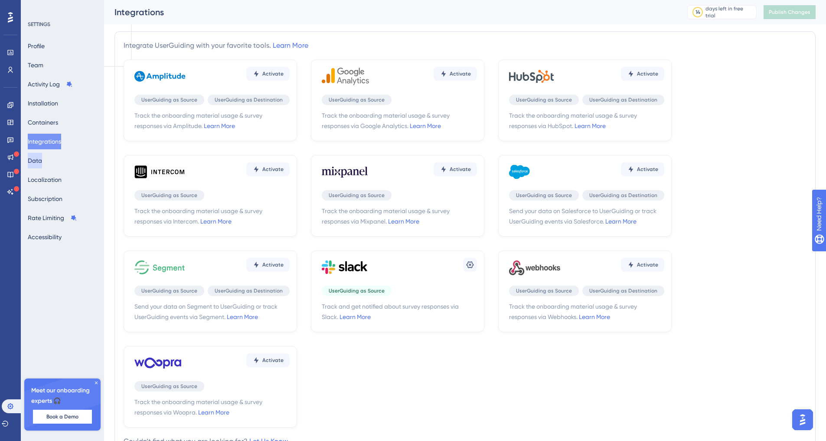
click at [42, 157] on button "Data" at bounding box center [35, 161] width 14 height 16
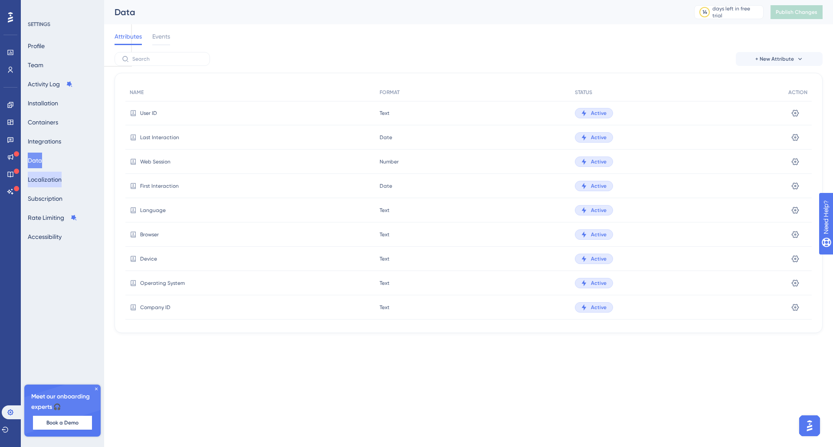
click at [52, 175] on button "Localization" at bounding box center [45, 180] width 34 height 16
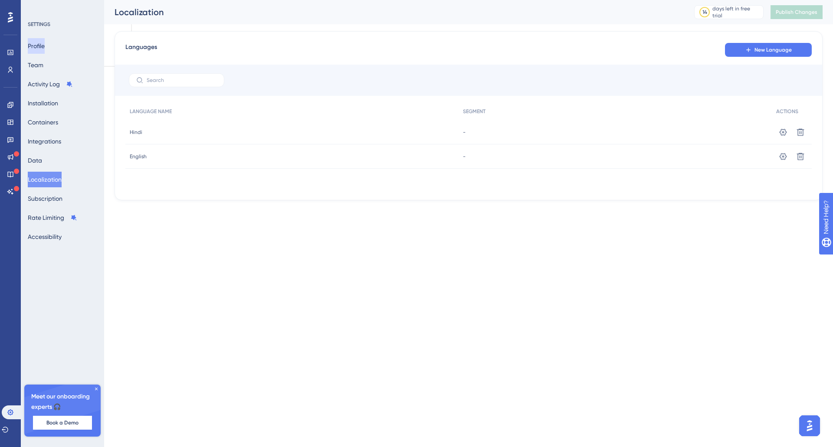
click at [43, 40] on button "Profile" at bounding box center [36, 46] width 17 height 16
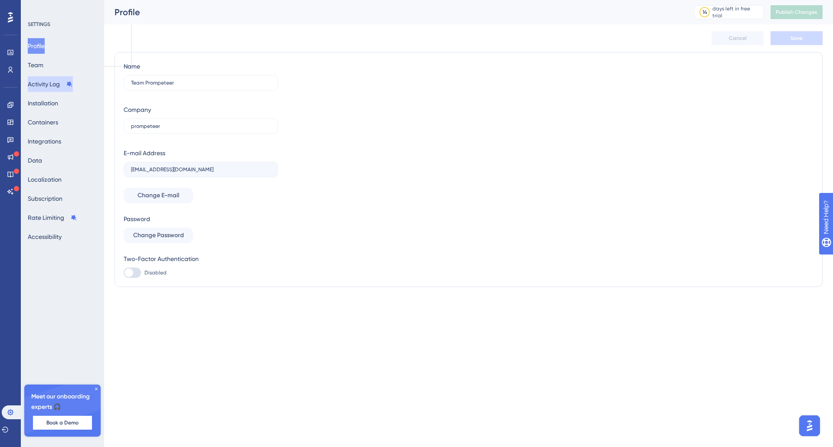
click at [41, 85] on button "Activity Log" at bounding box center [50, 84] width 45 height 16
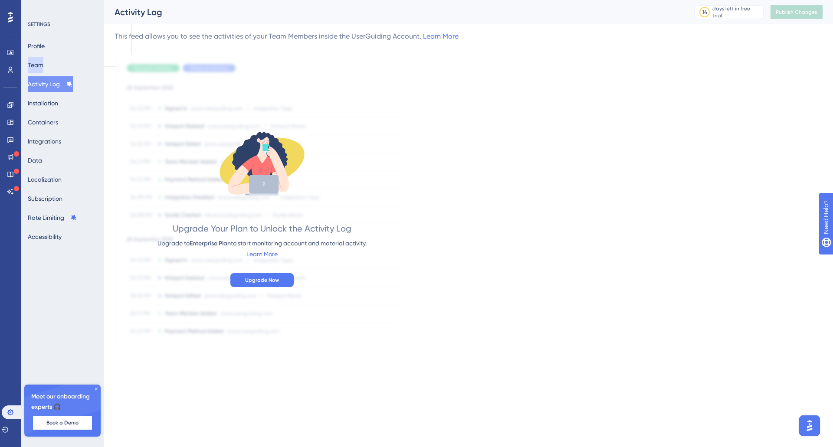
click at [38, 66] on button "Team" at bounding box center [36, 65] width 16 height 16
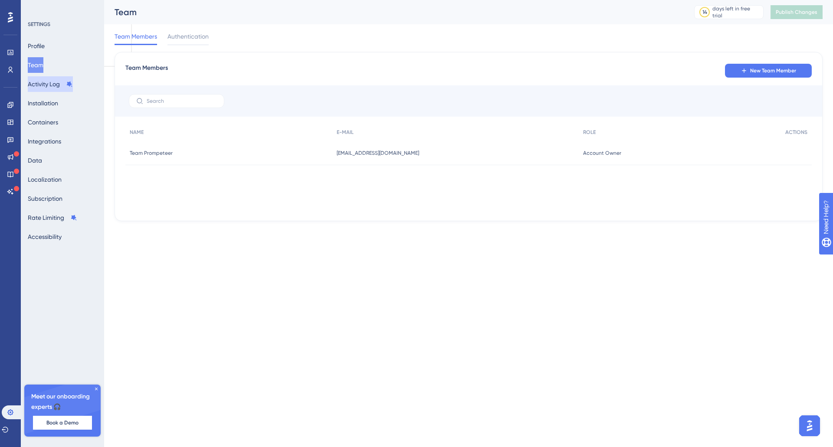
click at [38, 87] on button "Activity Log" at bounding box center [50, 84] width 45 height 16
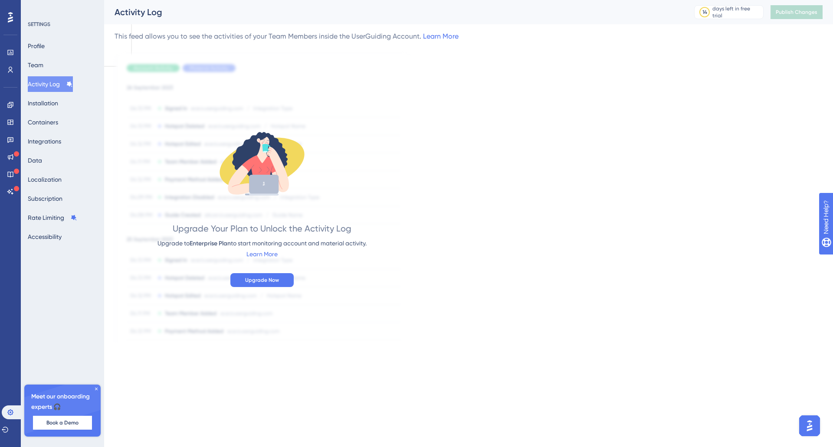
click at [57, 95] on div "Profile Team Activity Log Installation Containers Integrations Data Localizatio…" at bounding box center [63, 141] width 70 height 206
click at [54, 100] on button "Installation" at bounding box center [43, 103] width 30 height 16
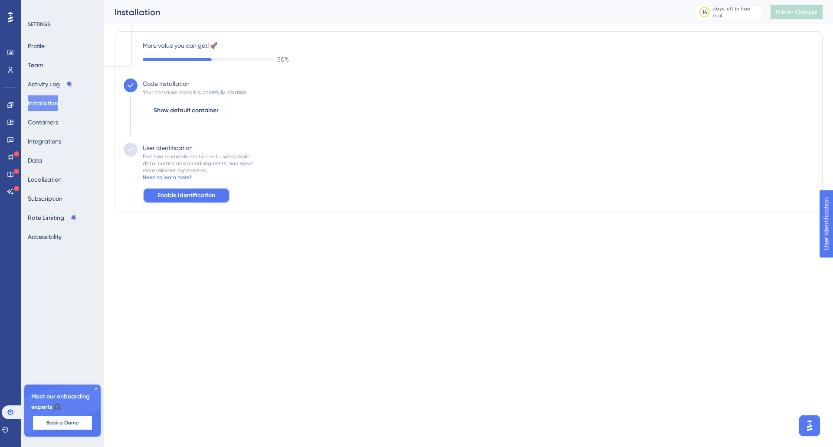
click at [222, 199] on button "Enable Identification" at bounding box center [186, 196] width 87 height 16
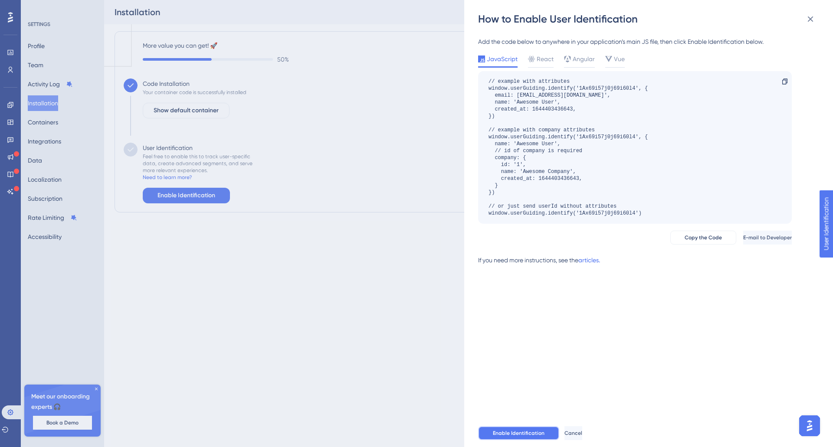
click at [530, 434] on span "Enable Identification" at bounding box center [519, 433] width 52 height 7
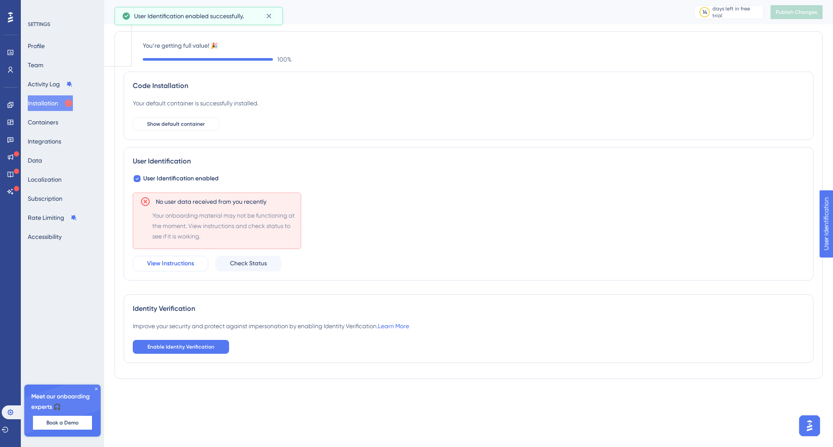
click at [173, 262] on span "View Instructions" at bounding box center [170, 263] width 47 height 10
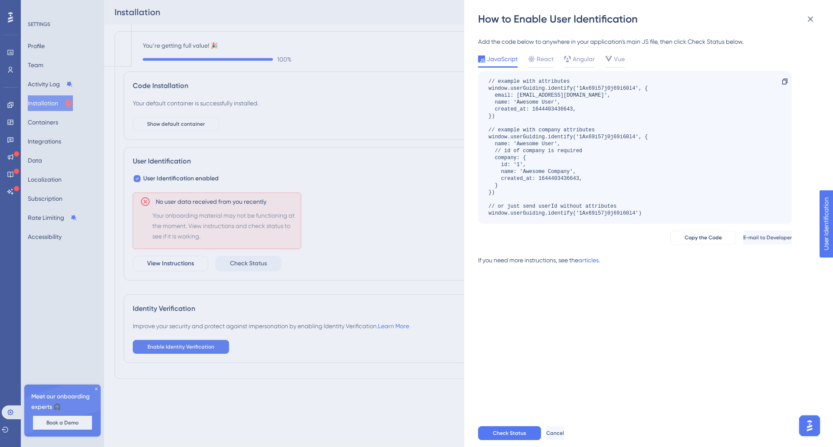
click at [160, 134] on div "How to Enable User Identification Add the code below to anywhere in your applic…" at bounding box center [416, 223] width 833 height 447
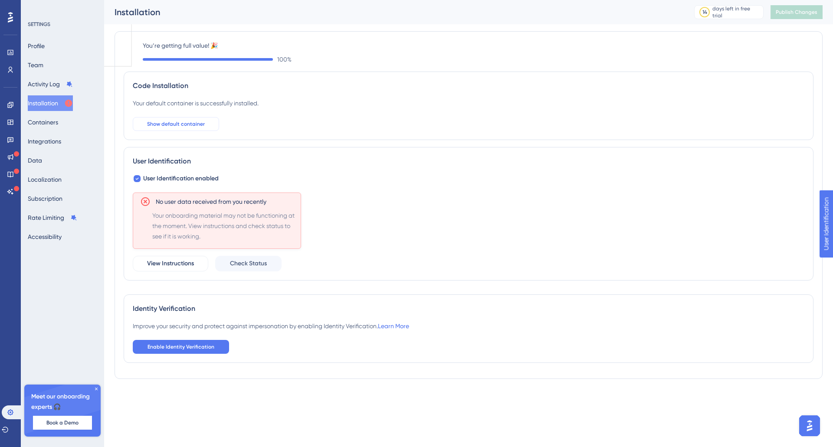
click at [167, 129] on button "Show default container" at bounding box center [176, 124] width 86 height 14
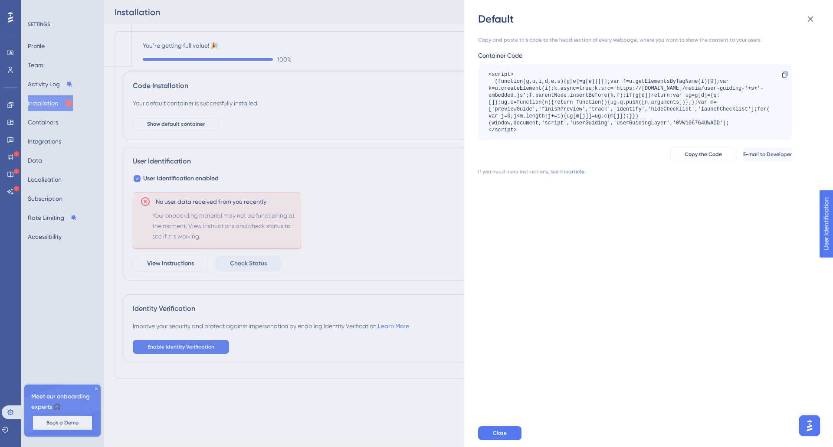
click at [490, 119] on div "<script> (function(g,u,i,d,e,s){g[e]=g[e]||[];var f=u.getElementsByTagName(i)[0…" at bounding box center [630, 102] width 284 height 62
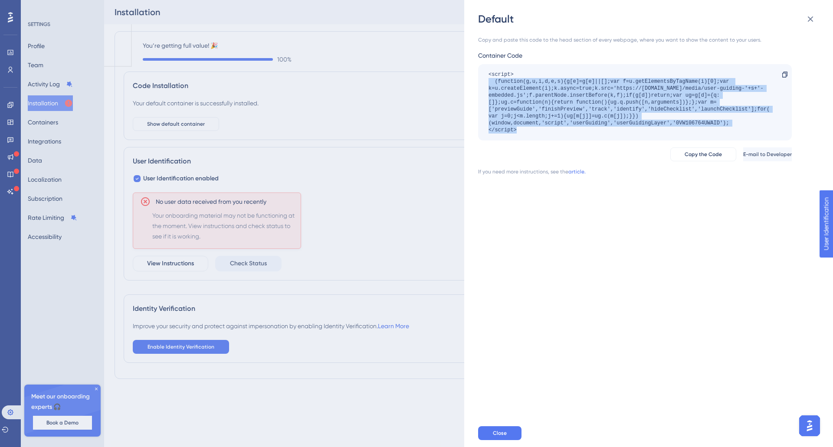
click at [490, 119] on div "<script> (function(g,u,i,d,e,s){g[e]=g[e]||[];var f=u.getElementsByTagName(i)[0…" at bounding box center [630, 102] width 284 height 62
click at [505, 121] on div "<script> (function(g,u,i,d,e,s){g[e]=g[e]||[];var f=u.getElementsByTagName(i)[0…" at bounding box center [630, 102] width 284 height 62
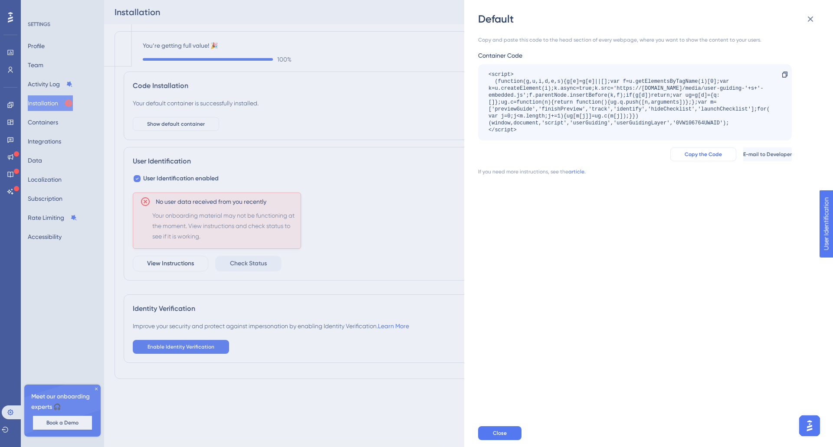
click at [684, 151] on span "Copy the Code" at bounding box center [702, 154] width 37 height 7
drag, startPoint x: 479, startPoint y: 37, endPoint x: 633, endPoint y: 39, distance: 154.0
click at [633, 39] on div "Copy and paste this code to the head section of every webpage, where you want t…" at bounding box center [635, 39] width 314 height 7
copy div "Copy and paste this code to the head section of every webpage"
click at [316, 274] on div "Default Copy and paste this code to the head section of every webpage, where yo…" at bounding box center [416, 223] width 833 height 447
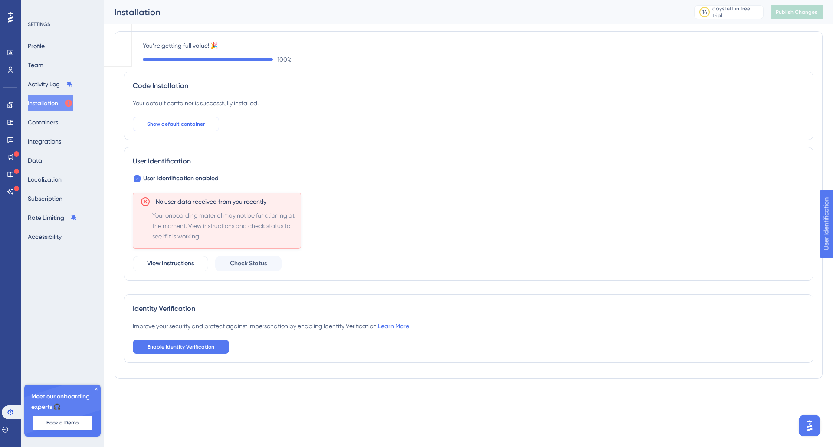
drag, startPoint x: 199, startPoint y: 127, endPoint x: 225, endPoint y: 150, distance: 34.7
click at [224, 150] on div "Code Installation Your default container is successfully installed. Show defaul…" at bounding box center [469, 180] width 690 height 216
click at [138, 200] on div "No user data received from you recently Your onboarding material may not be fun…" at bounding box center [217, 221] width 168 height 56
click at [145, 200] on icon at bounding box center [145, 201] width 10 height 10
drag, startPoint x: 141, startPoint y: 198, endPoint x: 144, endPoint y: 203, distance: 6.2
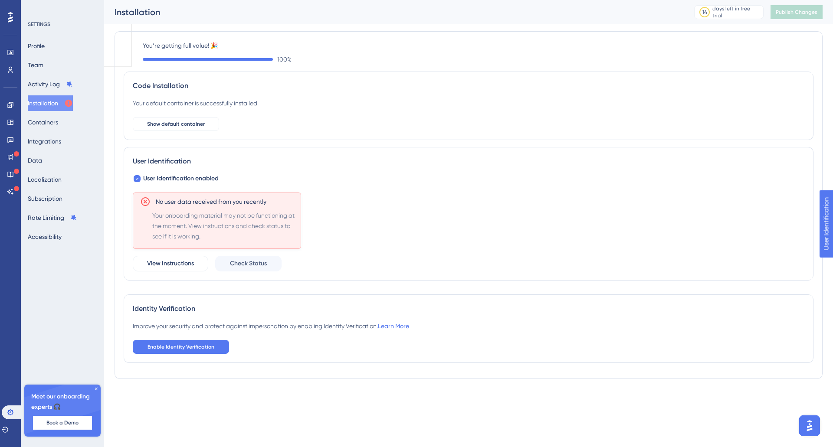
click at [141, 199] on icon at bounding box center [145, 201] width 10 height 10
click at [145, 203] on icon at bounding box center [145, 201] width 10 height 10
click at [147, 203] on icon at bounding box center [145, 201] width 10 height 10
click at [147, 202] on icon at bounding box center [145, 201] width 10 height 10
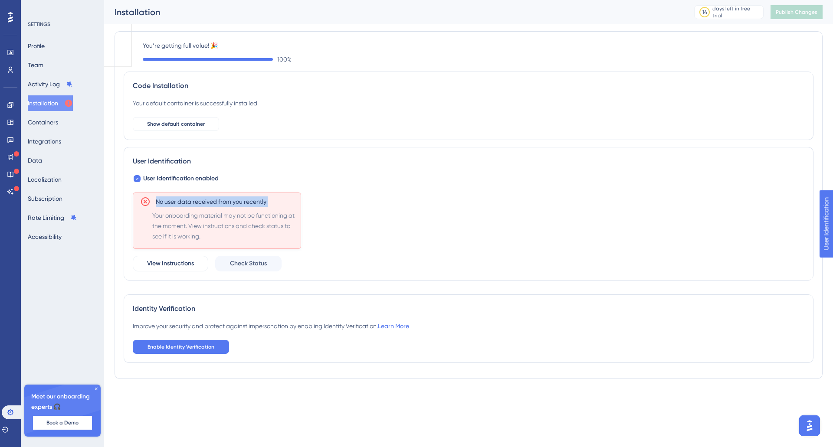
click at [146, 201] on icon at bounding box center [145, 201] width 9 height 9
click at [162, 272] on div "User Identification User Identification enabled No user data received from you …" at bounding box center [469, 214] width 690 height 134
click at [163, 268] on span "View Instructions" at bounding box center [170, 263] width 47 height 10
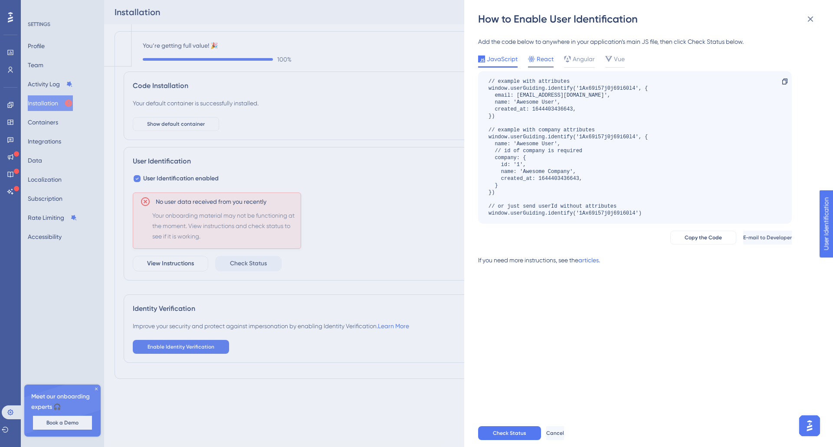
click at [531, 59] on icon at bounding box center [531, 59] width 7 height 6
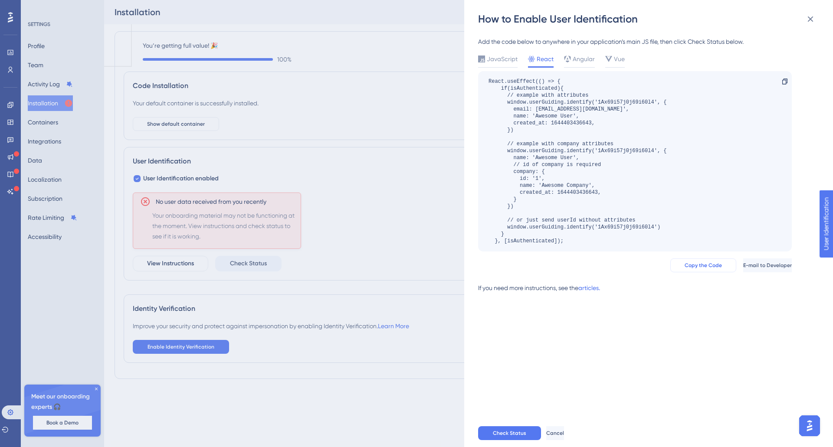
click at [684, 267] on span "Copy the Code" at bounding box center [702, 265] width 37 height 7
drag, startPoint x: 749, startPoint y: 42, endPoint x: 464, endPoint y: 37, distance: 284.5
click at [464, 37] on div "How to Enable User Identification Add the code below to anywhere in your applic…" at bounding box center [648, 223] width 369 height 447
copy div "Add the code below to anywhere in your application’s main JS file, then click C…"
click at [595, 291] on link "articles." at bounding box center [589, 291] width 22 height 17
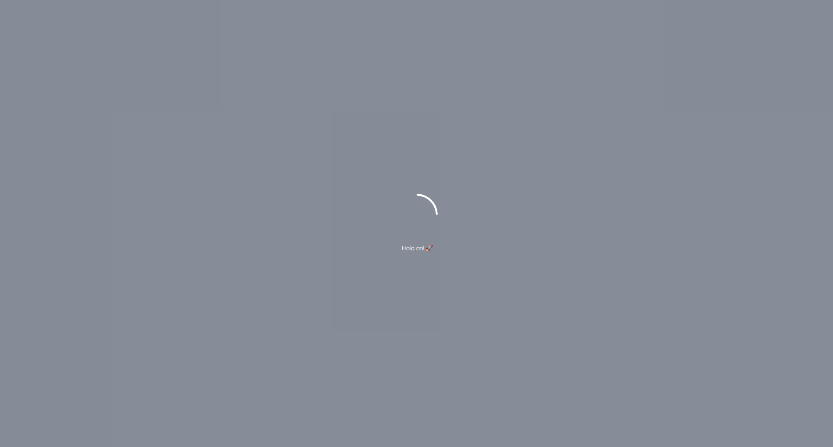
click at [414, 250] on div "Hold on! 🚀" at bounding box center [417, 248] width 31 height 10
